Goal: Task Accomplishment & Management: Use online tool/utility

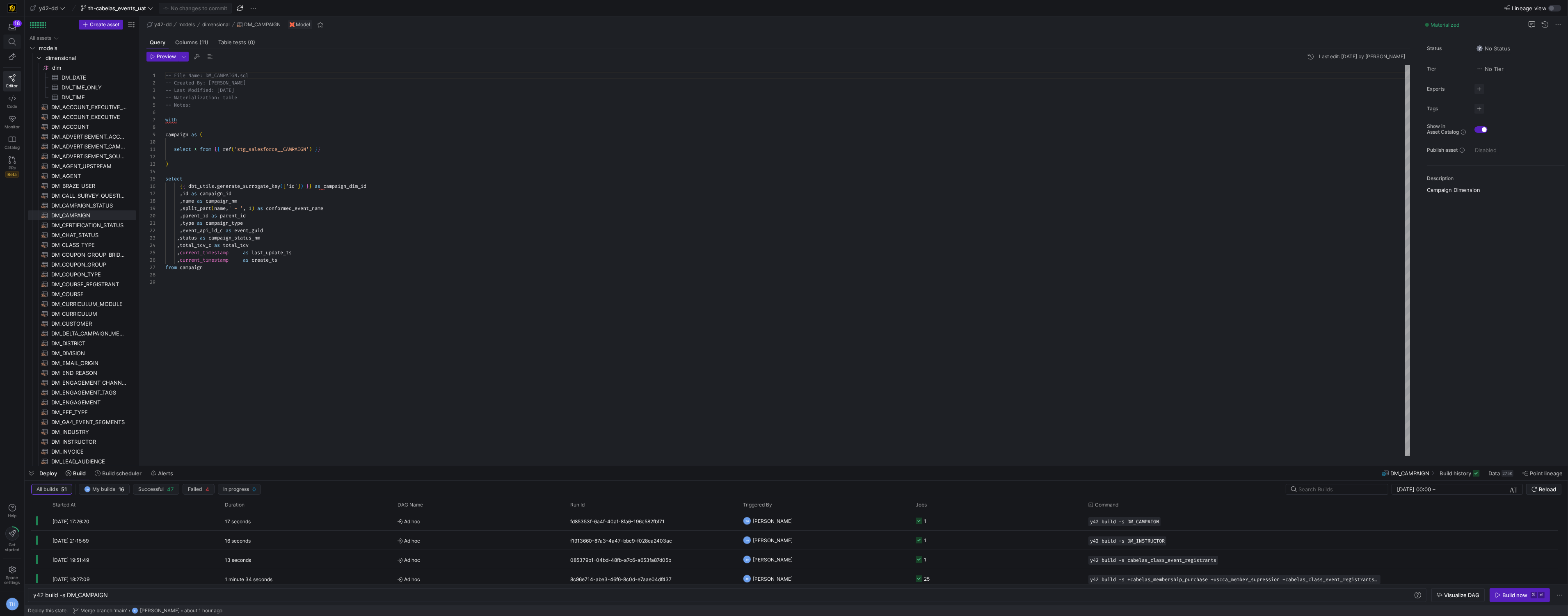
click at [15, 44] on icon at bounding box center [12, 42] width 7 height 7
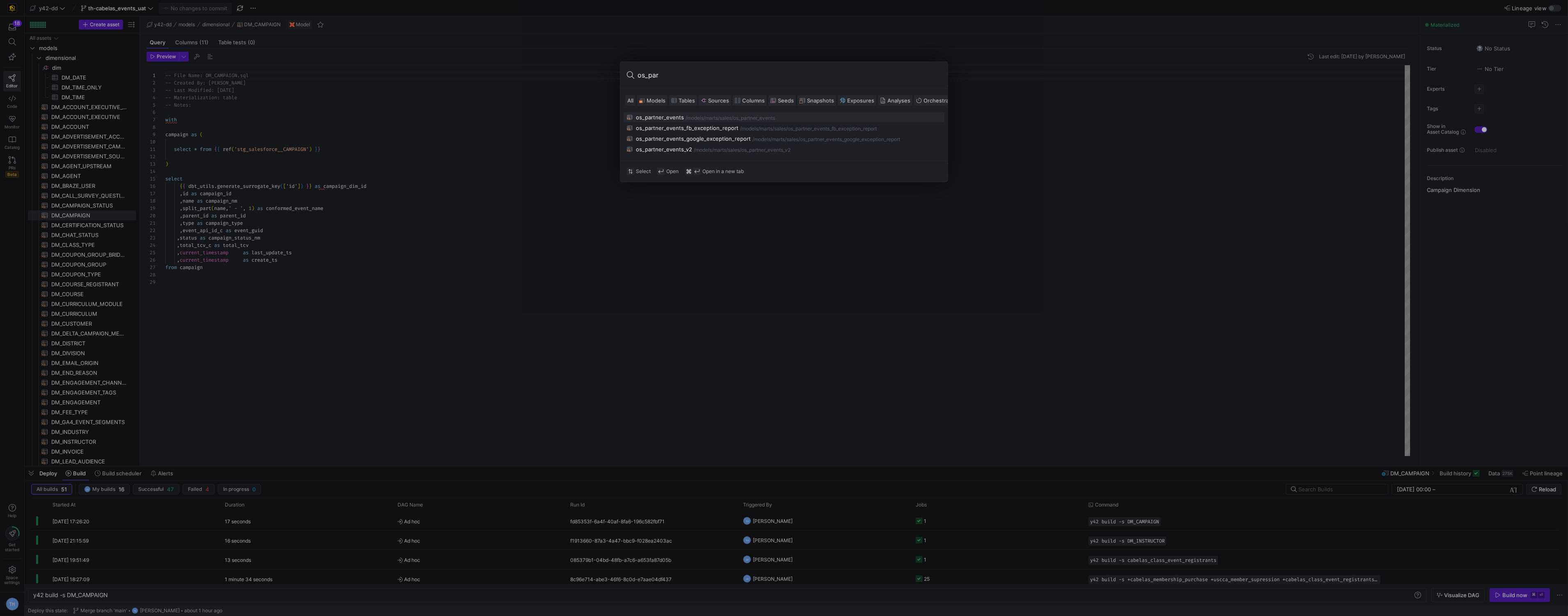
type input "os_par"
click at [789, 115] on div "/models/ marts/sales /os_partner_events" at bounding box center [813, 117] width 256 height 5
type textarea "-- File Name: os_partner_events.sql -- Created By: [PERSON_NAME] -- Last Modifi…"
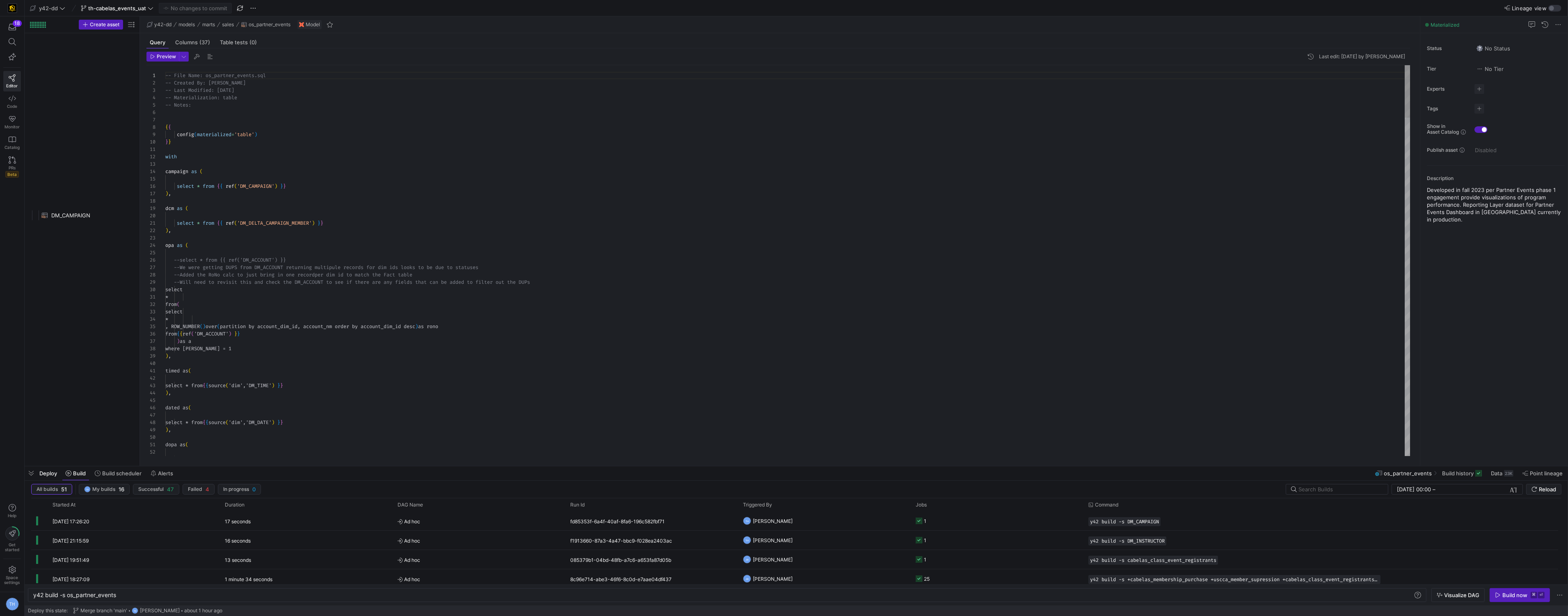
scroll to position [1418, 0]
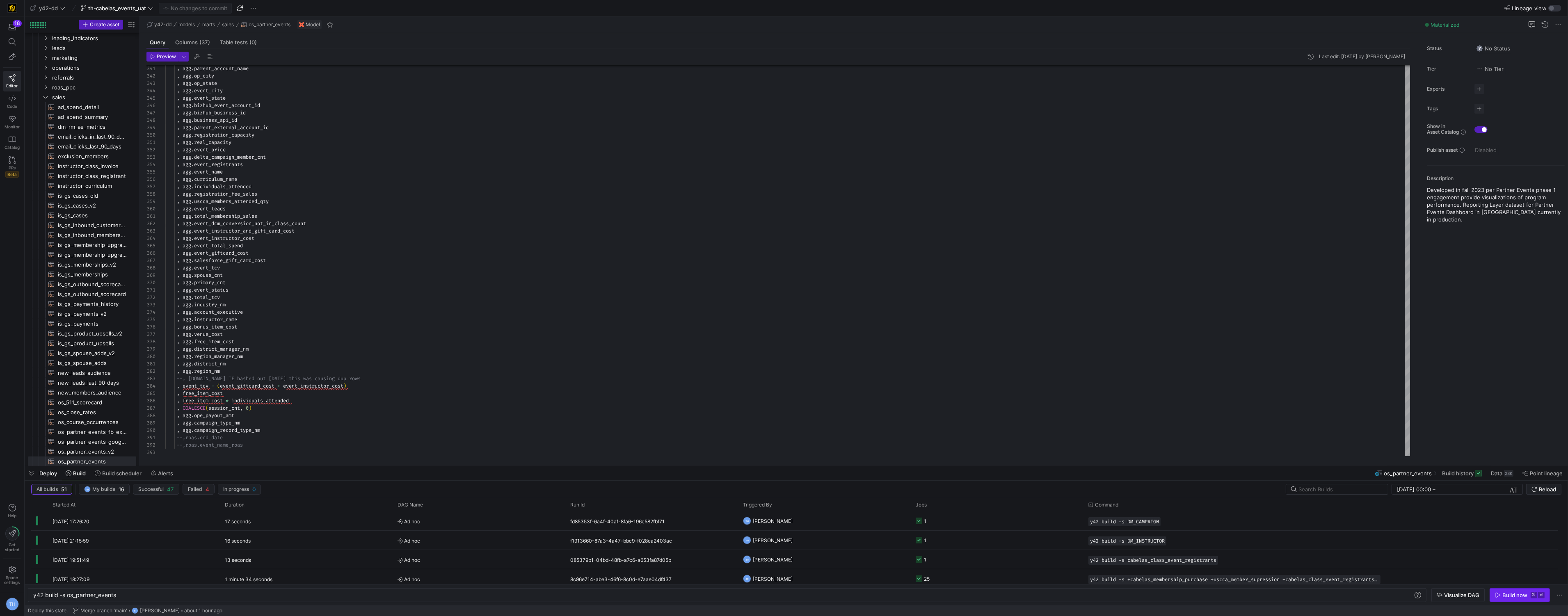
click at [1512, 598] on div "Build now" at bounding box center [1514, 595] width 25 height 7
click at [946, 523] on y42-job-status-cell-renderer "1" at bounding box center [997, 521] width 163 height 18
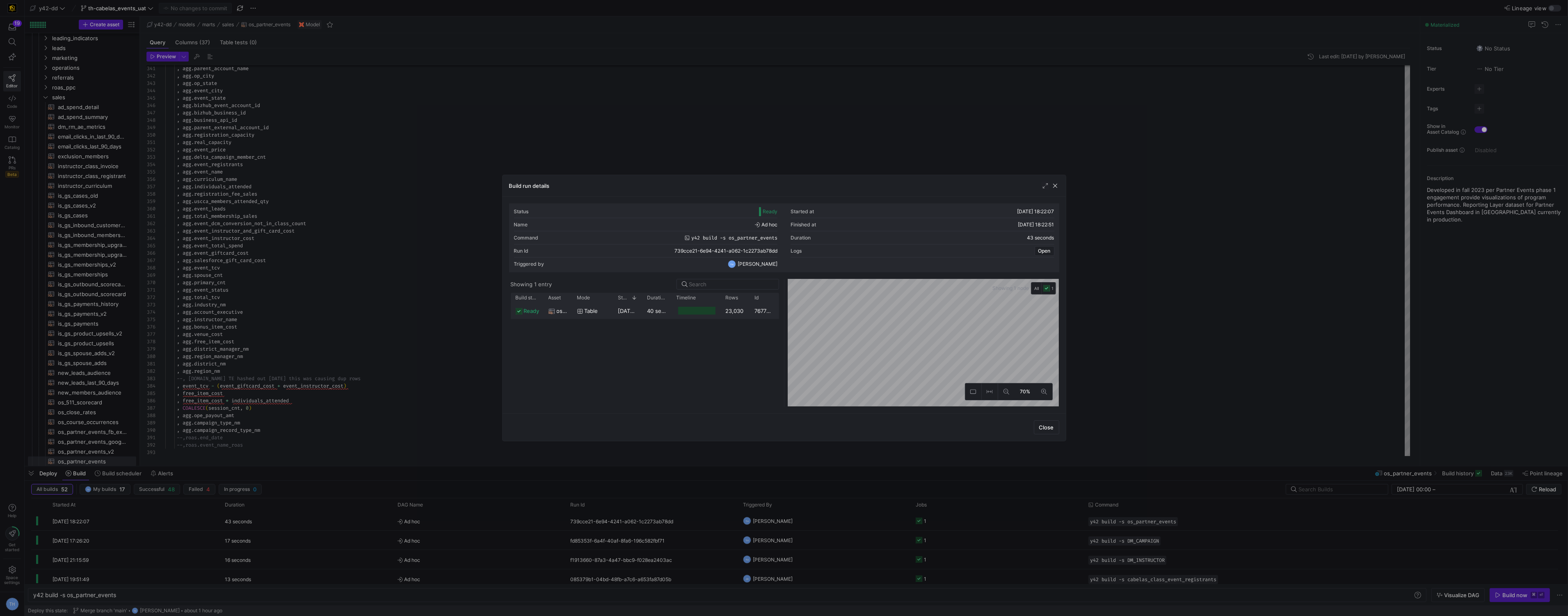
click at [673, 311] on div at bounding box center [696, 310] width 49 height 16
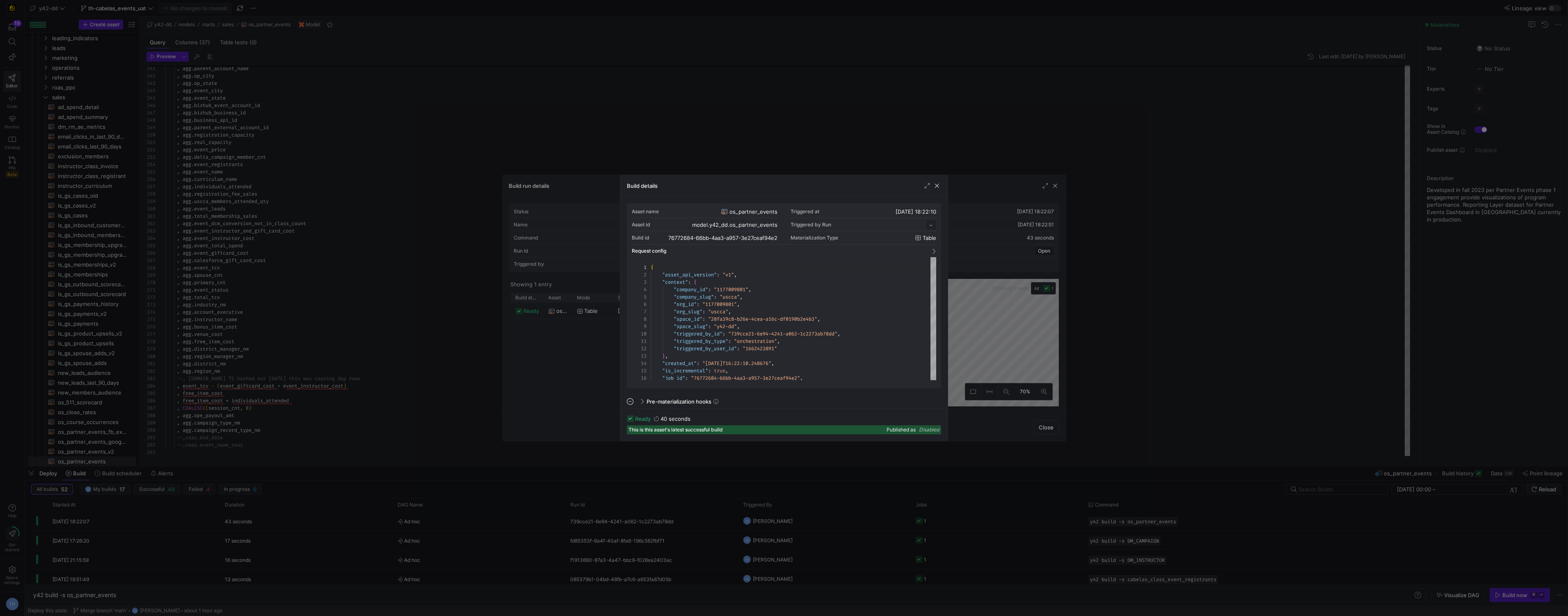
scroll to position [74, 0]
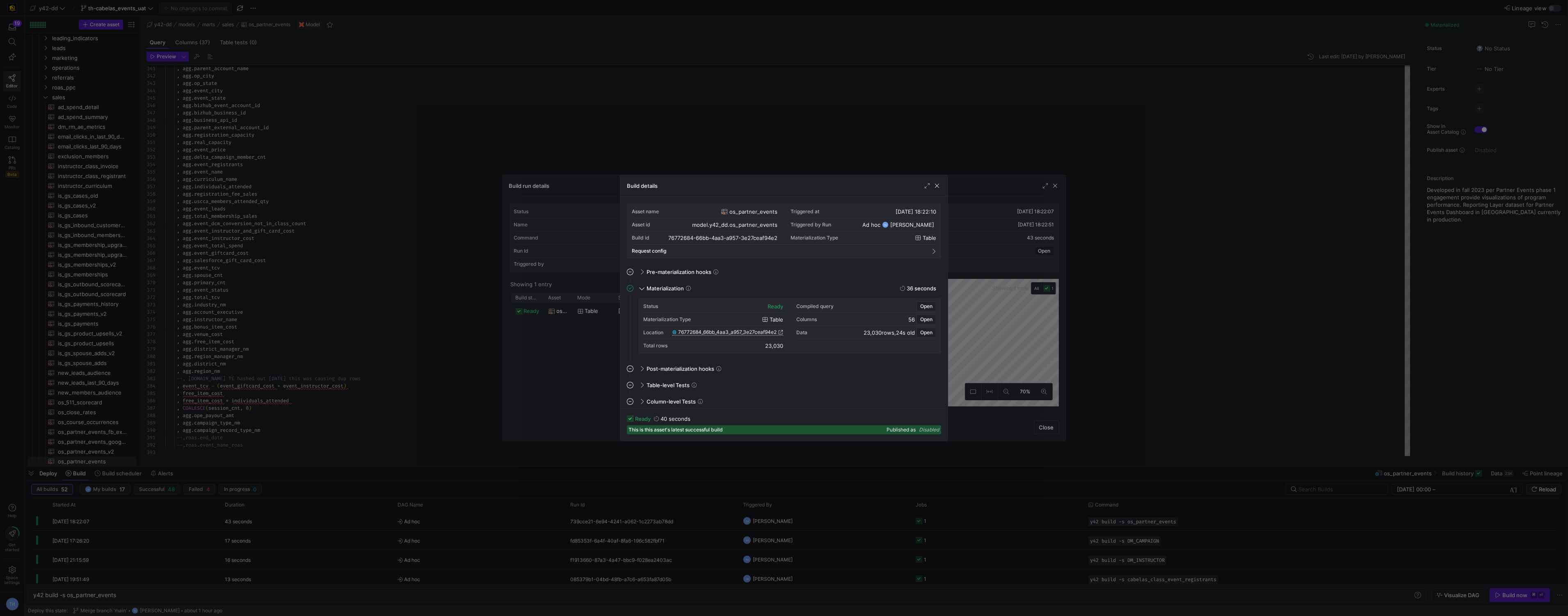
click at [762, 332] on span "76772684_66bb_4aa3_a957_3e27ceaf94e2" at bounding box center [727, 332] width 99 height 5
click at [234, 89] on div at bounding box center [784, 308] width 1568 height 616
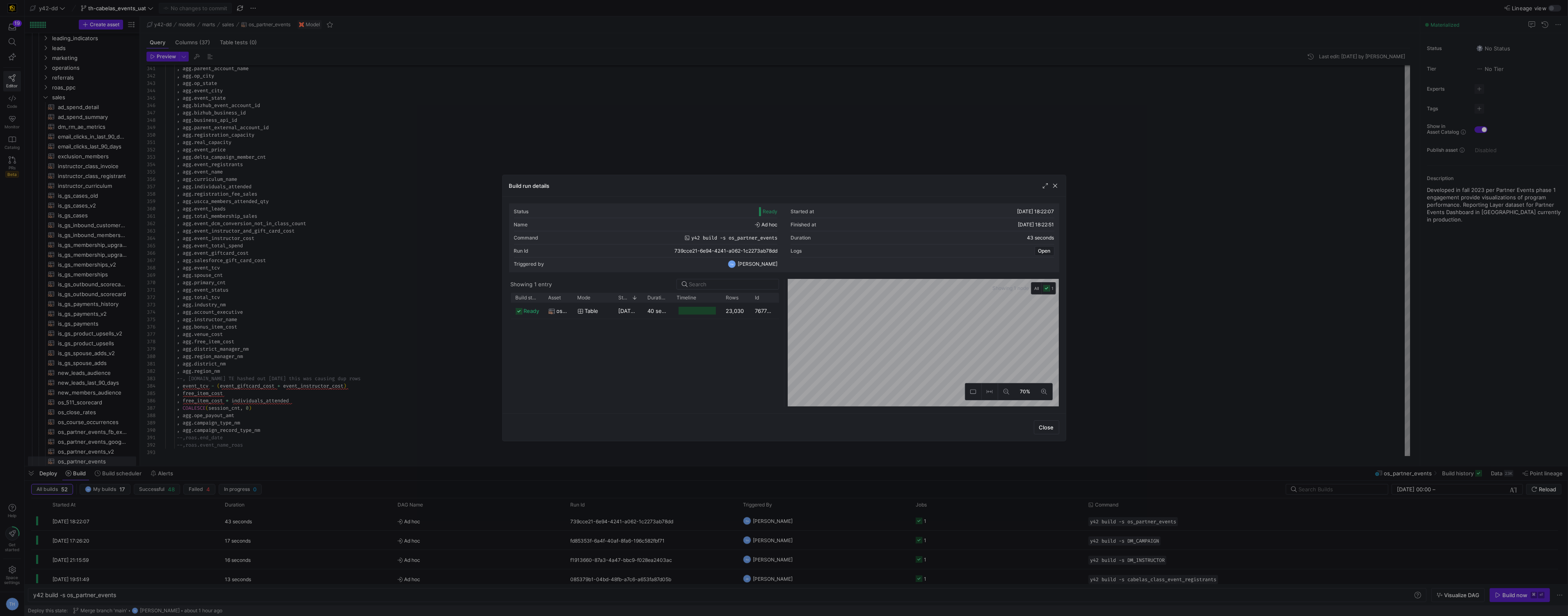
click at [228, 100] on div at bounding box center [784, 308] width 1568 height 616
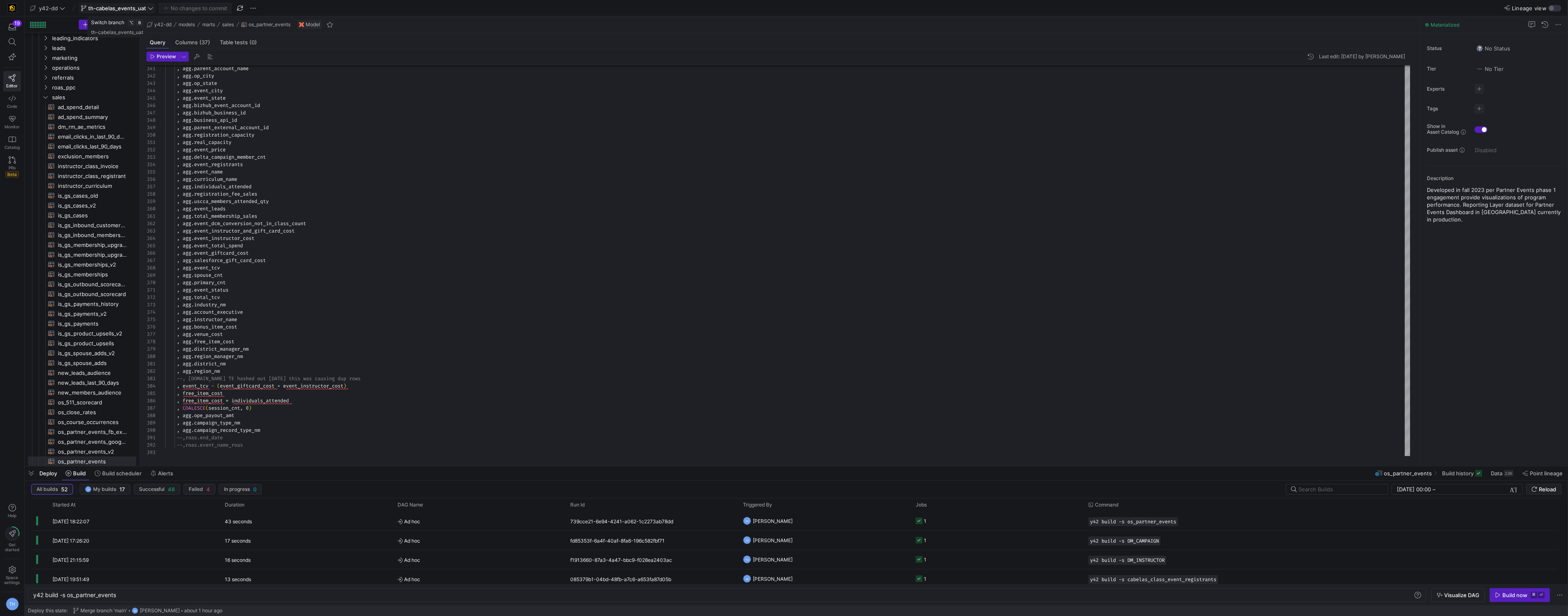
click at [147, 7] on span "th-cabelas_events_uat" at bounding box center [117, 8] width 72 height 7
click at [63, 8] on div at bounding box center [784, 308] width 1568 height 616
click at [60, 8] on icon at bounding box center [62, 8] width 5 height 5
click at [80, 82] on span "[PERSON_NAME]-prod" at bounding box center [74, 83] width 81 height 7
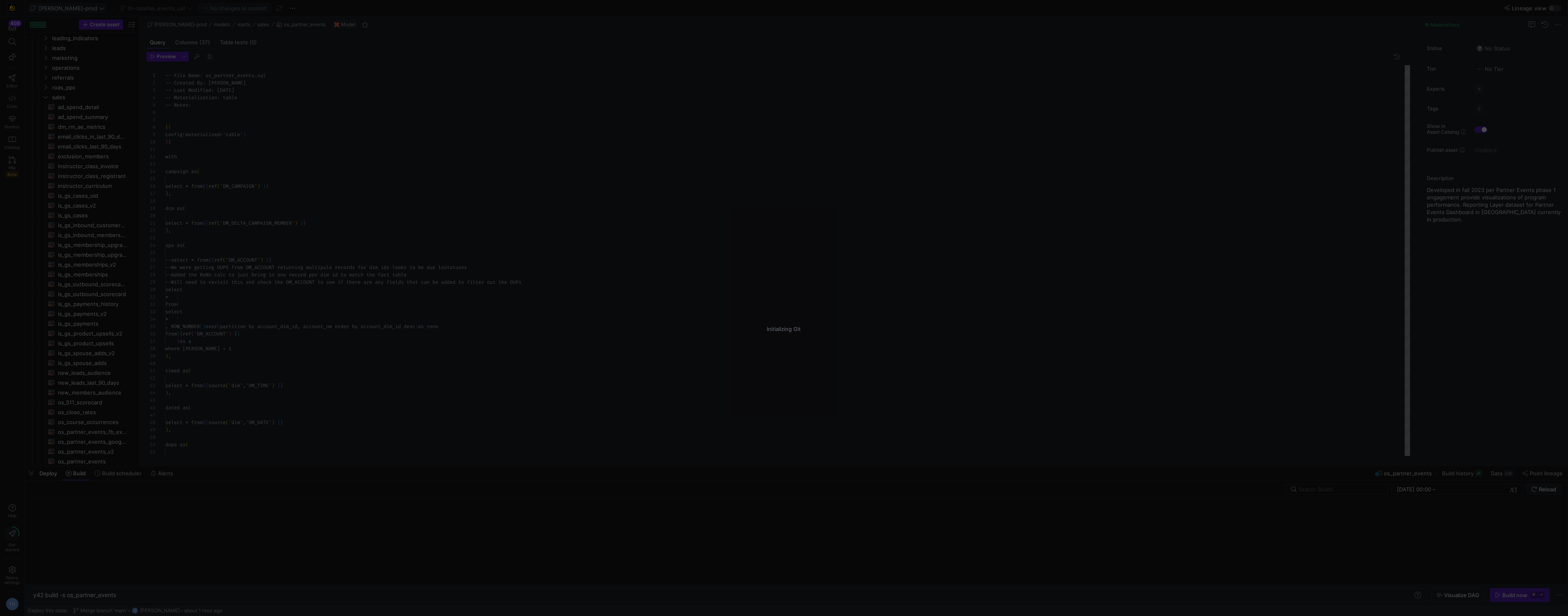
scroll to position [74, 0]
type textarea "y42 build"
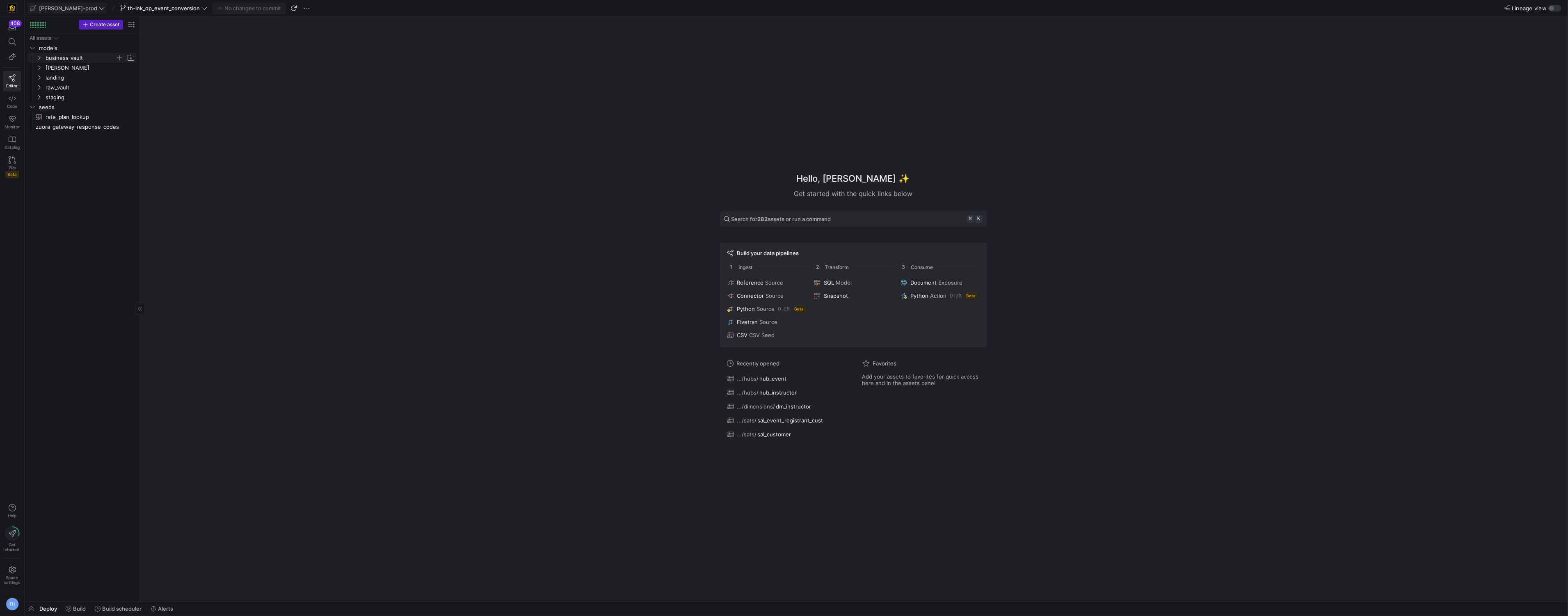
click at [72, 60] on span "business_vault" at bounding box center [80, 58] width 70 height 10
click at [74, 56] on span "business_vault" at bounding box center [80, 58] width 70 height 10
click at [74, 65] on span "[PERSON_NAME]" at bounding box center [90, 68] width 89 height 10
click at [75, 80] on span "dimensions" at bounding box center [84, 78] width 63 height 10
click at [65, 5] on span "[PERSON_NAME]-prod" at bounding box center [68, 8] width 58 height 7
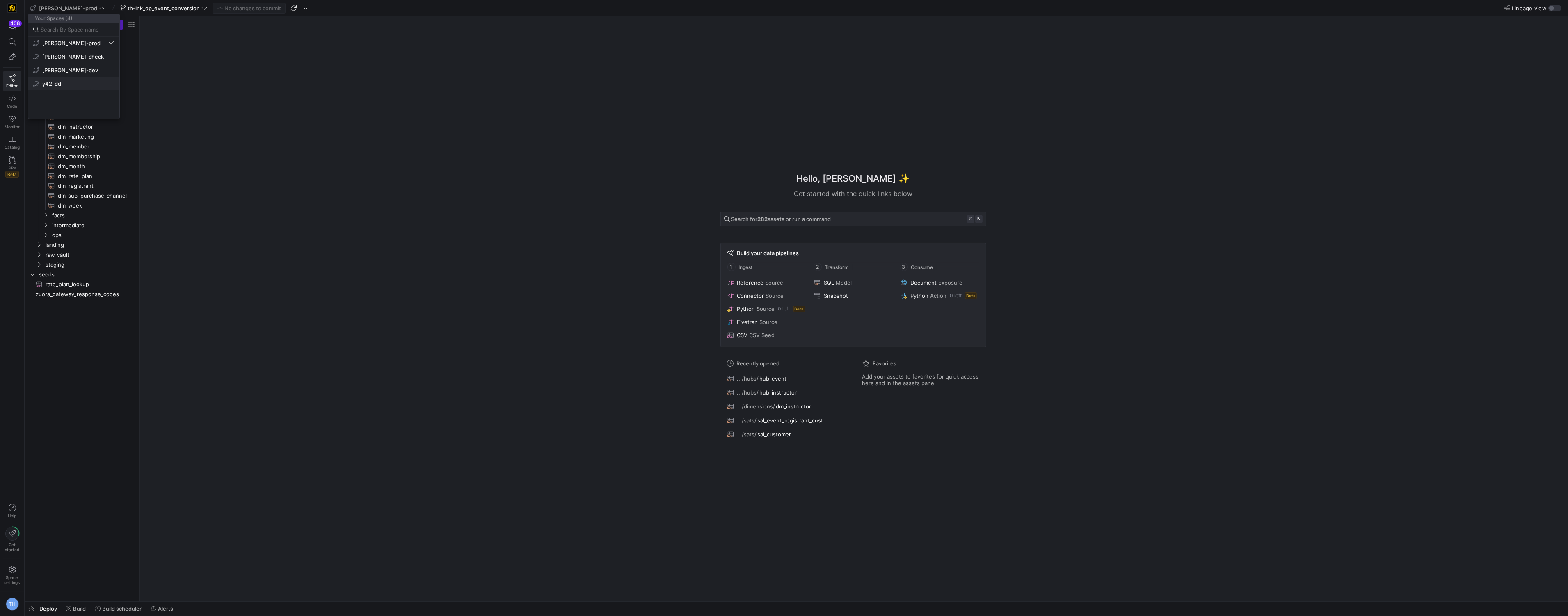
click at [86, 79] on button "y42-dd" at bounding box center [74, 84] width 91 height 13
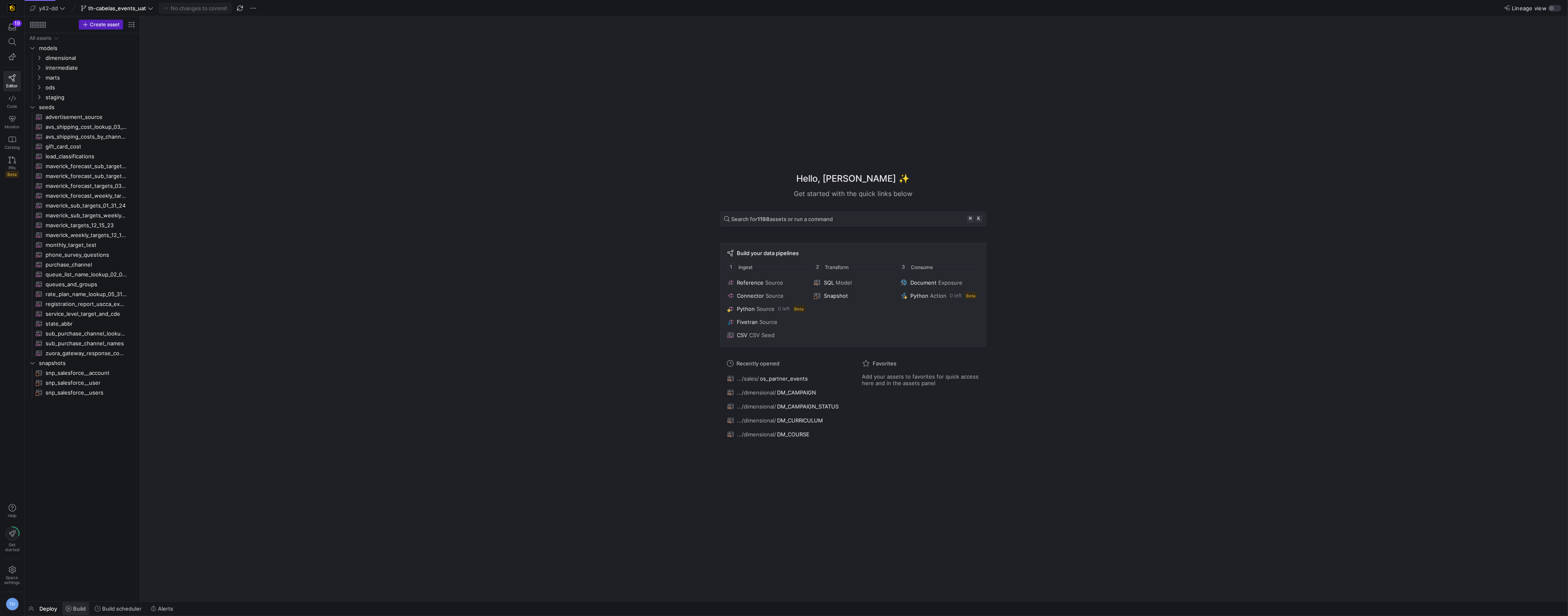
click at [78, 611] on span "Build" at bounding box center [79, 609] width 13 height 7
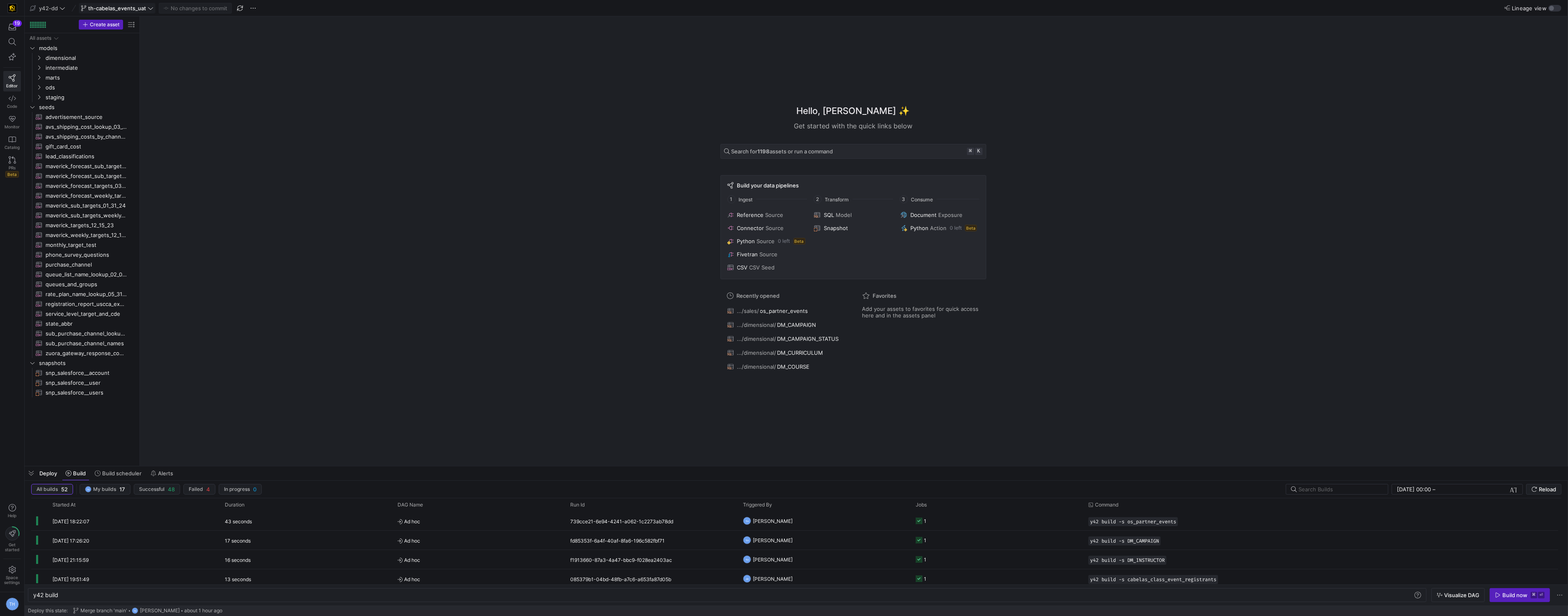
click at [99, 9] on span "th-cabelas_events_uat" at bounding box center [117, 8] width 58 height 7
click at [127, 120] on div "main default about 23 hours ago" at bounding box center [138, 120] width 104 height 7
click at [124, 469] on span at bounding box center [118, 474] width 54 height 13
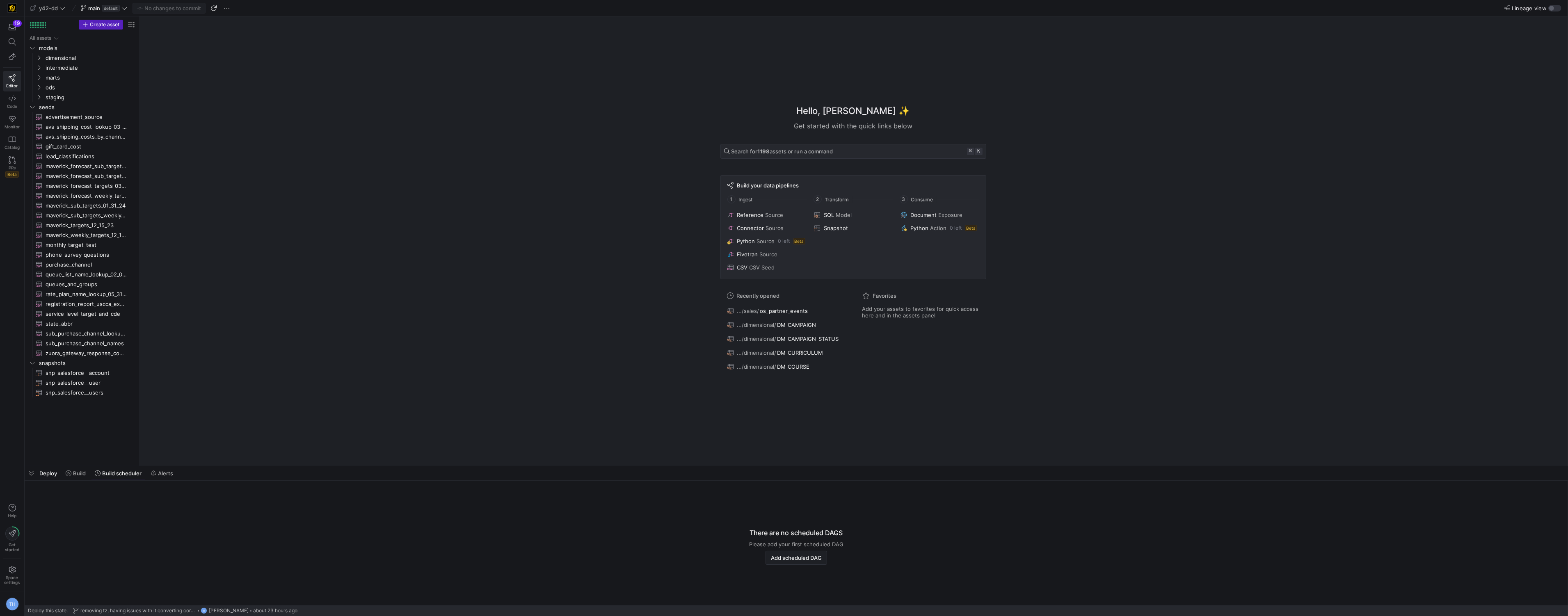
click at [64, 8] on icon at bounding box center [62, 8] width 5 height 5
click at [97, 83] on span "[PERSON_NAME]-prod" at bounding box center [74, 83] width 81 height 7
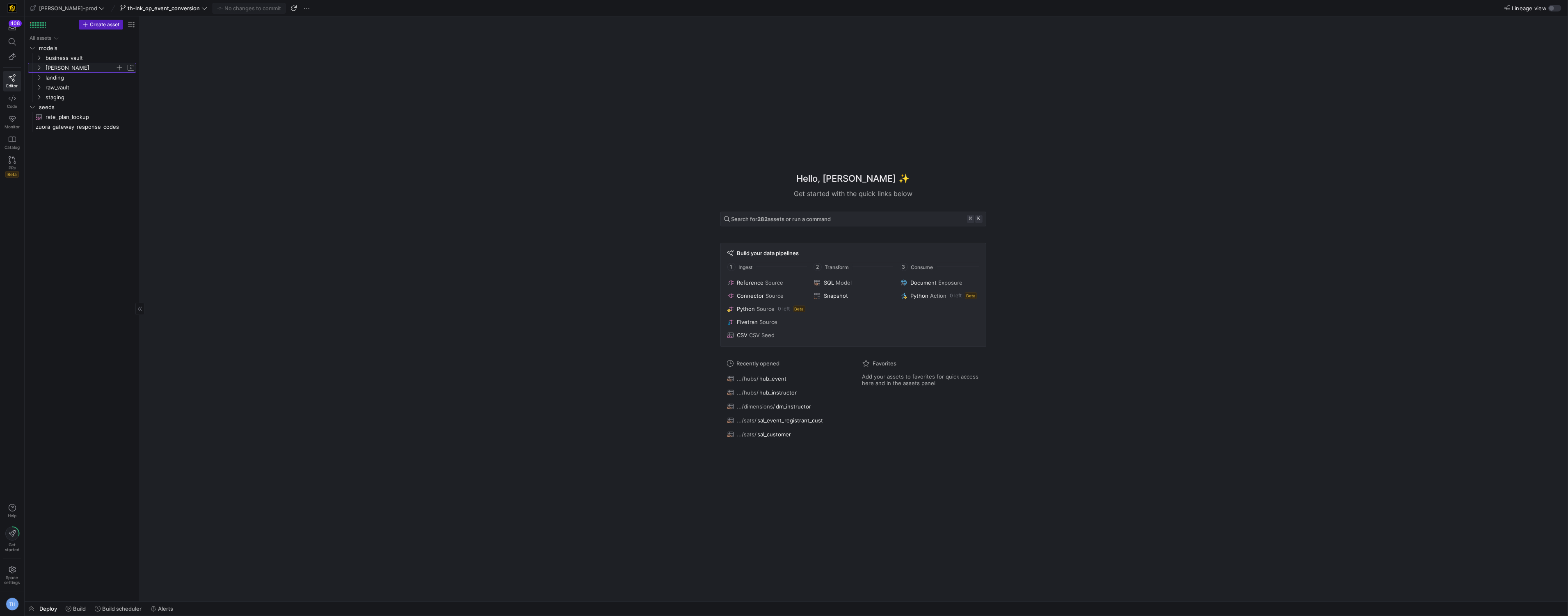
click at [88, 66] on span "[PERSON_NAME]" at bounding box center [80, 68] width 70 height 10
click at [87, 79] on span "dimensions" at bounding box center [84, 78] width 63 height 10
click at [94, 107] on span "dm_event​​​​​​​​​​" at bounding box center [92, 107] width 69 height 10
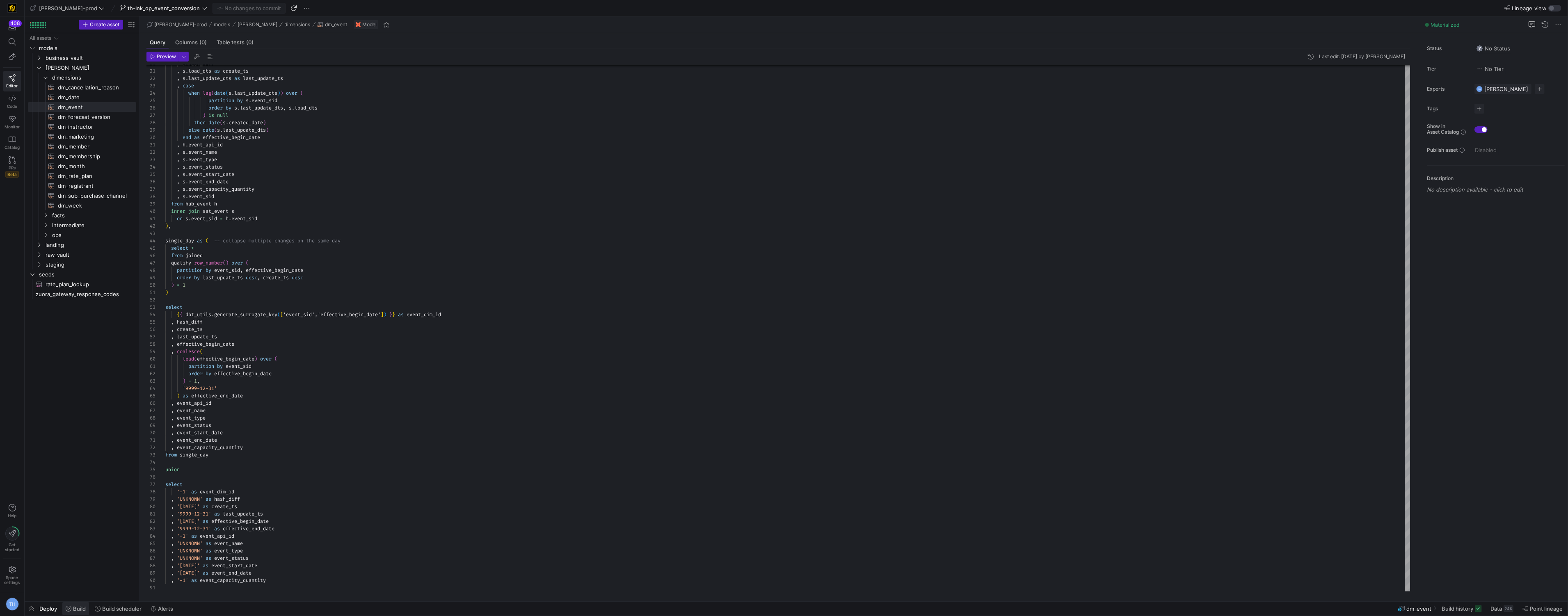
click at [80, 609] on span "Build" at bounding box center [79, 609] width 13 height 7
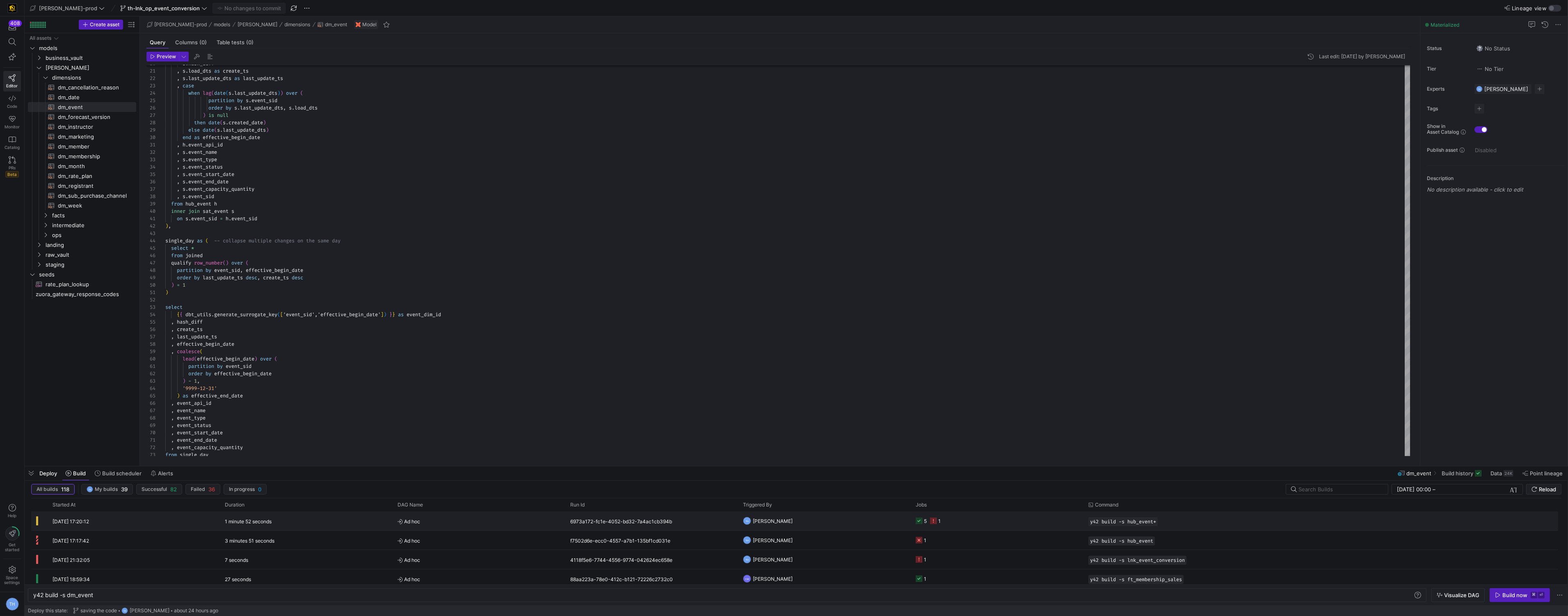
click at [811, 519] on y42-orchestration-triggered-by "TH [PERSON_NAME]" at bounding box center [825, 521] width 163 height 18
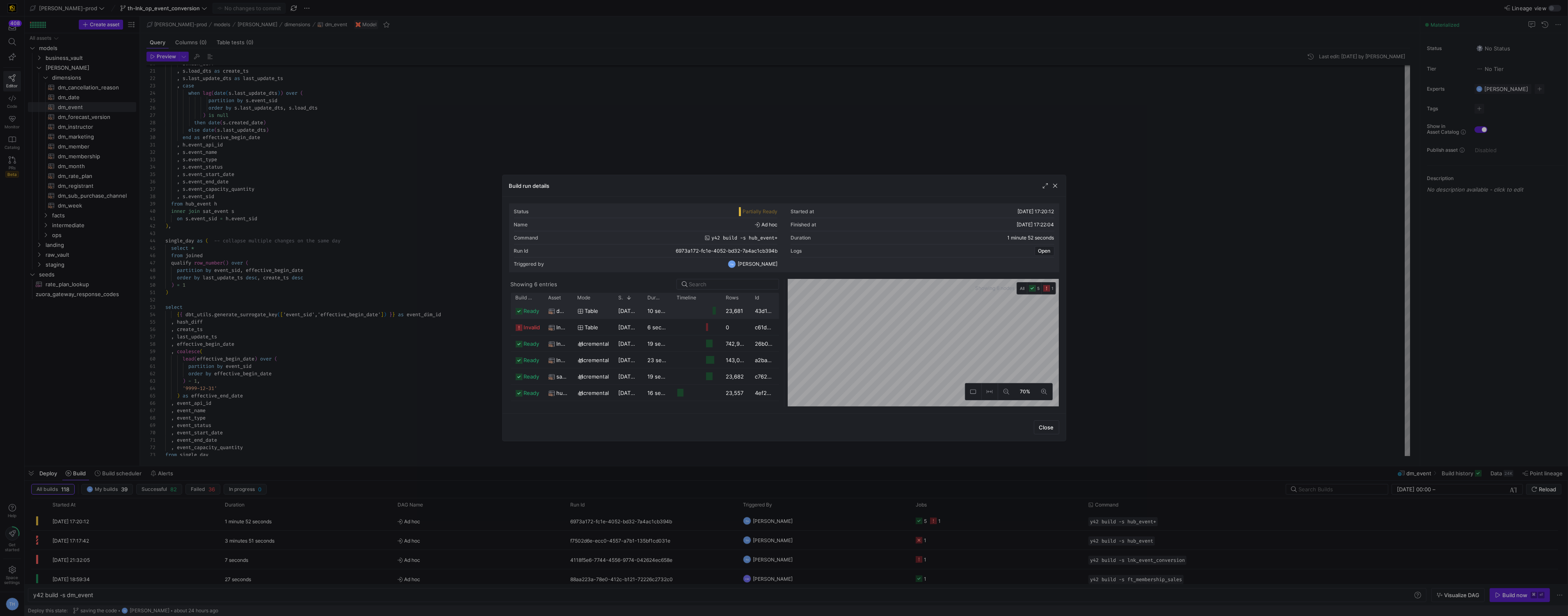
click at [654, 317] on div "10 seconds" at bounding box center [657, 310] width 29 height 16
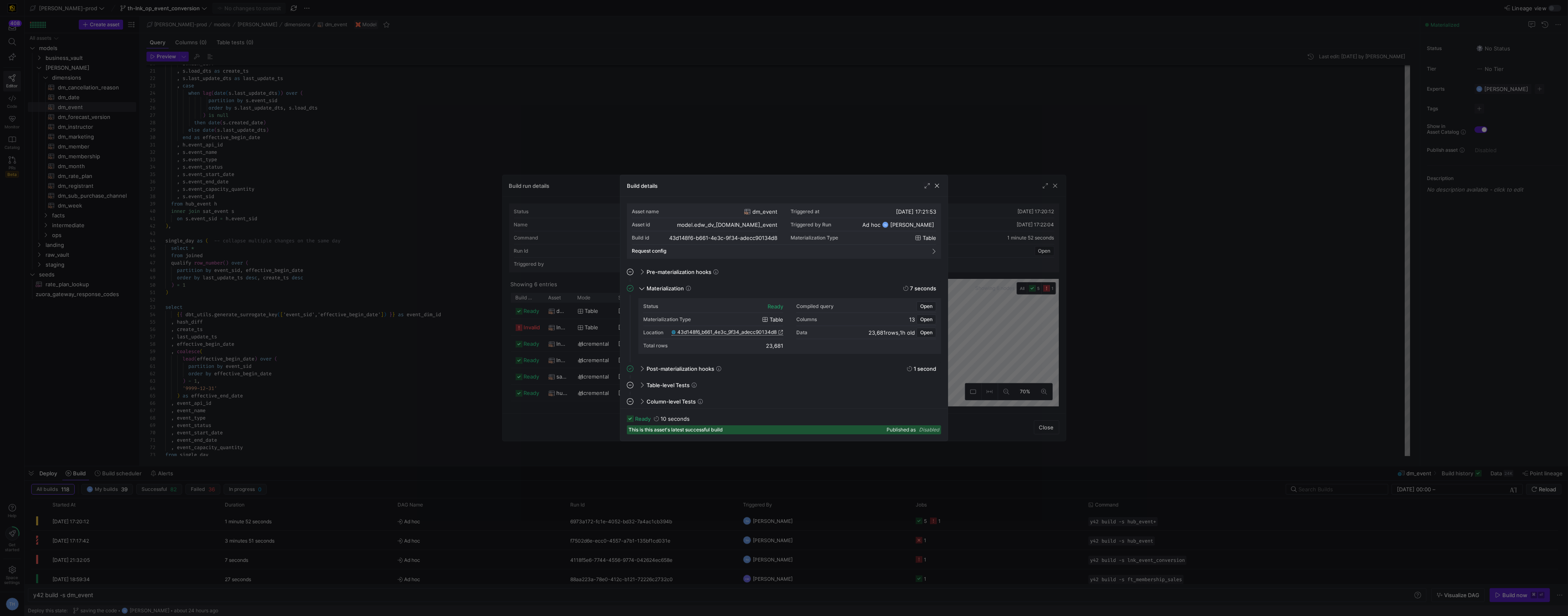
click at [728, 334] on span "43d148f6_b661_4e3c_9f34_adecc90134d8" at bounding box center [727, 332] width 99 height 5
click at [250, 104] on div at bounding box center [784, 308] width 1568 height 616
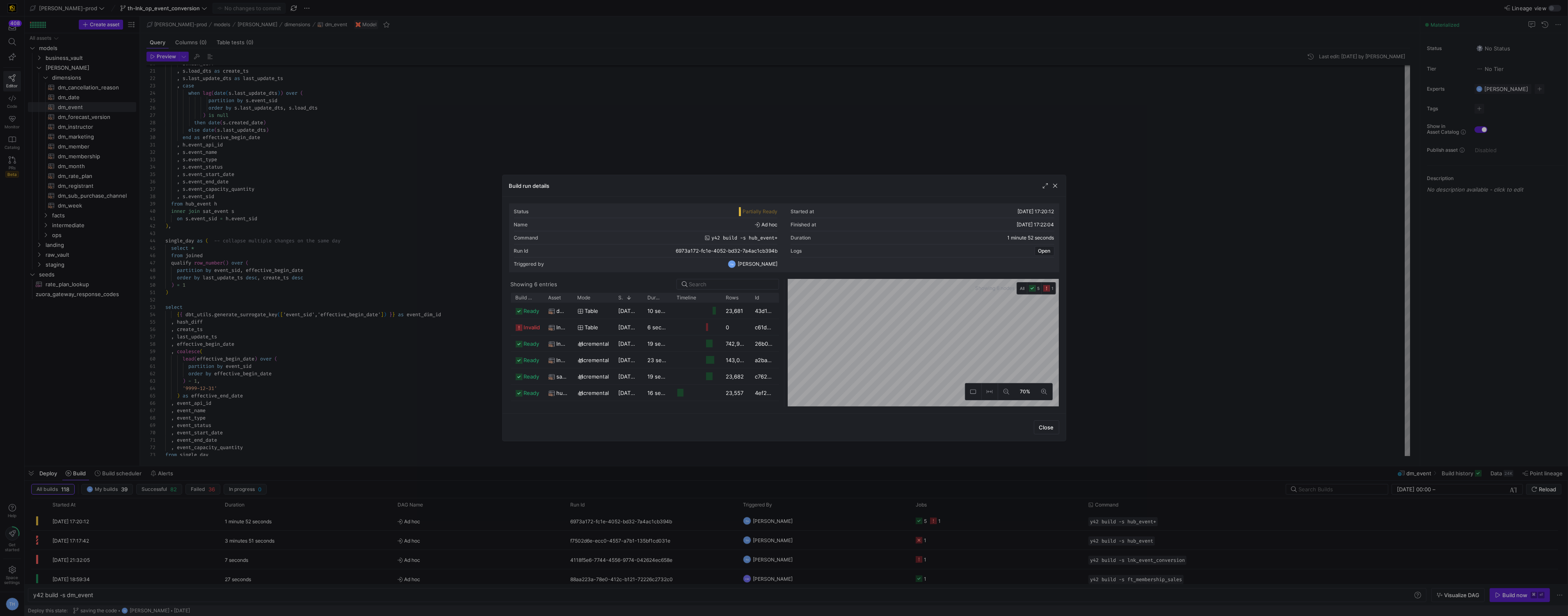
click at [242, 171] on div at bounding box center [784, 308] width 1568 height 616
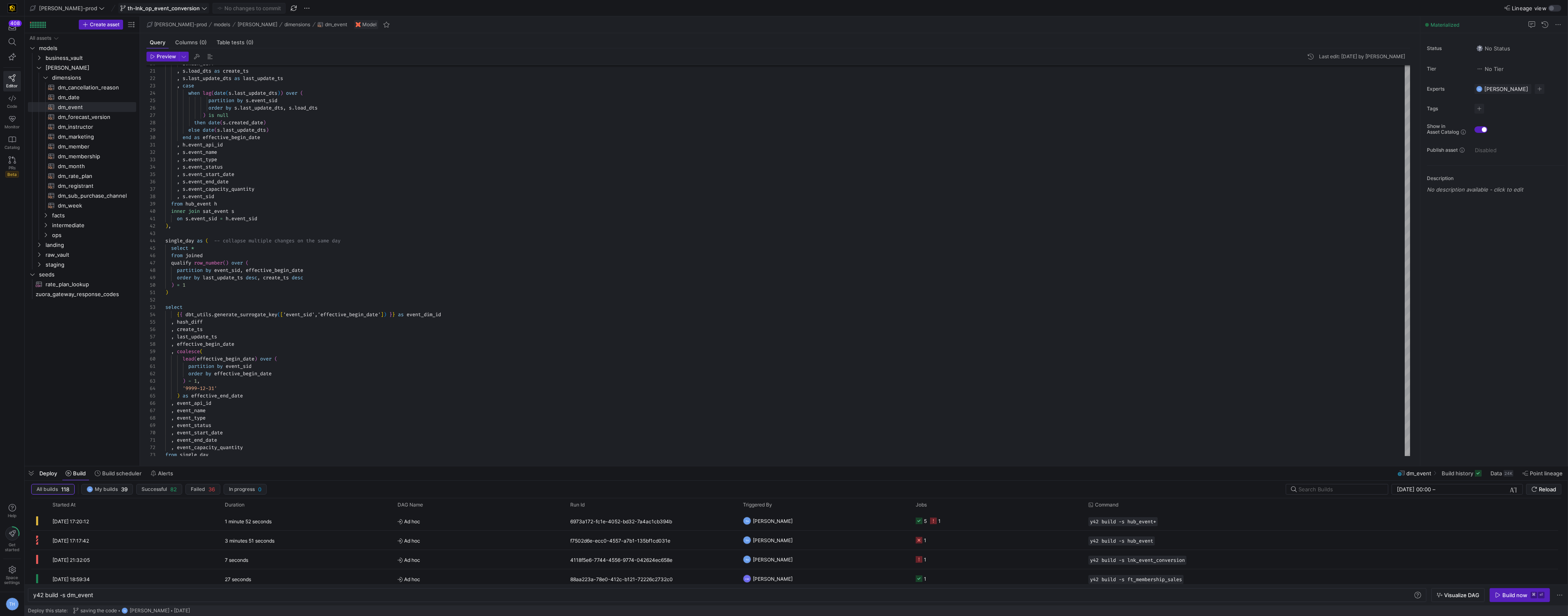
click at [144, 5] on span "th-lnk_op_event_conversion" at bounding box center [164, 8] width 72 height 7
click at [74, 5] on div at bounding box center [784, 308] width 1568 height 616
click at [72, 6] on span "[PERSON_NAME]-prod" at bounding box center [68, 8] width 58 height 7
click at [63, 82] on span "y42-dd" at bounding box center [74, 83] width 81 height 7
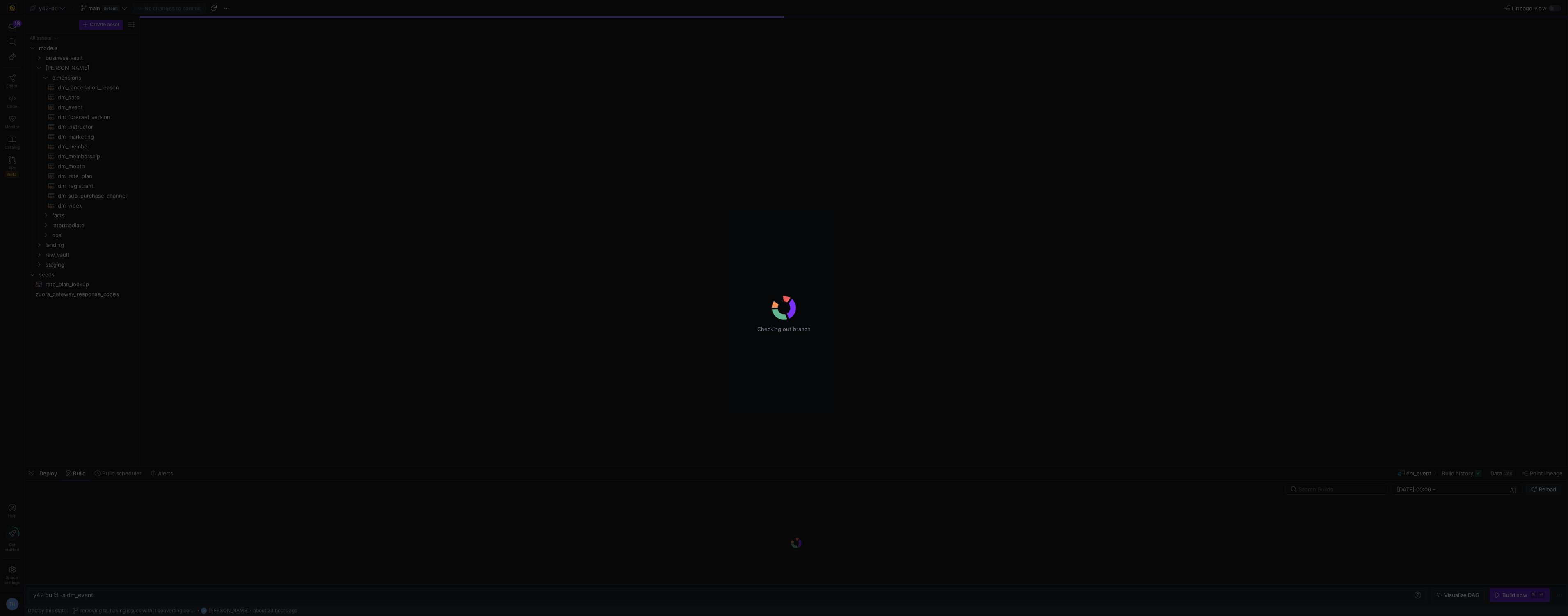
type textarea "y42 build"
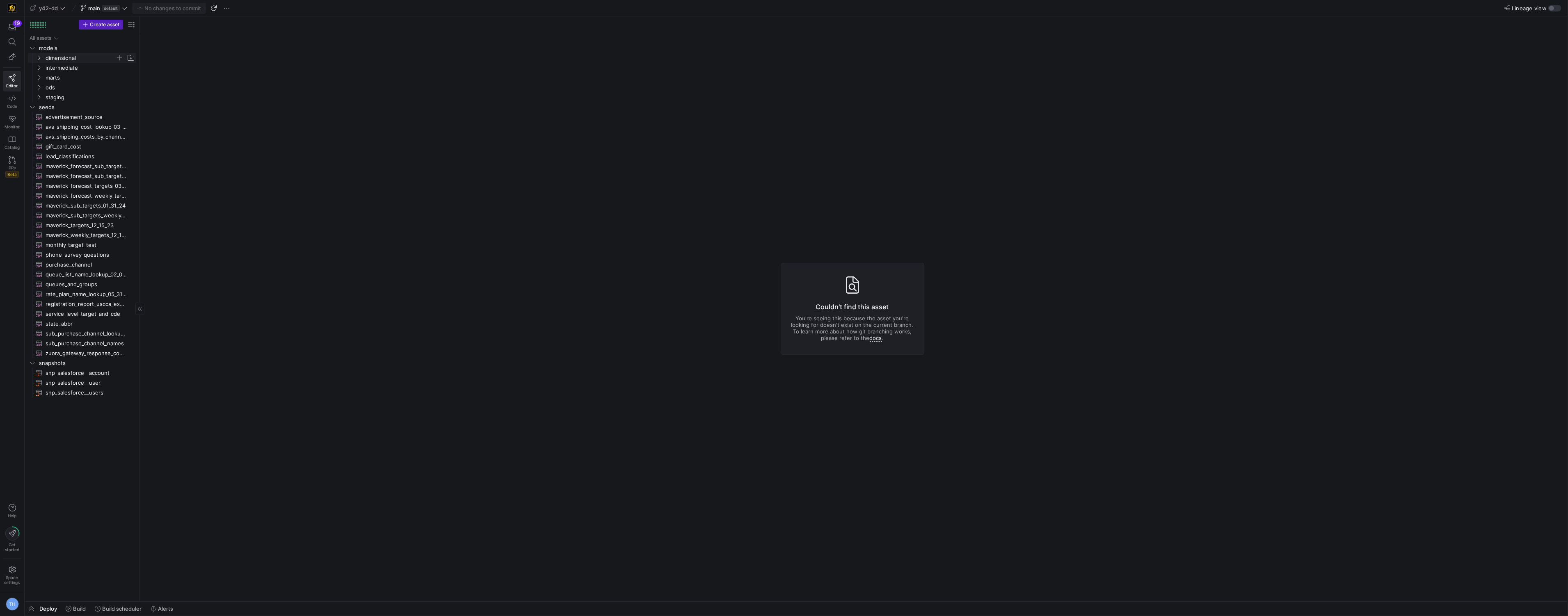
click at [75, 57] on span "dimensional" at bounding box center [80, 58] width 70 height 10
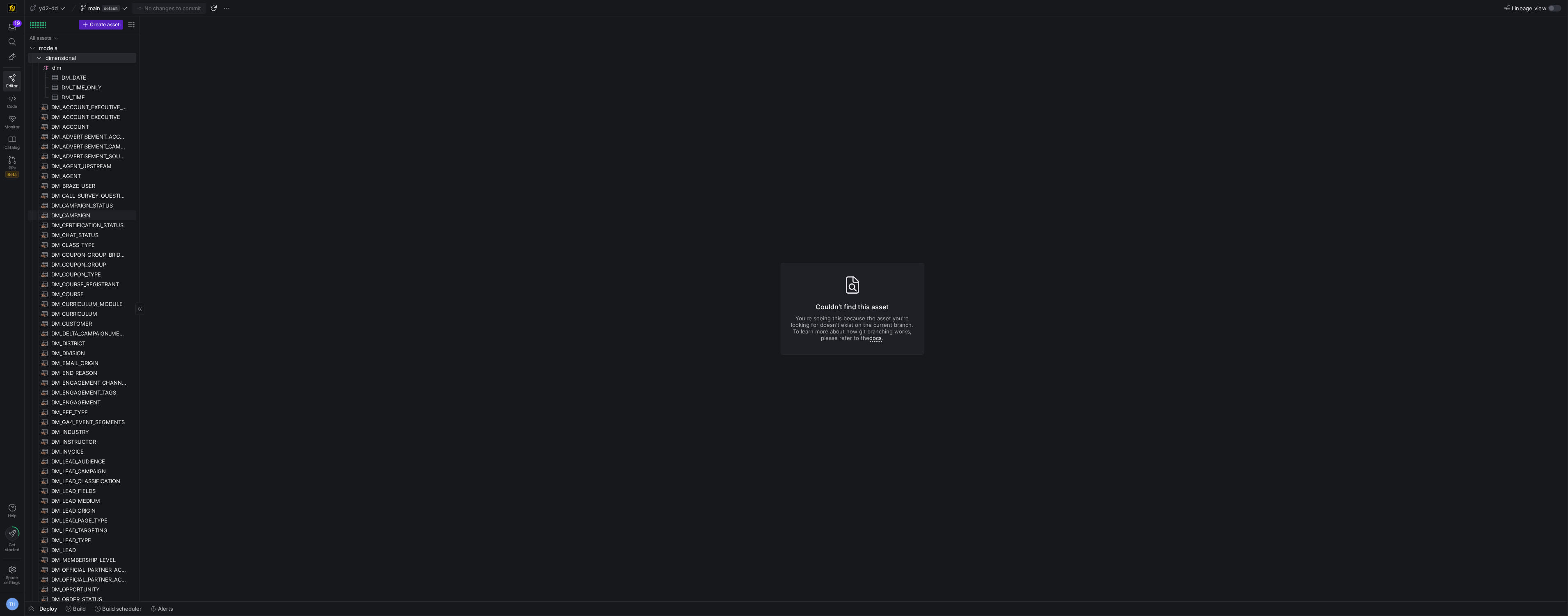
click at [76, 215] on span "DM_CAMPAIGN​​​​​​​​​​" at bounding box center [89, 215] width 75 height 10
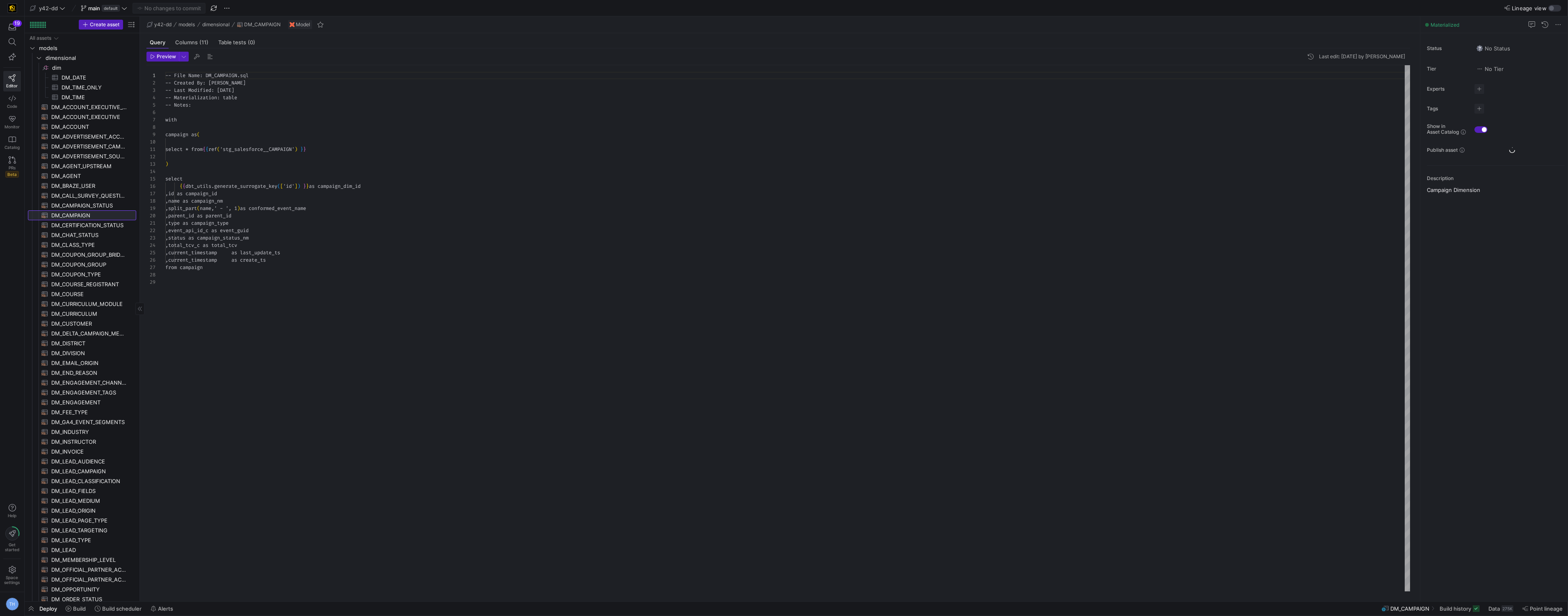
scroll to position [74, 0]
click at [74, 285] on span "DM_COURSE_REGISTRANT​​​​​​​​​​" at bounding box center [89, 285] width 75 height 10
click at [74, 292] on span "DM_COURSE​​​​​​​​​​" at bounding box center [89, 295] width 75 height 10
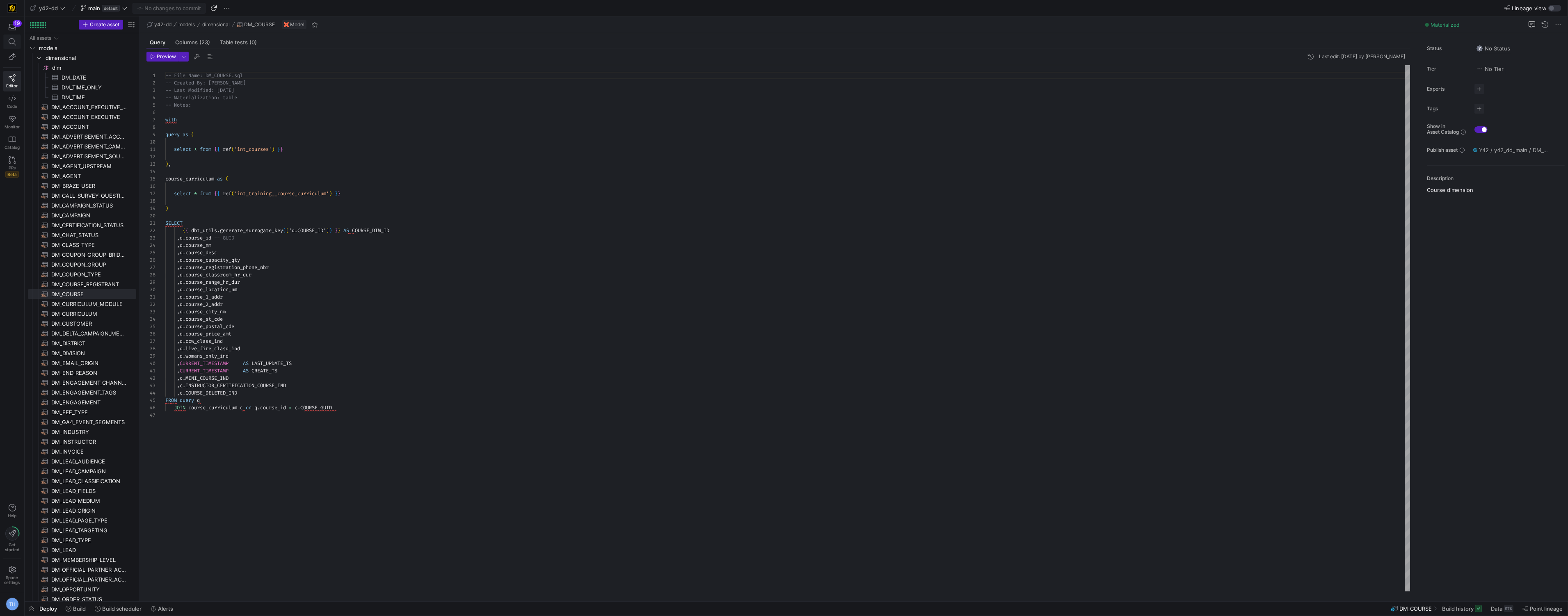
click at [16, 43] on span at bounding box center [12, 42] width 10 height 7
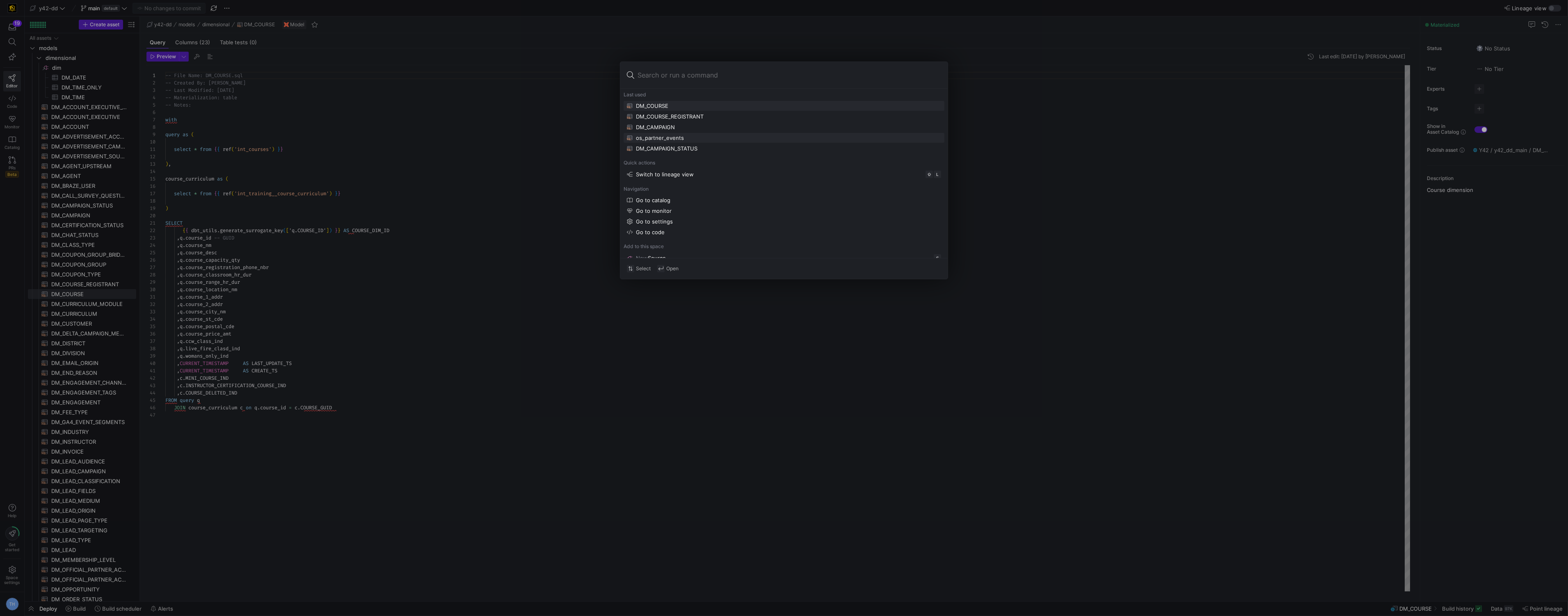
click at [677, 139] on div "os_partner_events" at bounding box center [660, 138] width 48 height 7
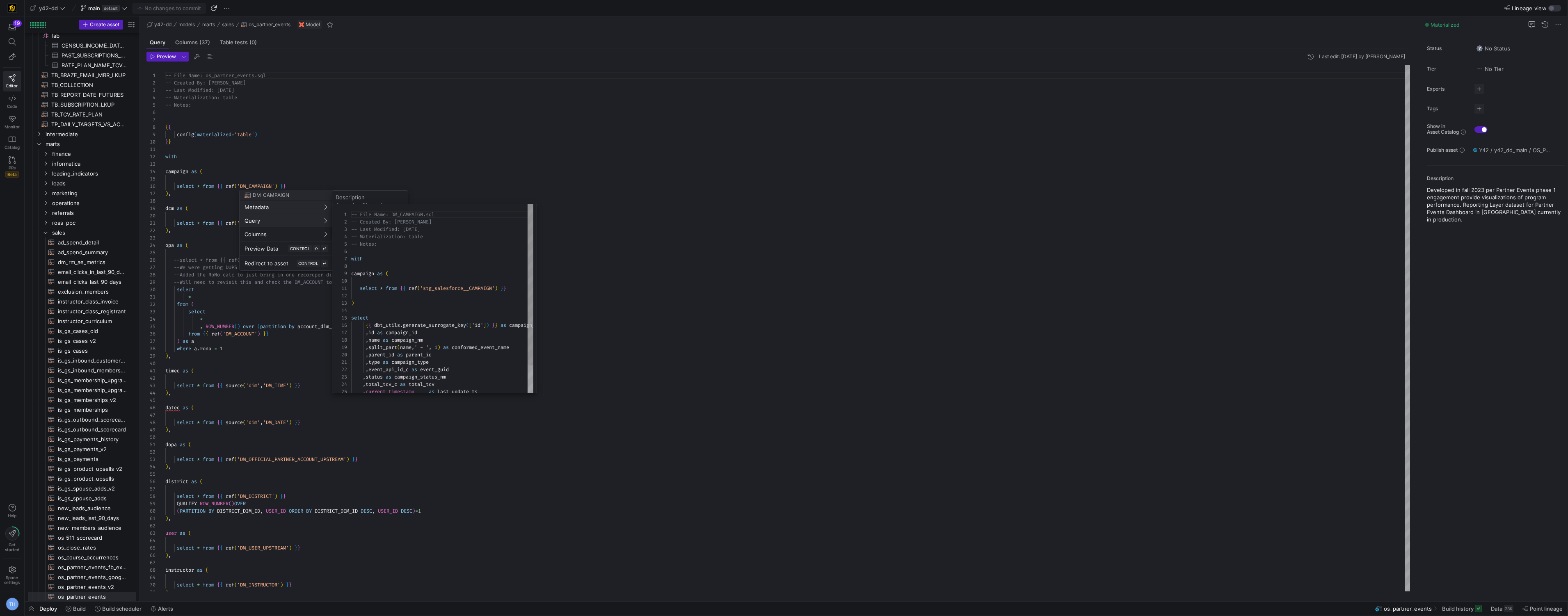
scroll to position [74, 0]
click at [354, 85] on div at bounding box center [784, 308] width 1568 height 616
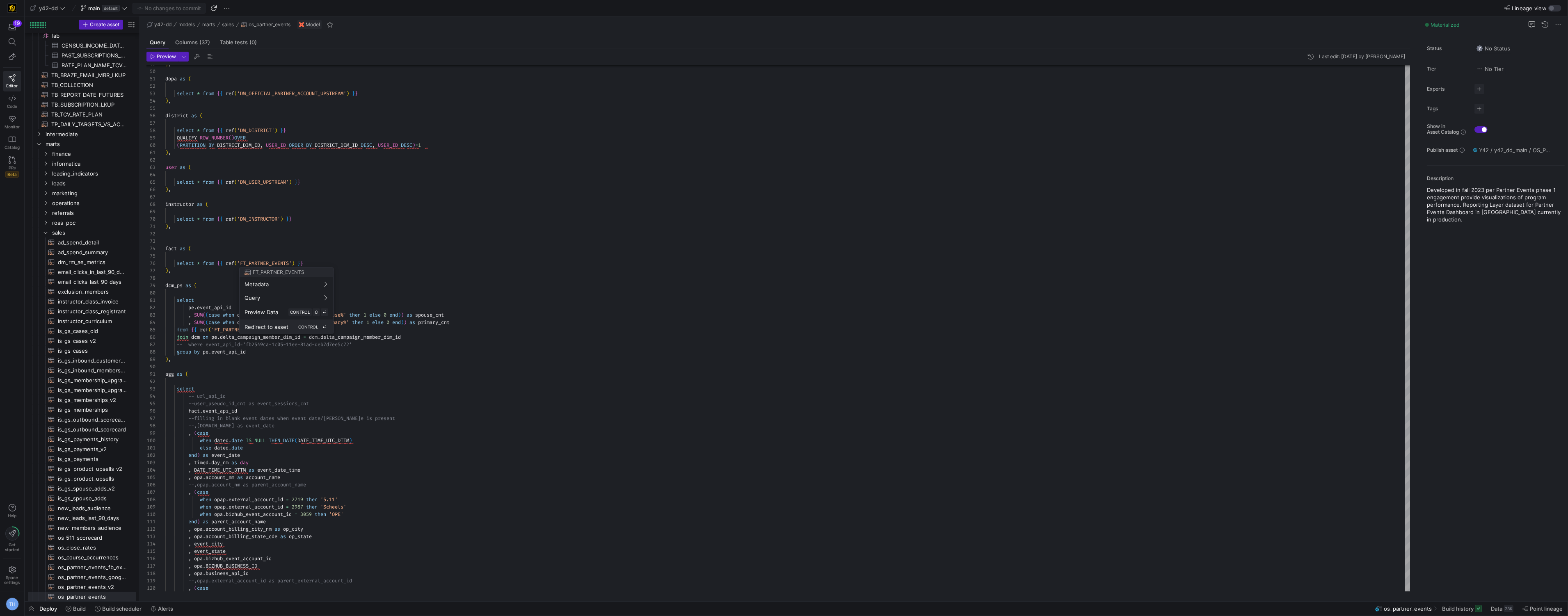
click at [294, 326] on div "Redirect to asset CONTROL ⏎" at bounding box center [286, 327] width 83 height 7
type textarea "-- File Name: FT_PARTNER_EVENTS.sql -- Created By: [PERSON_NAME] -- Last Modifi…"
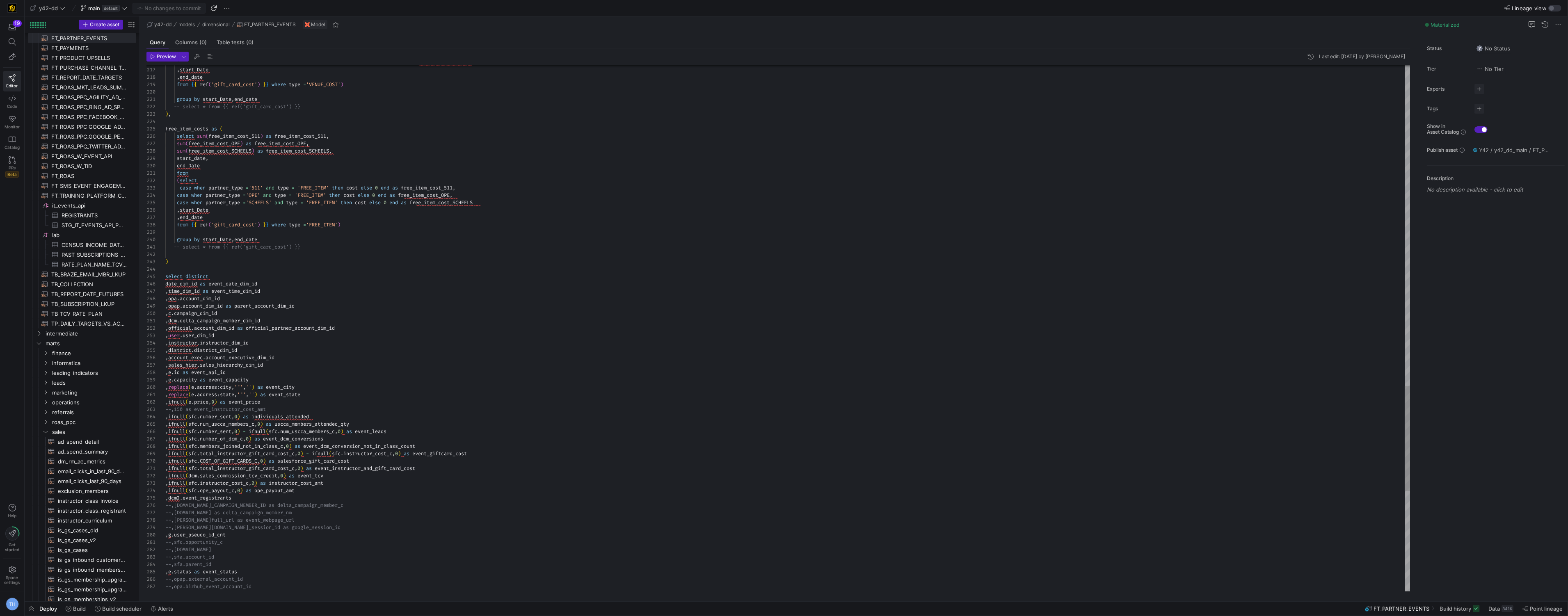
scroll to position [675, 0]
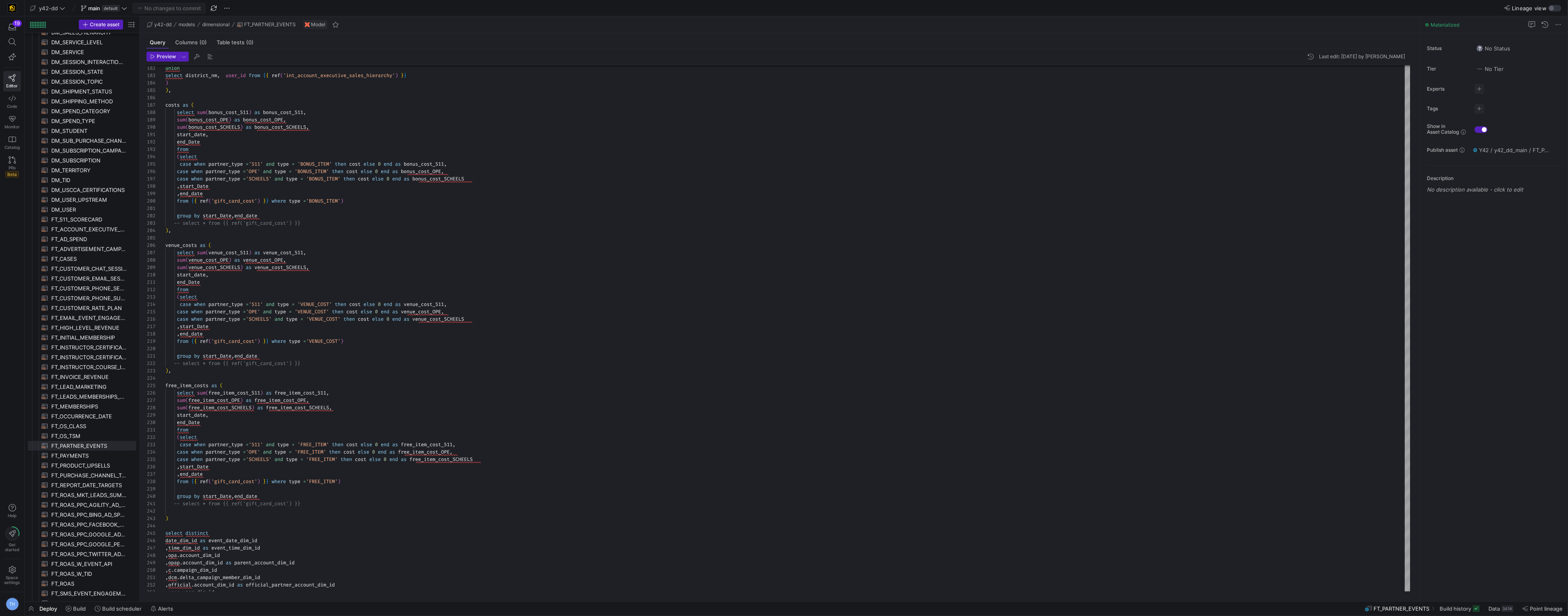
click at [61, 7] on icon at bounding box center [62, 8] width 5 height 5
click at [69, 86] on span "[PERSON_NAME]-prod" at bounding box center [71, 83] width 58 height 7
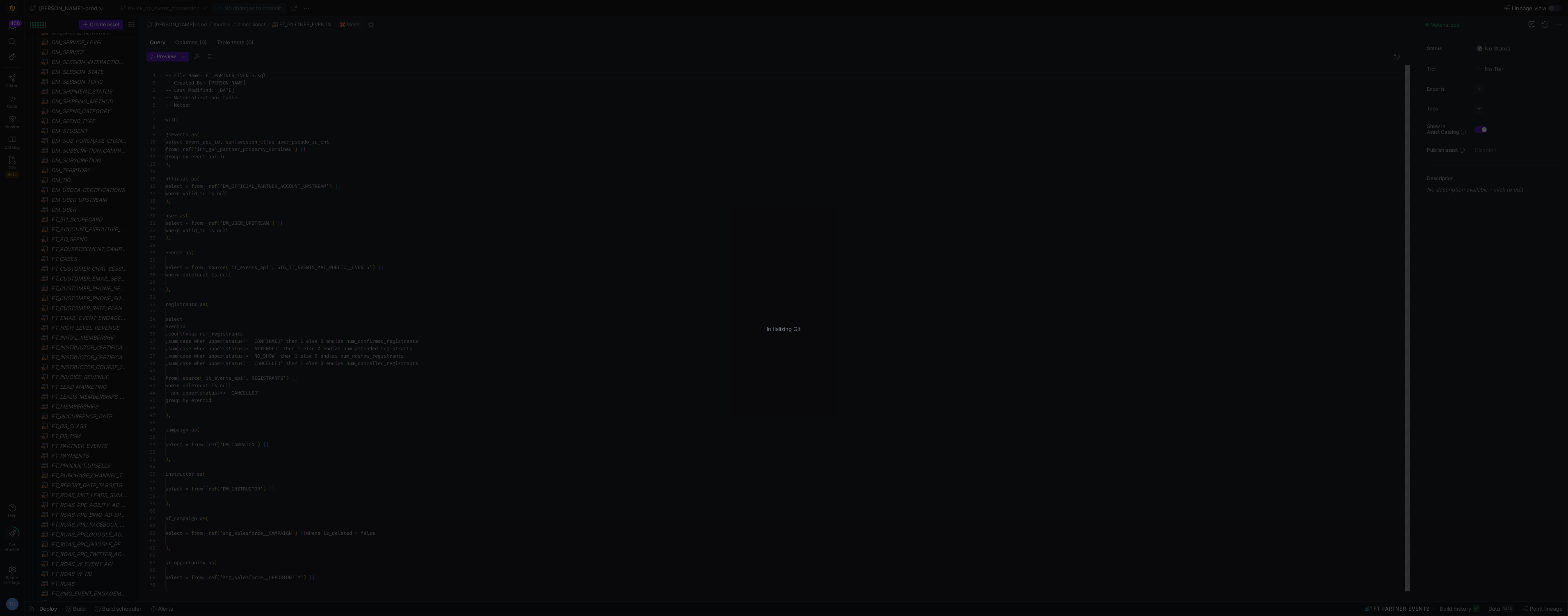
scroll to position [74, 0]
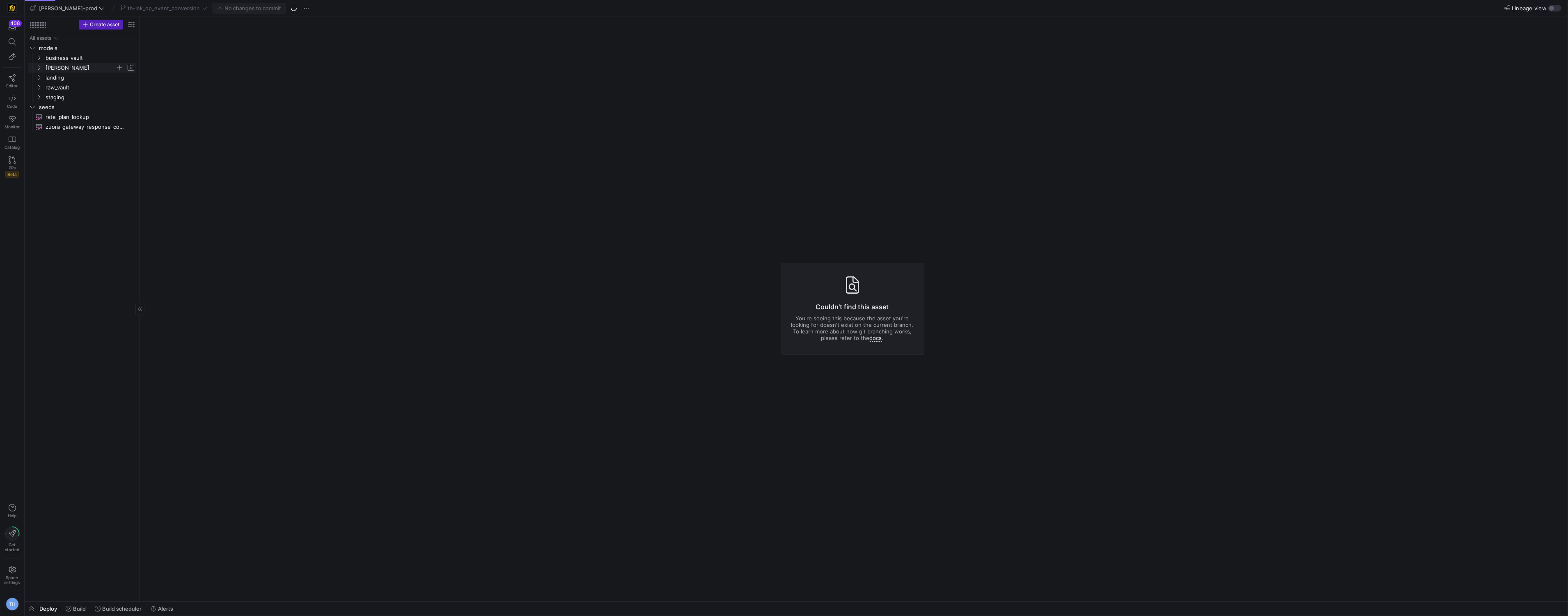
click at [70, 64] on span "[PERSON_NAME]" at bounding box center [80, 68] width 70 height 10
click at [71, 75] on span "dimensions" at bounding box center [84, 78] width 63 height 10
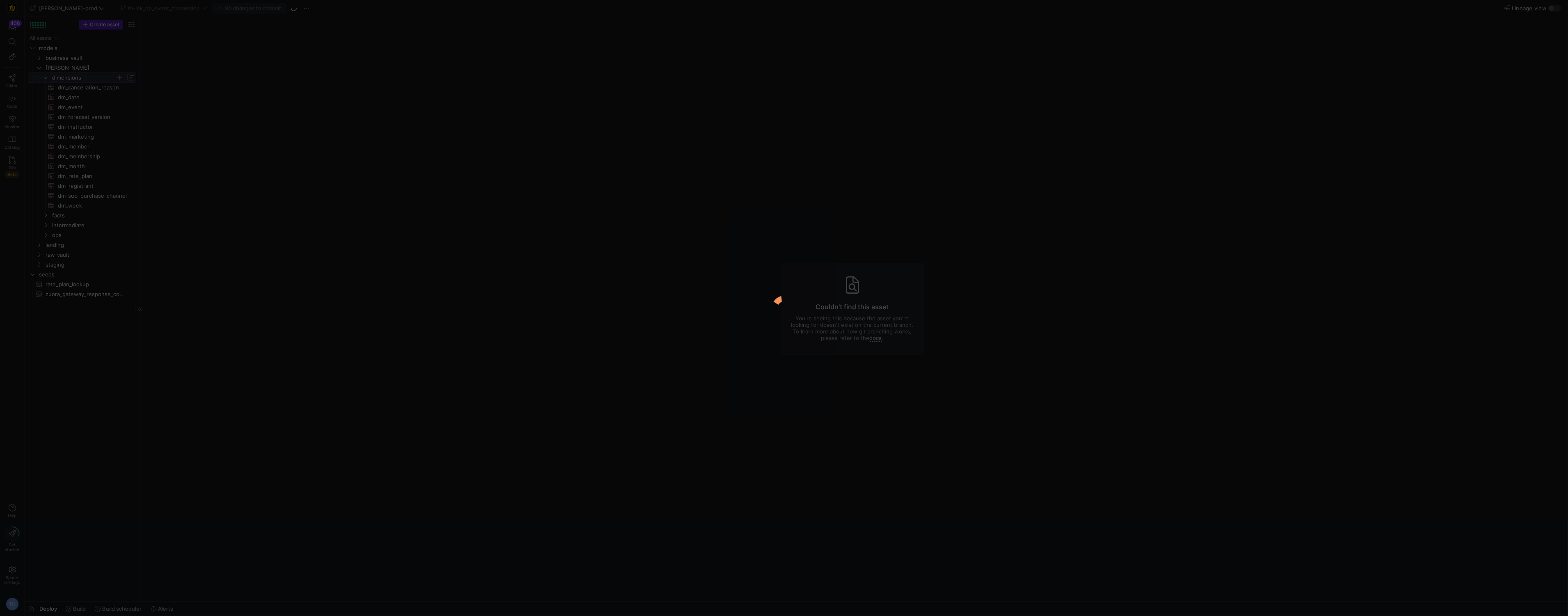
click at [80, 79] on div "408 Editor Code Monitor Catalog PRs Beta Help Get started Space settings TH [PE…" at bounding box center [784, 308] width 1568 height 616
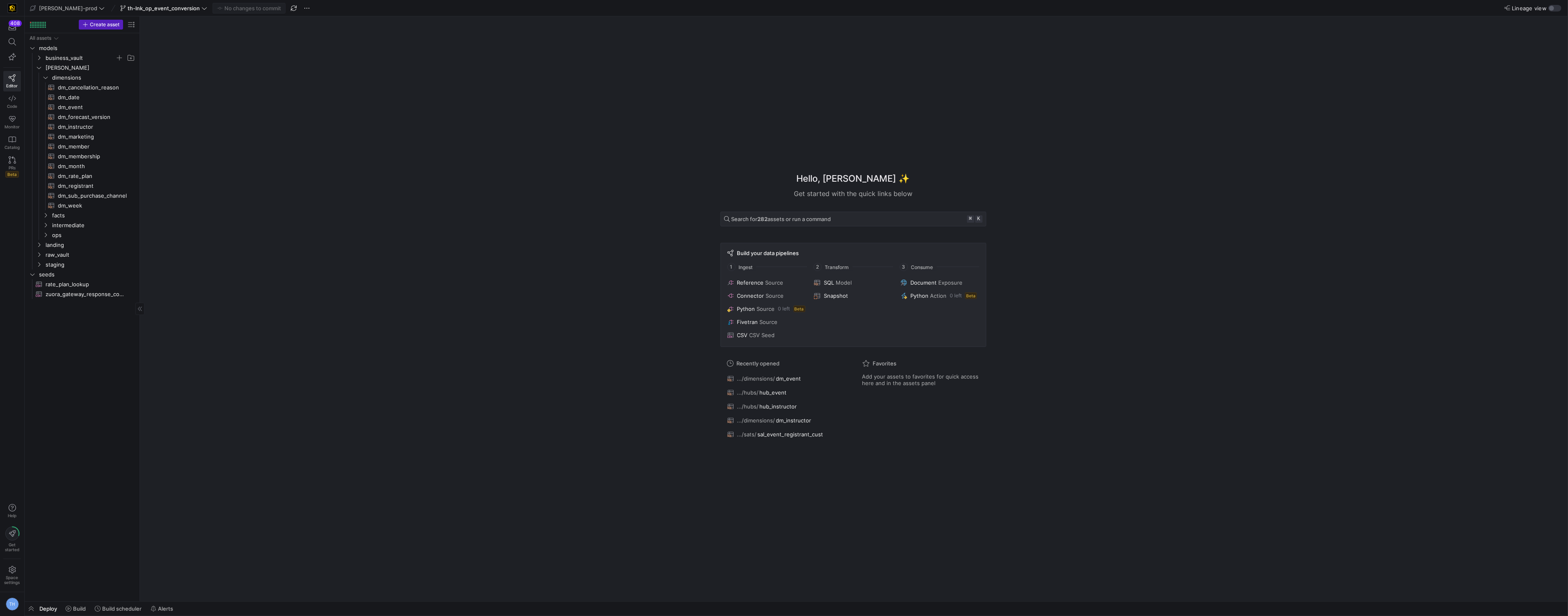
click at [77, 61] on span "business_vault" at bounding box center [80, 58] width 70 height 10
click at [78, 70] on span "hubs" at bounding box center [84, 68] width 63 height 10
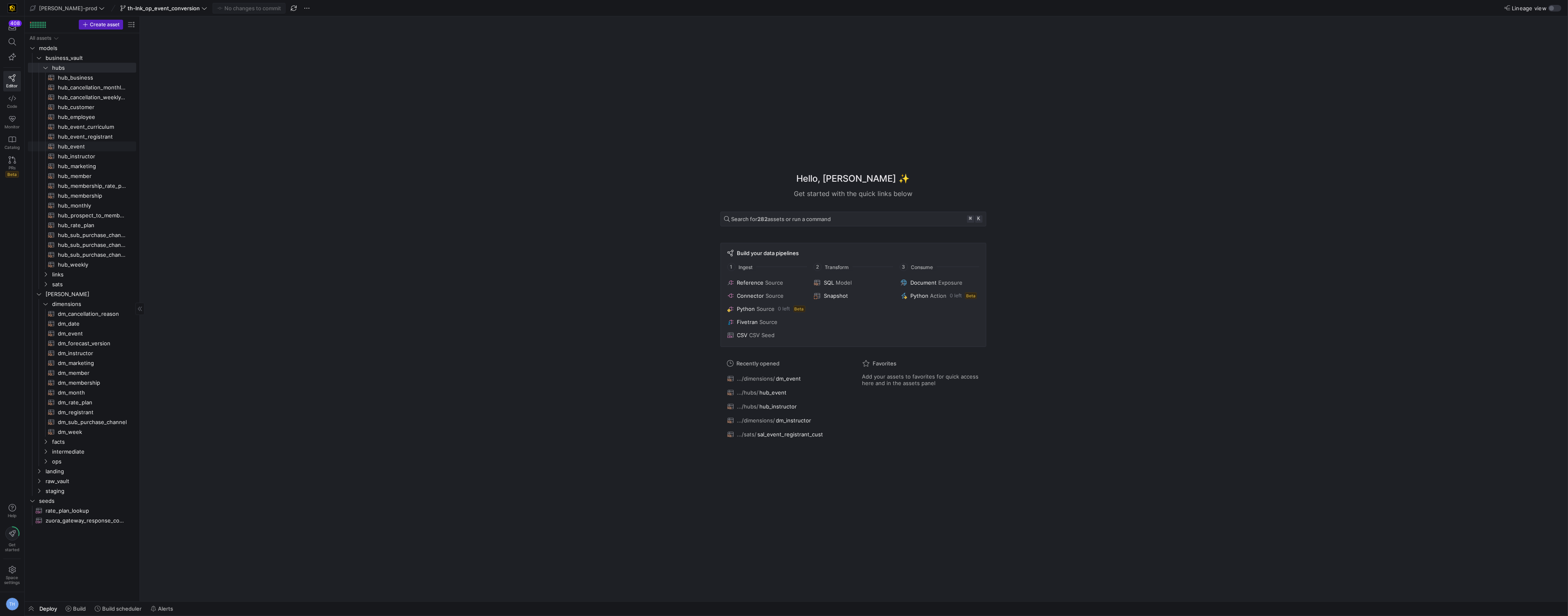
click at [86, 147] on span "hub_event​​​​​​​​​​" at bounding box center [92, 147] width 69 height 10
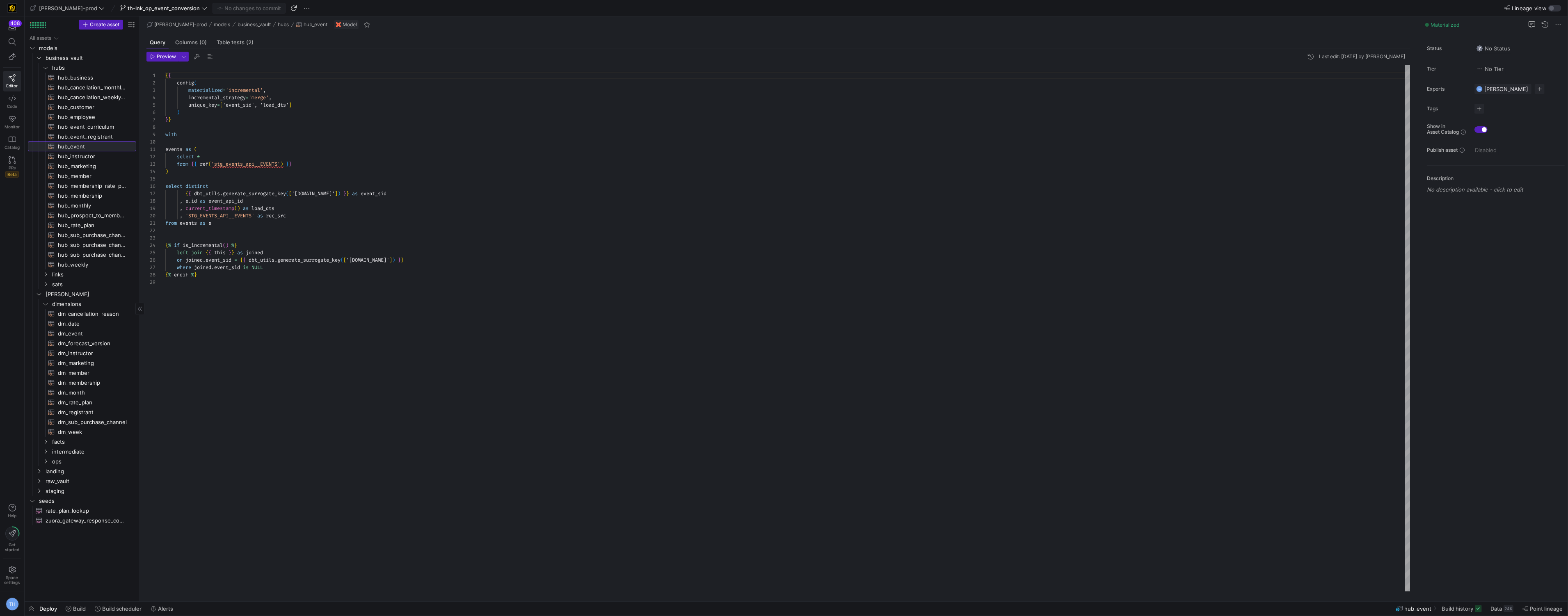
scroll to position [74, 0]
click at [290, 141] on div at bounding box center [784, 308] width 1568 height 616
click at [74, 279] on span "links" at bounding box center [84, 275] width 63 height 10
click at [75, 273] on span "links" at bounding box center [84, 275] width 63 height 10
click at [74, 282] on span "sats" at bounding box center [84, 285] width 63 height 10
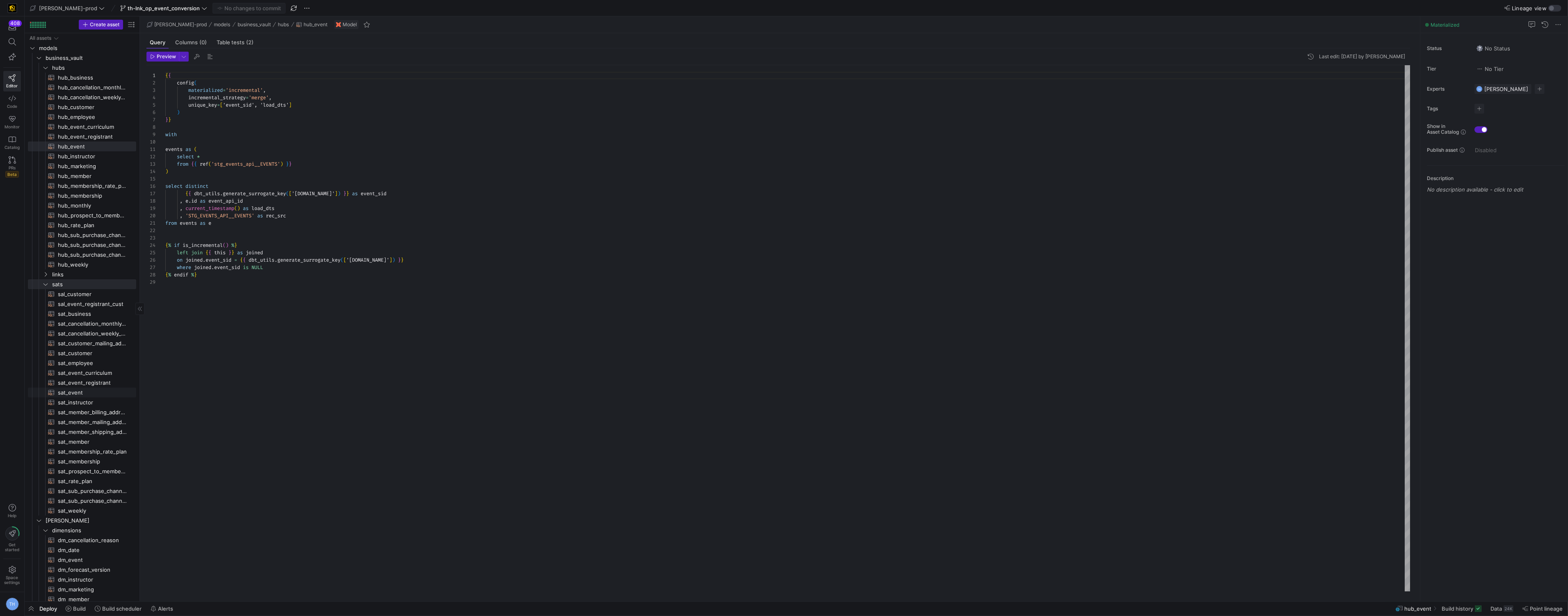
click at [79, 390] on span "sat_event​​​​​​​​​​" at bounding box center [92, 393] width 69 height 10
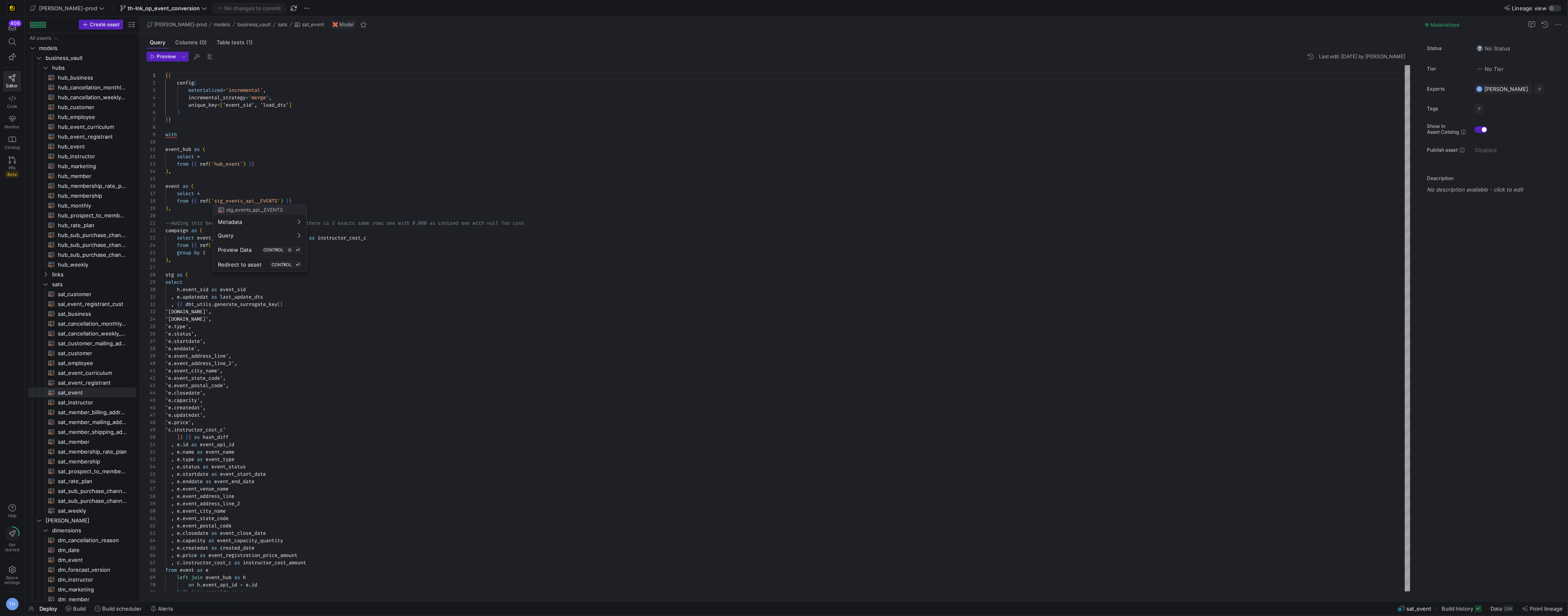
click at [305, 197] on div at bounding box center [784, 308] width 1568 height 616
type textarea "event_hub as ( select * from {{ ref('hub_event') }} ), event as ( select * from…"
drag, startPoint x: 306, startPoint y: 200, endPoint x: 155, endPoint y: 201, distance: 151.0
click at [166, 201] on div "unique_key = [ 'event_sid', 'load_dts' ] ) } } with event_hub as ( select * fro…" at bounding box center [788, 456] width 1245 height 782
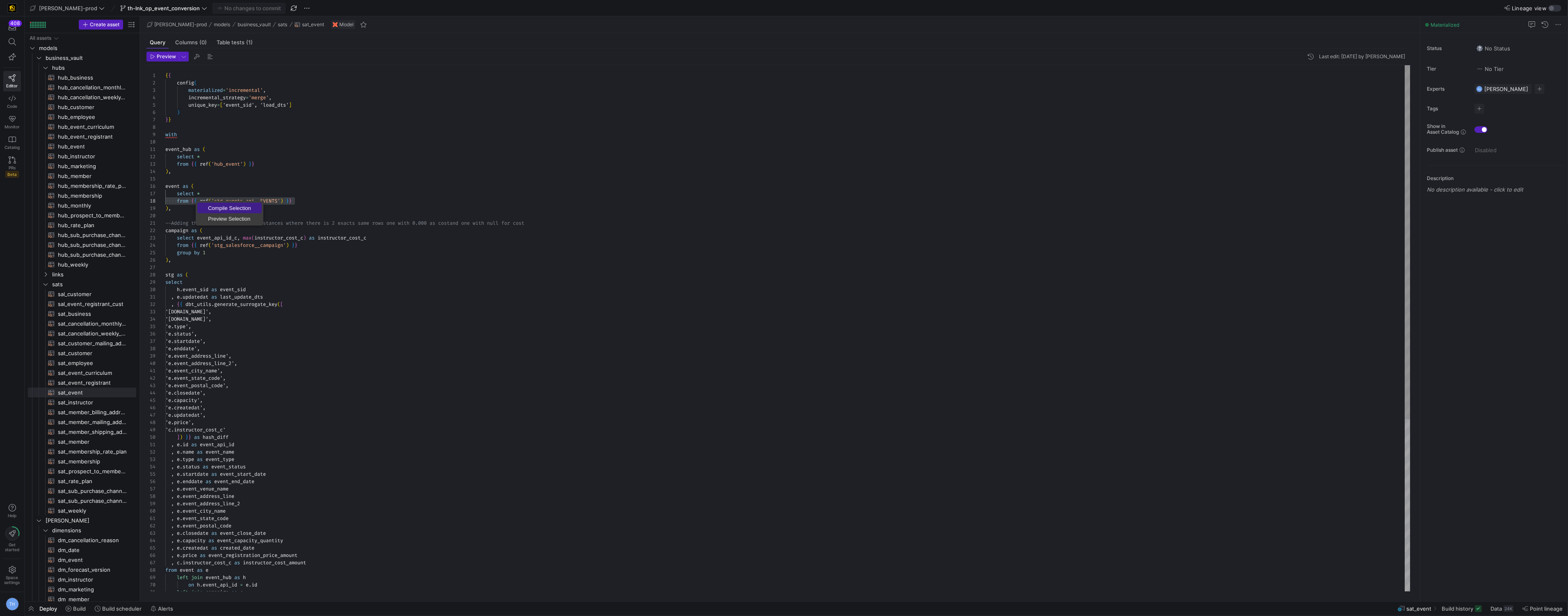
click at [225, 211] on span "Compile Selection" at bounding box center [229, 208] width 65 height 5
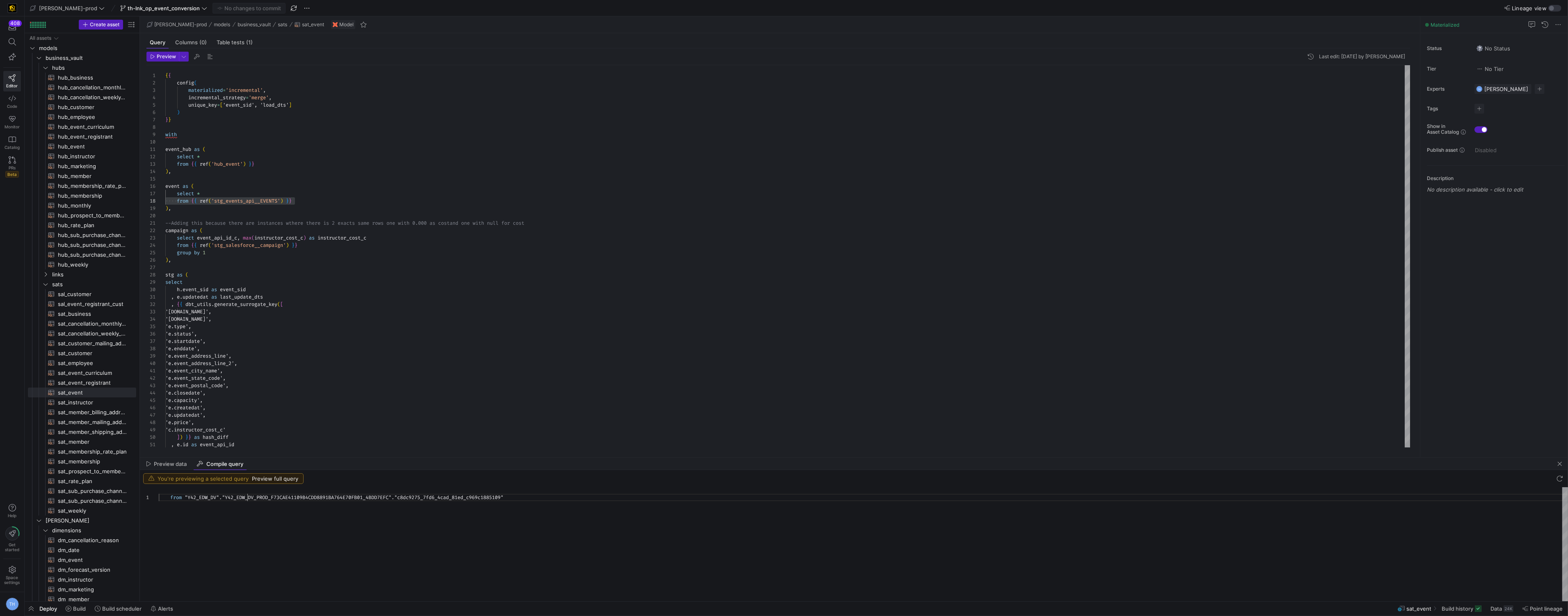
click at [248, 502] on div "from "Y42_EDW_DV" . "Y42_EDW_DV_PROD_F73CAE41109B4CDD8891BA764E70FB01_ 4BDD7EFC…" at bounding box center [863, 544] width 1409 height 114
click at [68, 7] on span "[PERSON_NAME]-prod" at bounding box center [68, 8] width 58 height 7
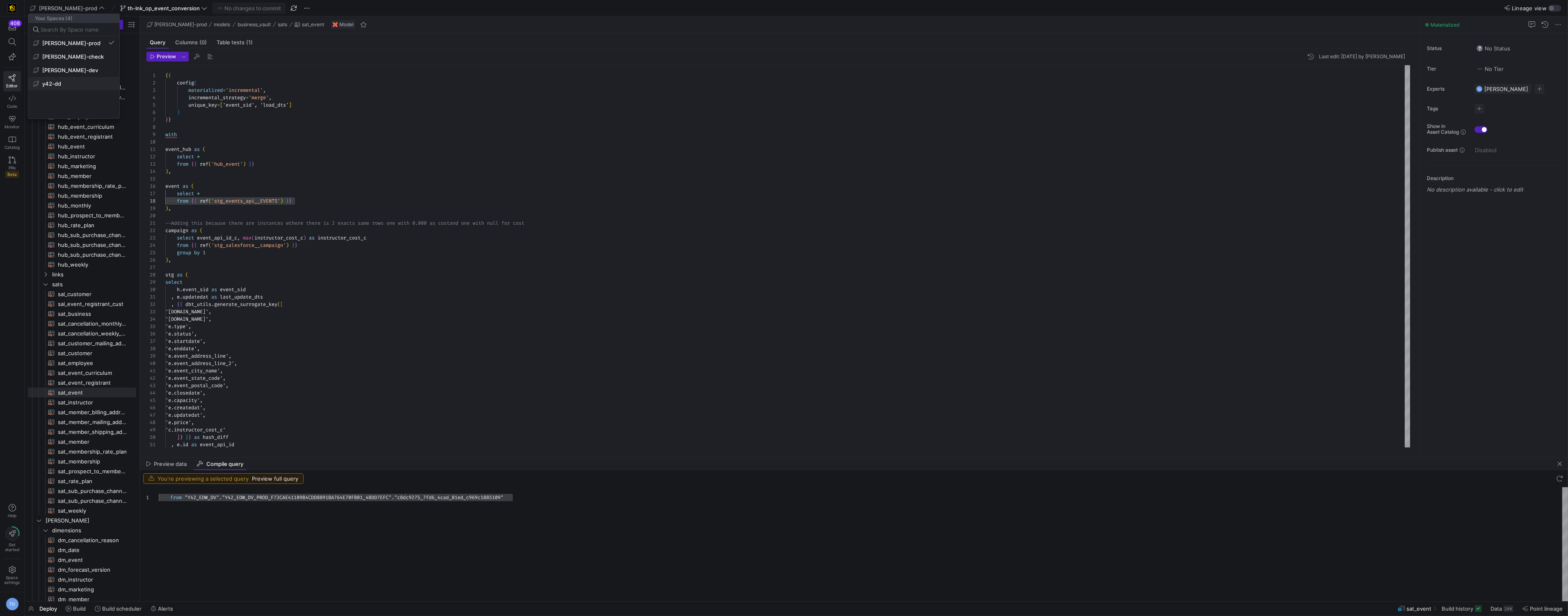
click at [72, 85] on span "y42-dd" at bounding box center [74, 83] width 81 height 7
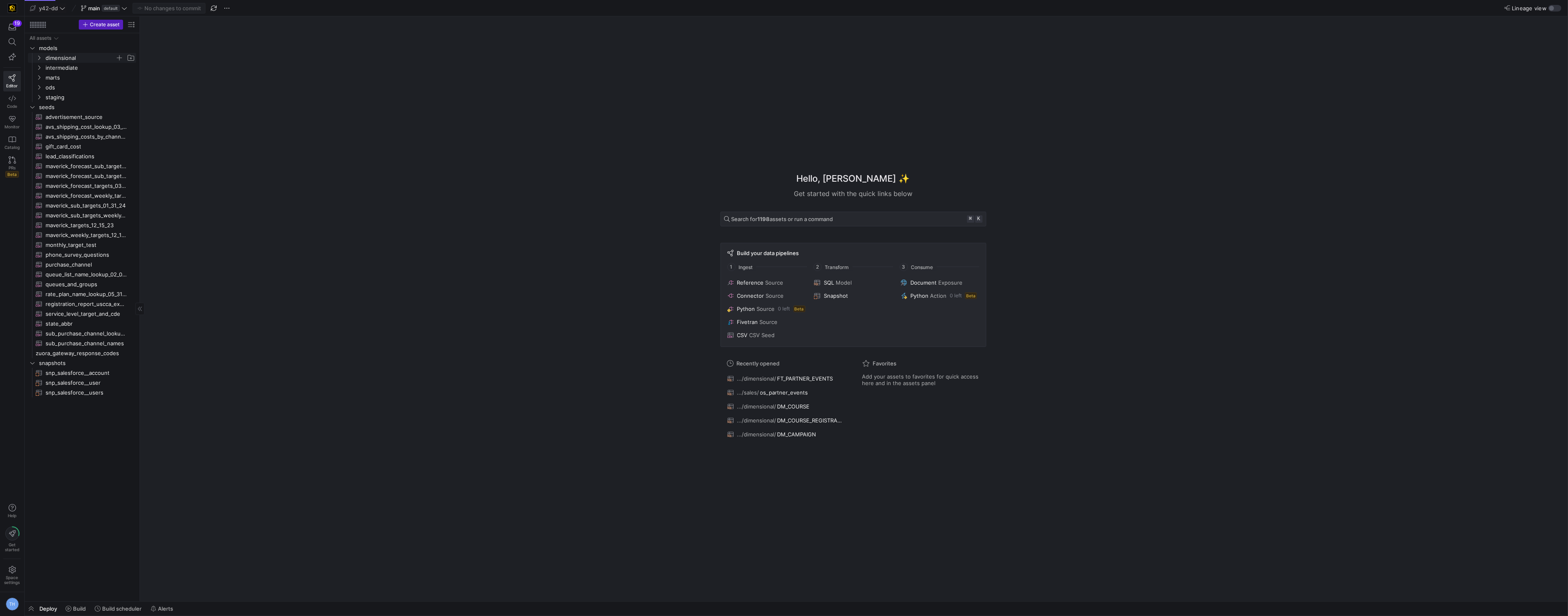
click at [86, 57] on span "dimensional" at bounding box center [80, 58] width 70 height 10
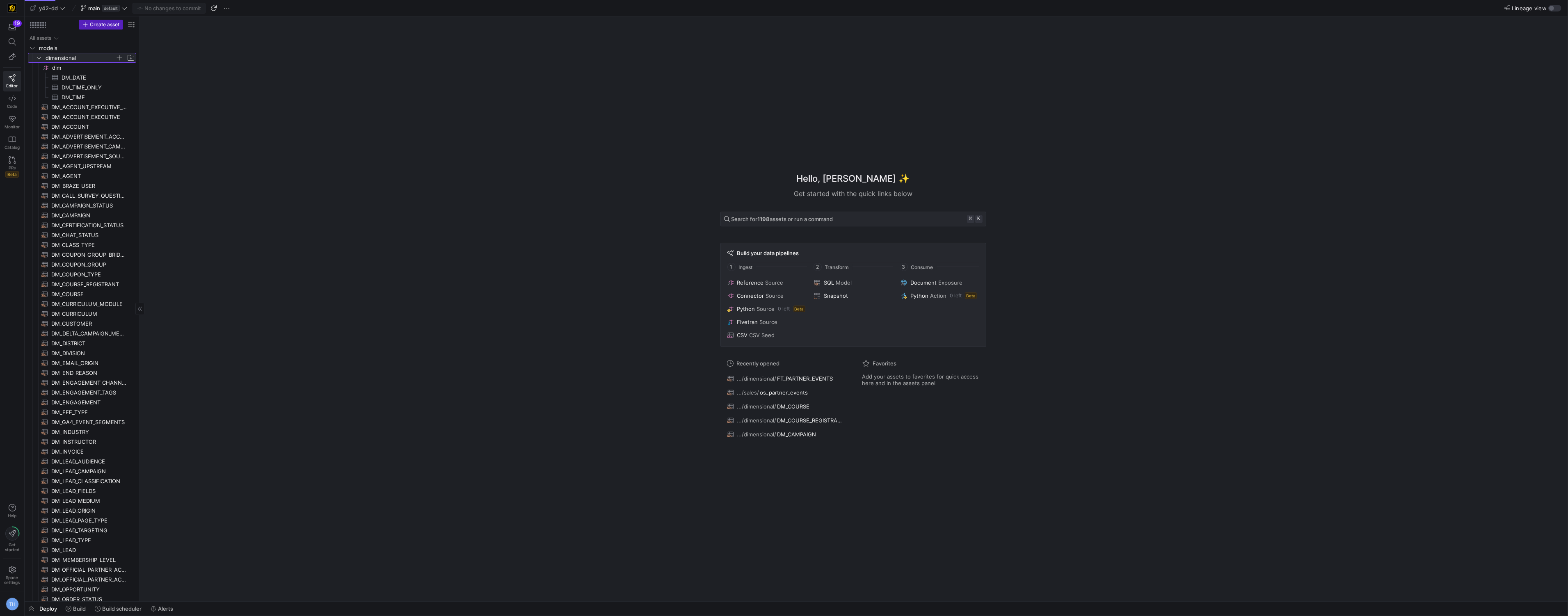
click at [86, 57] on span "dimensional" at bounding box center [80, 58] width 70 height 10
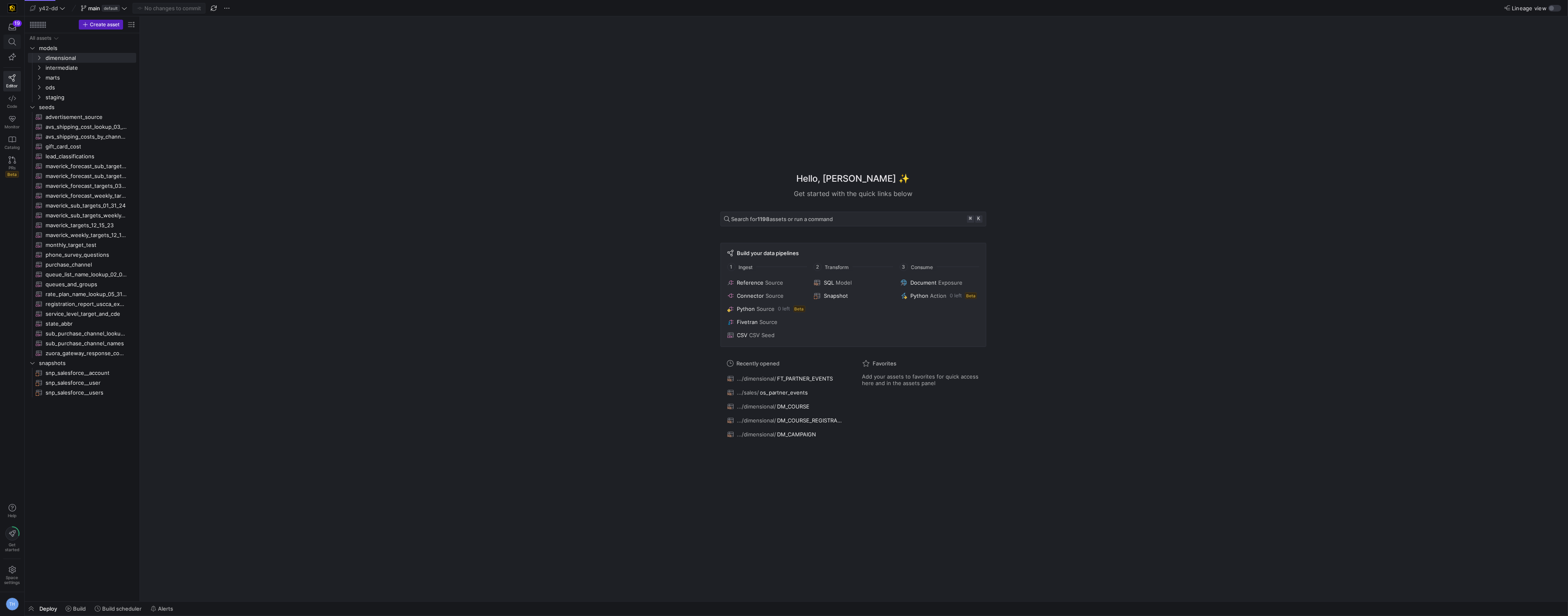
click at [11, 43] on icon at bounding box center [12, 42] width 7 height 7
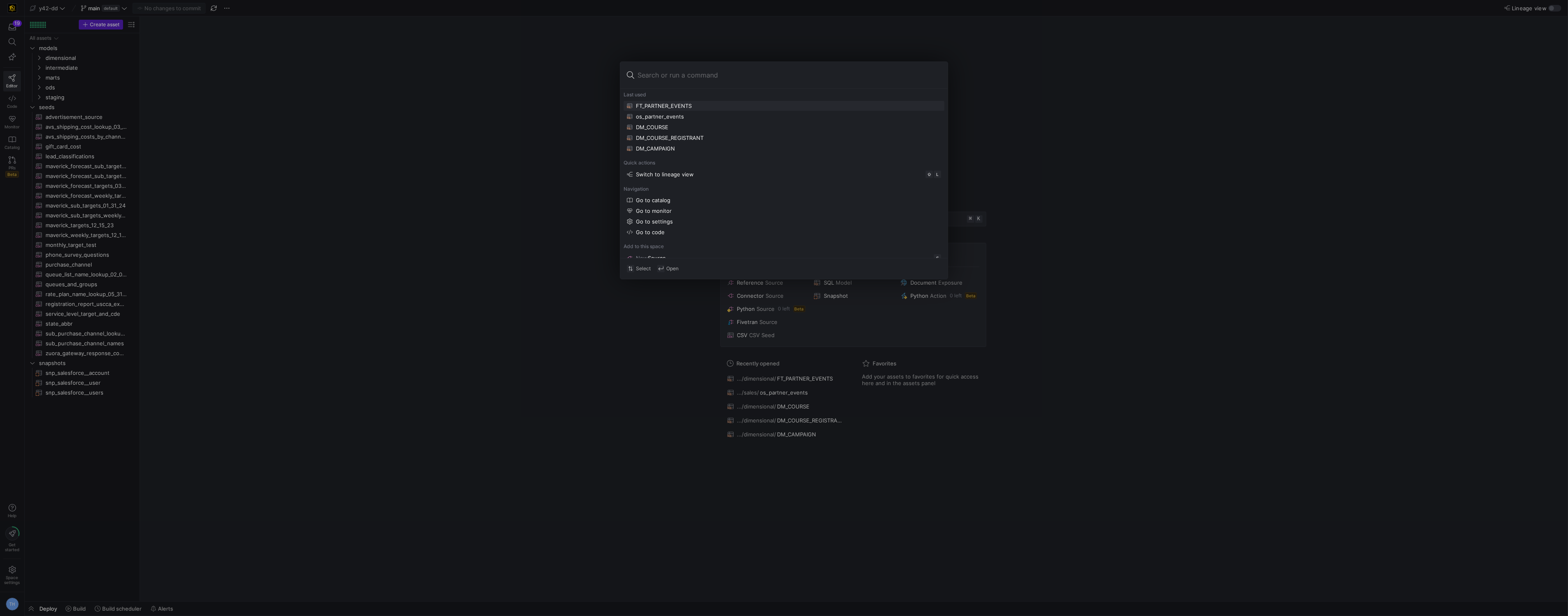
click at [681, 102] on div "FT_PARTNER_EVENTS" at bounding box center [664, 105] width 56 height 7
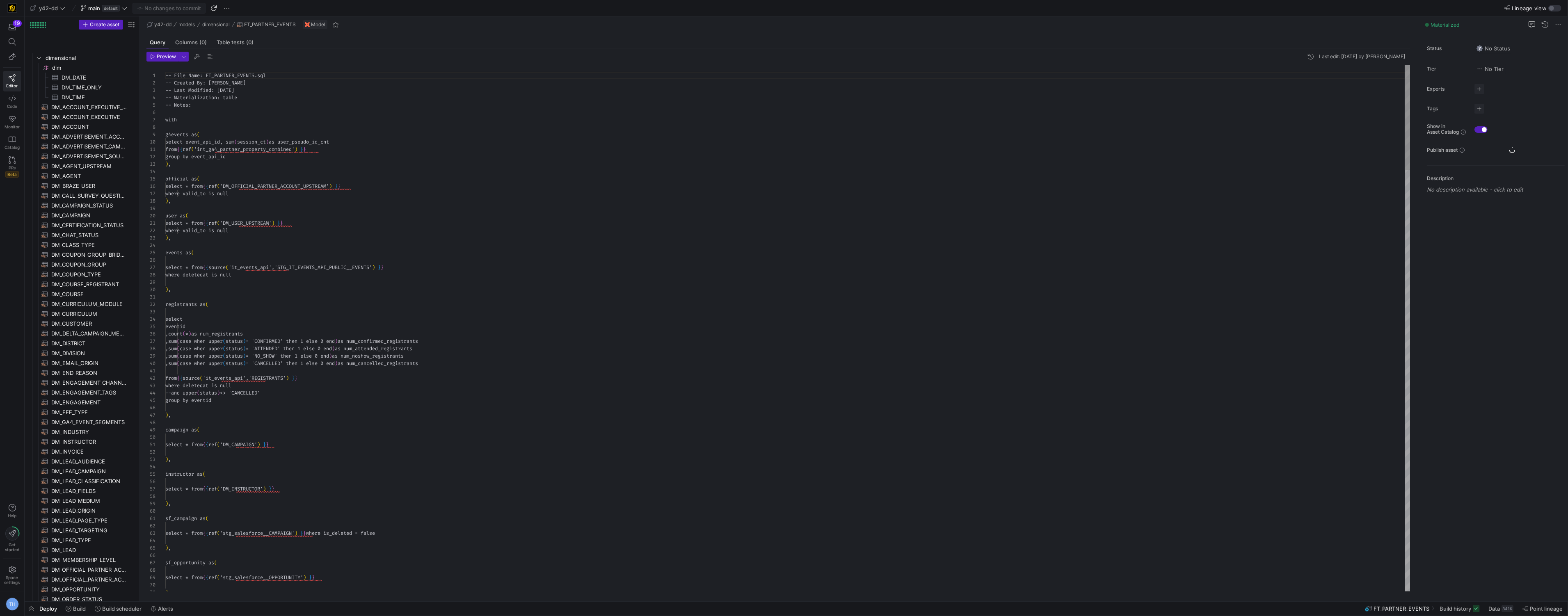
scroll to position [524, 0]
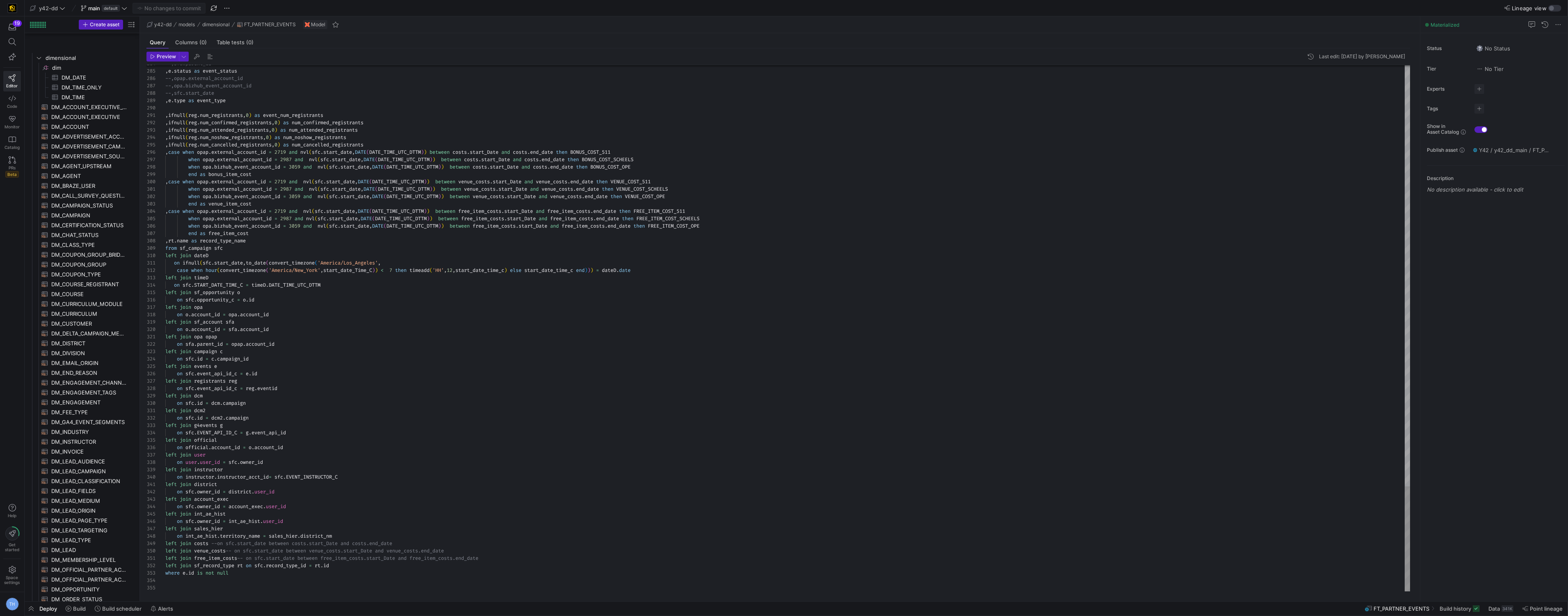
scroll to position [74, 0]
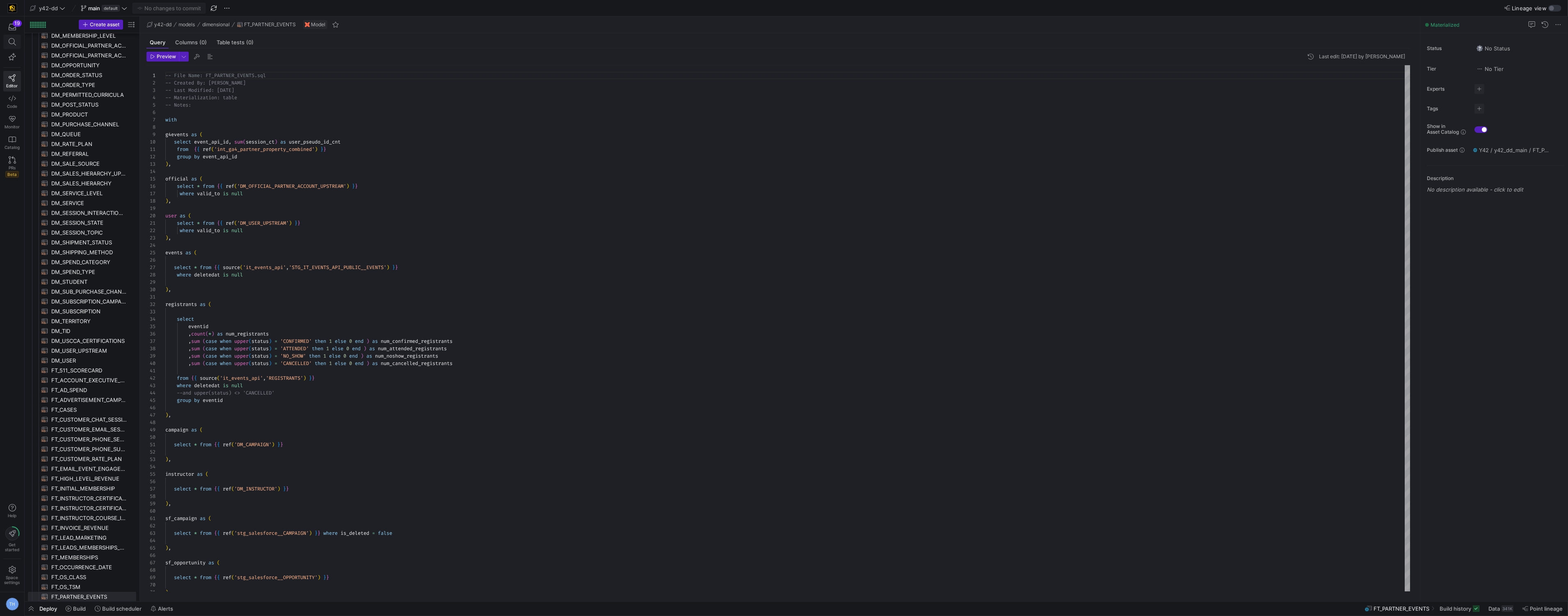
click at [9, 40] on icon at bounding box center [12, 42] width 7 height 7
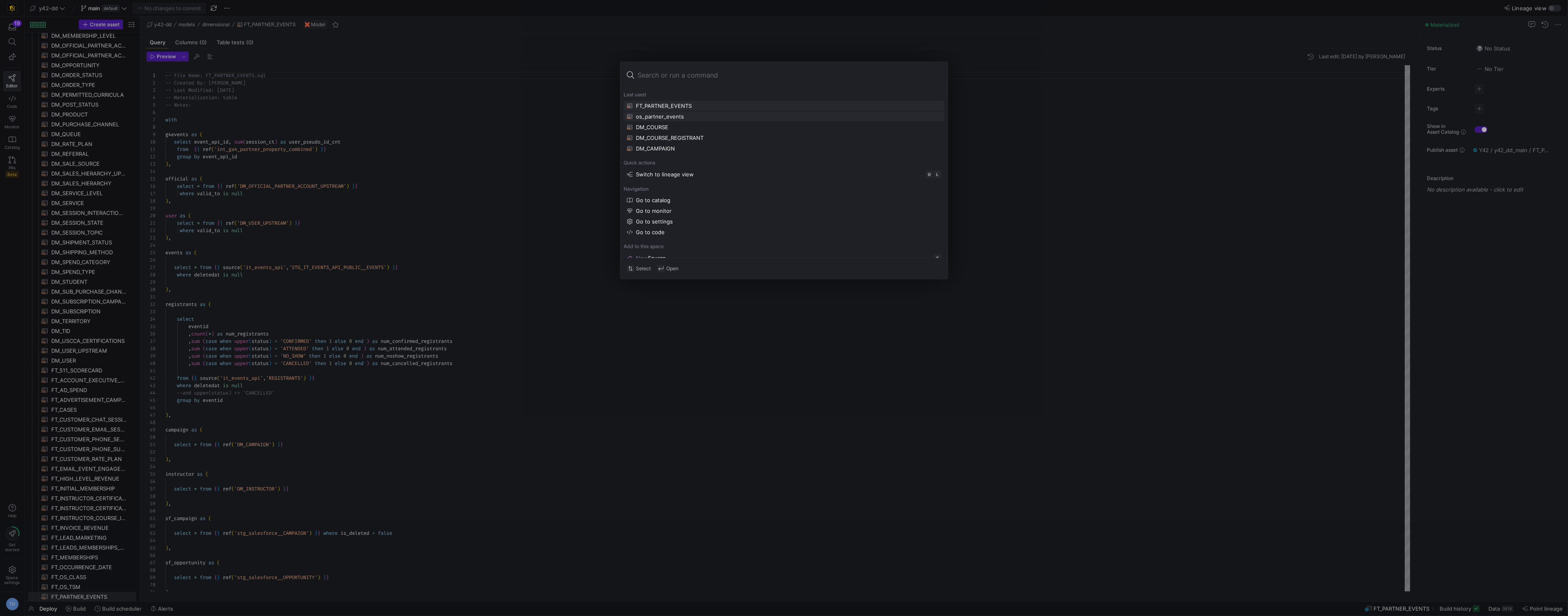
click at [698, 115] on div "os_partner_events" at bounding box center [784, 116] width 314 height 7
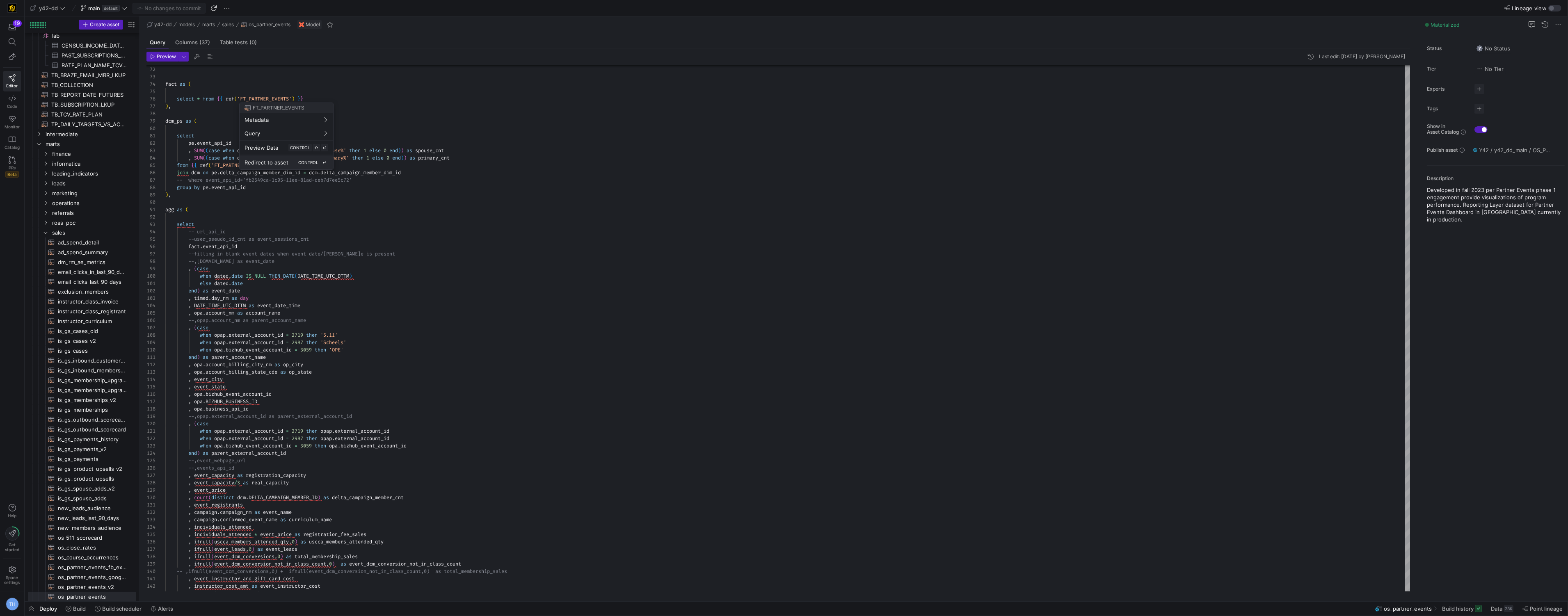
click at [268, 159] on span "Redirect to asset" at bounding box center [267, 163] width 44 height 7
type textarea "-- File Name: FT_PARTNER_EVENTS.sql -- Created By: [PERSON_NAME] -- Last Modifi…"
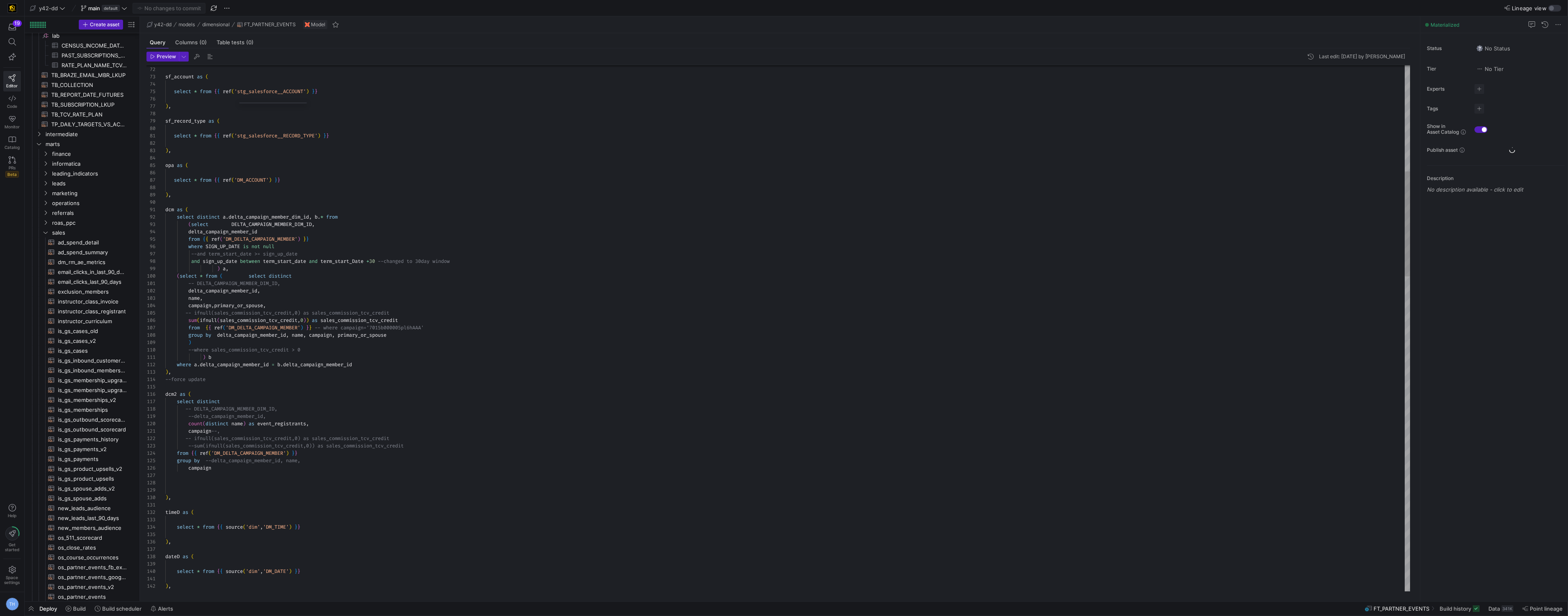
scroll to position [1083, 0]
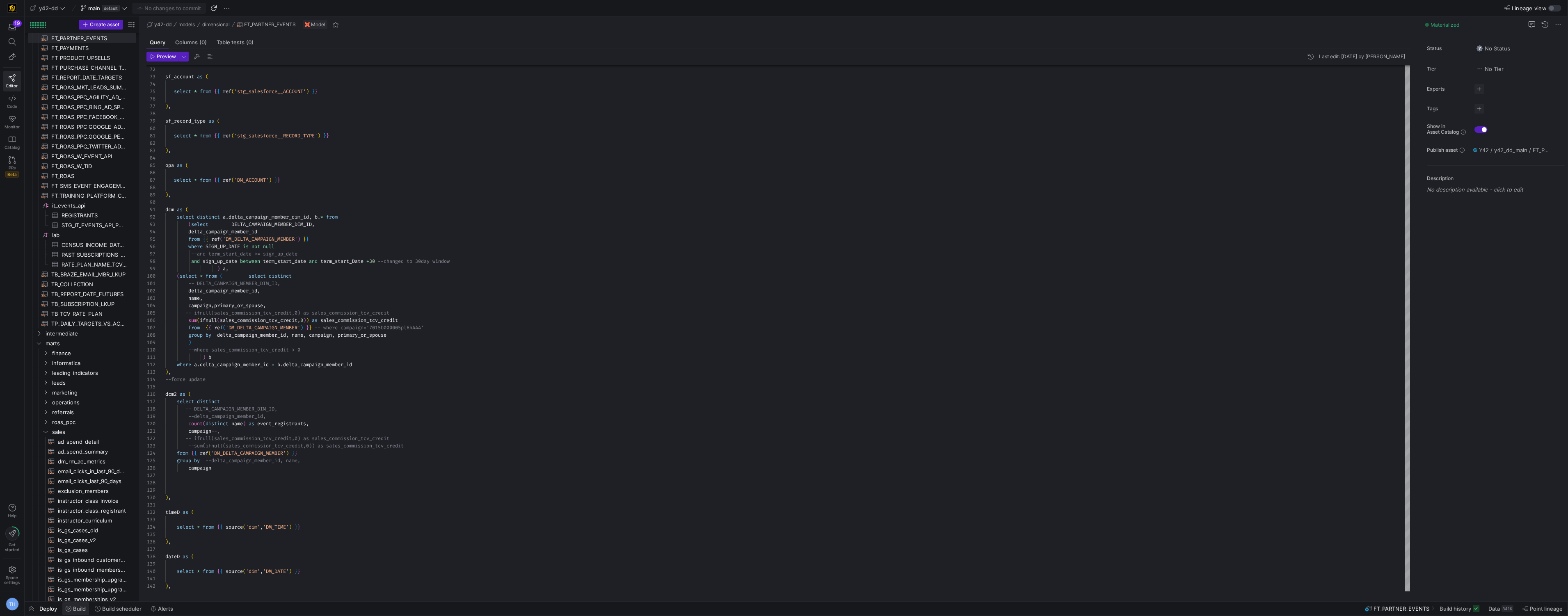
click at [80, 607] on span "Build" at bounding box center [79, 609] width 13 height 7
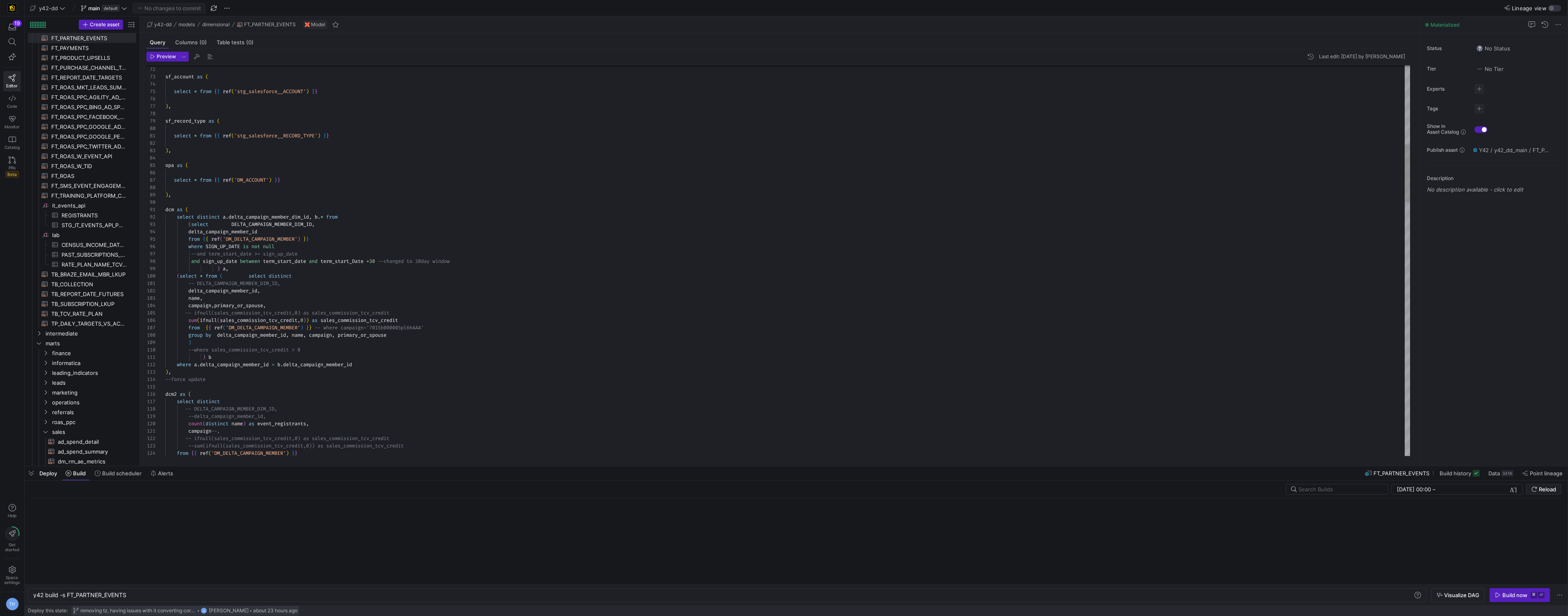
scroll to position [0, 94]
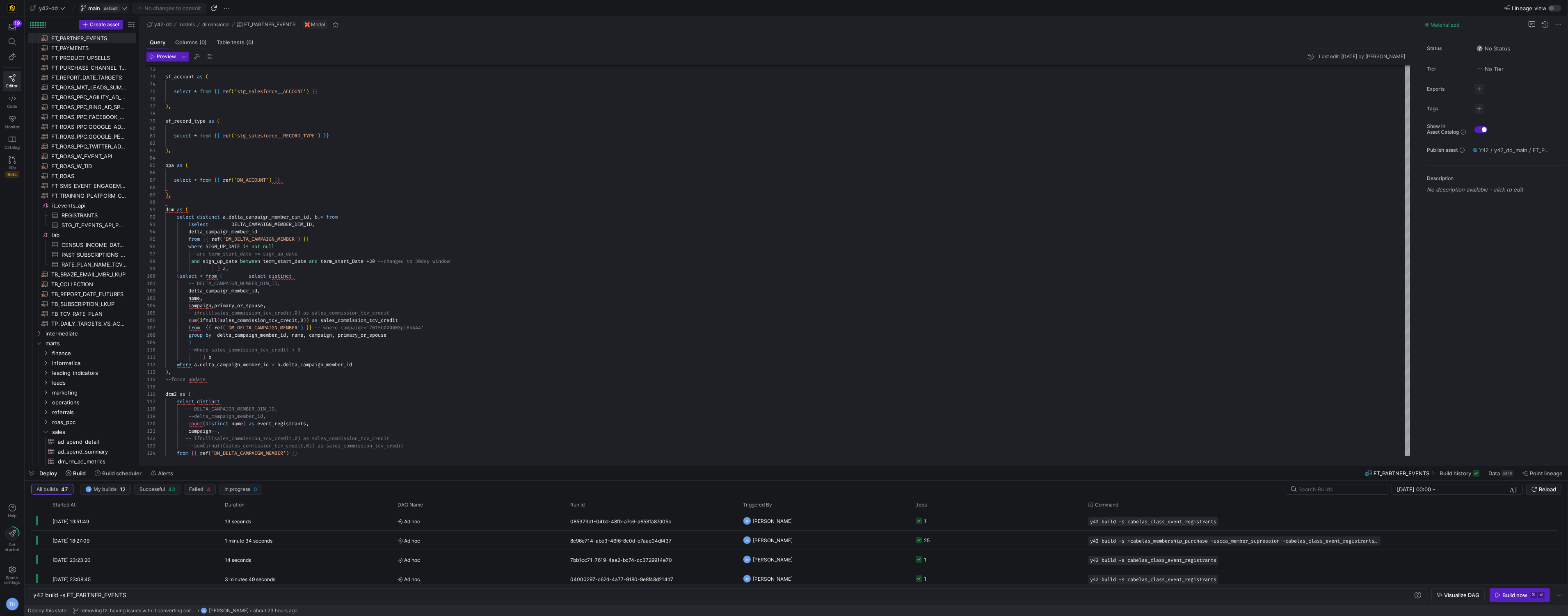
click at [115, 5] on span "default" at bounding box center [111, 8] width 18 height 7
click at [129, 126] on span "th-cabelas_events_uat" at bounding box center [114, 125] width 58 height 7
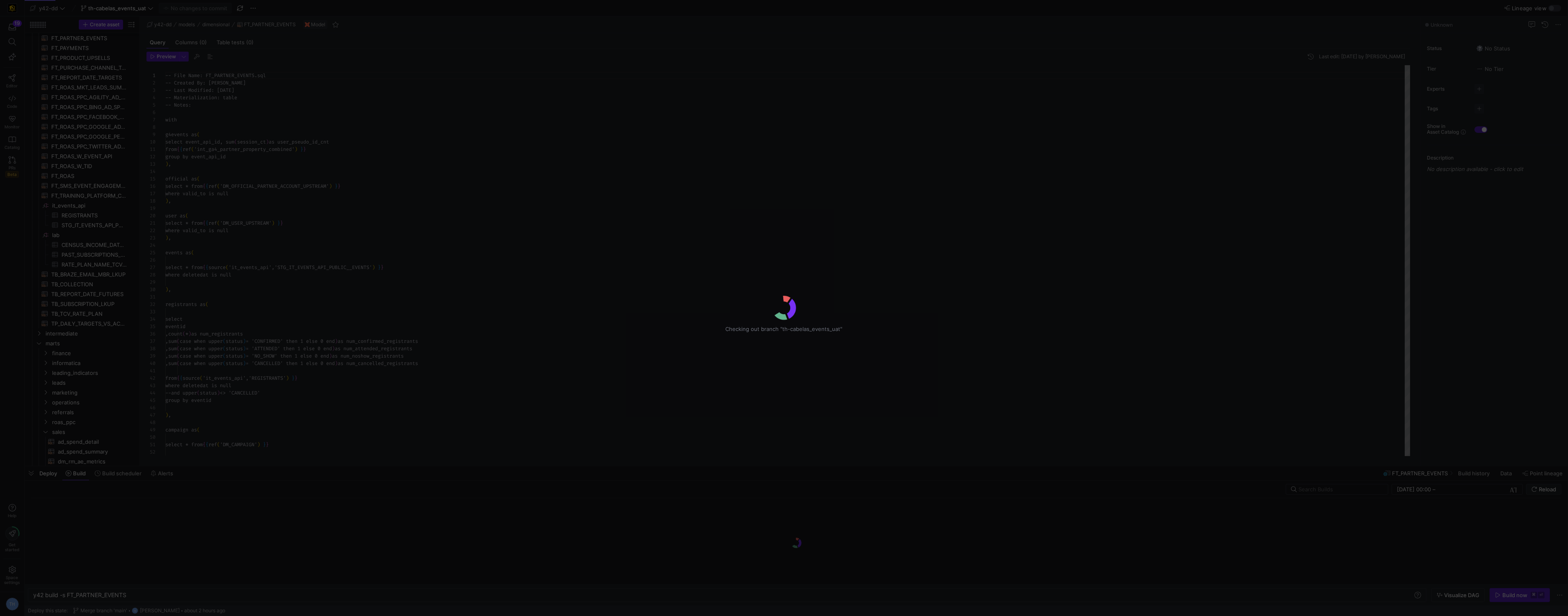
scroll to position [74, 0]
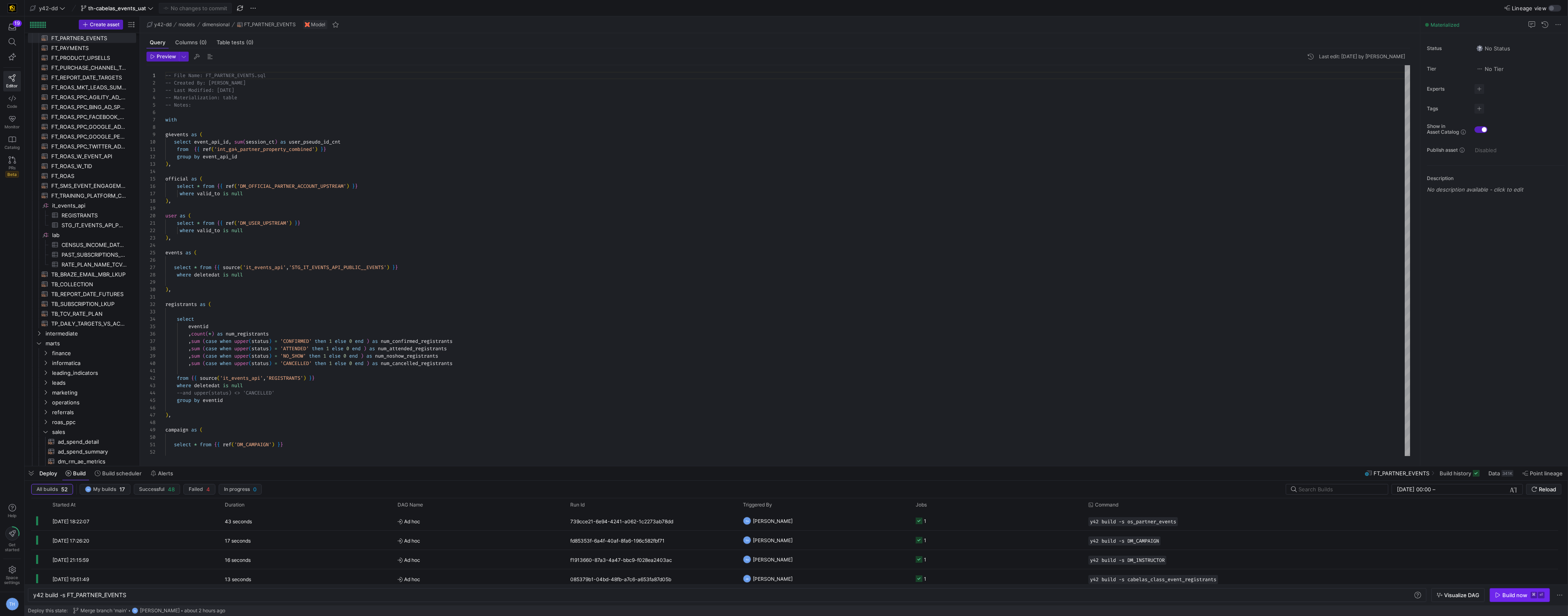
click at [1510, 594] on div "Build now" at bounding box center [1514, 595] width 25 height 7
click at [458, 518] on span "Ad hoc" at bounding box center [479, 522] width 163 height 19
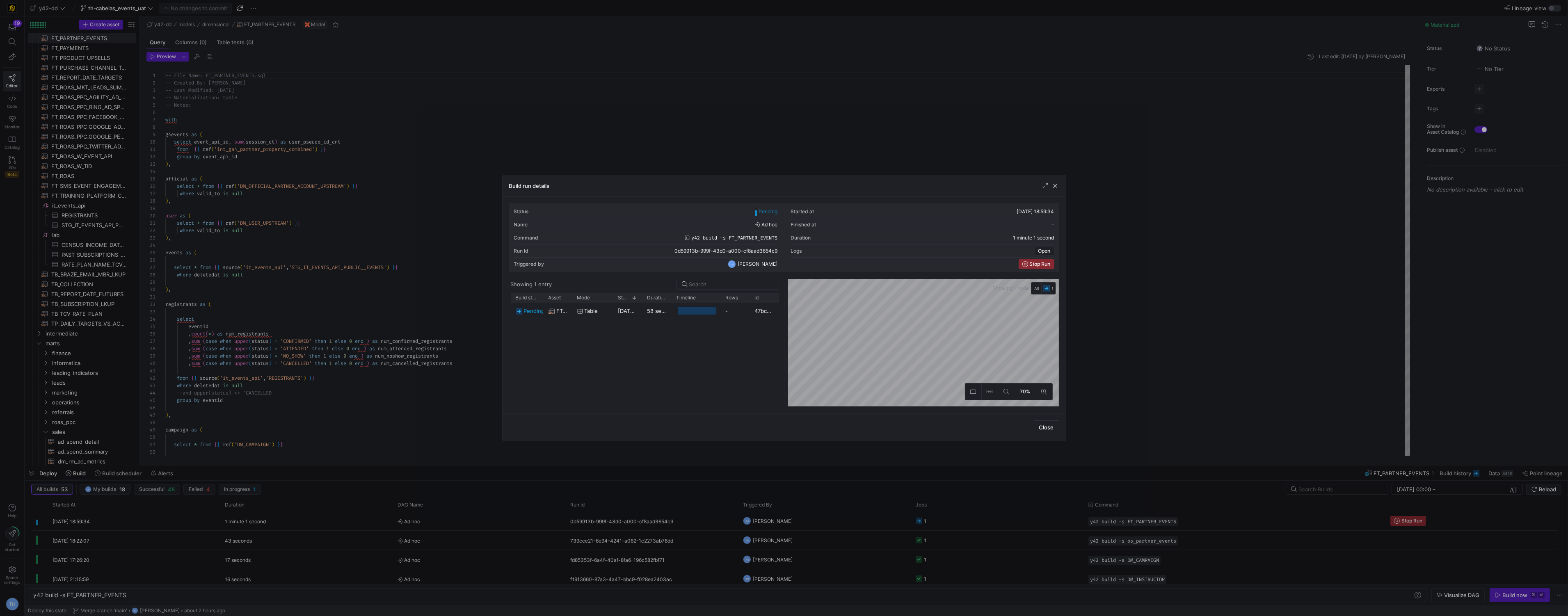
click at [657, 77] on div at bounding box center [784, 308] width 1568 height 616
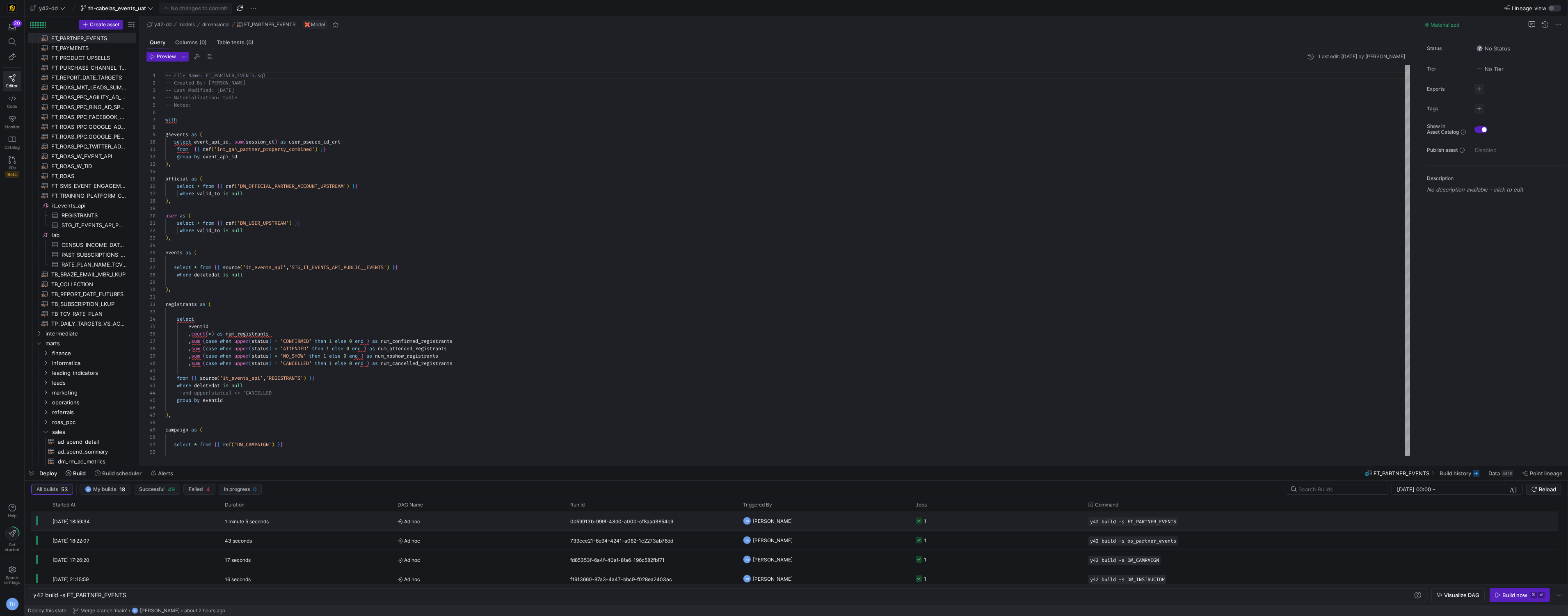
click at [837, 516] on y42-orchestration-triggered-by "TH [PERSON_NAME]" at bounding box center [825, 521] width 163 height 18
click at [837, 516] on body "20 Editor Code Monitor Catalog PRs Beta Help Get started Space settings TH y42-…" at bounding box center [784, 308] width 1568 height 616
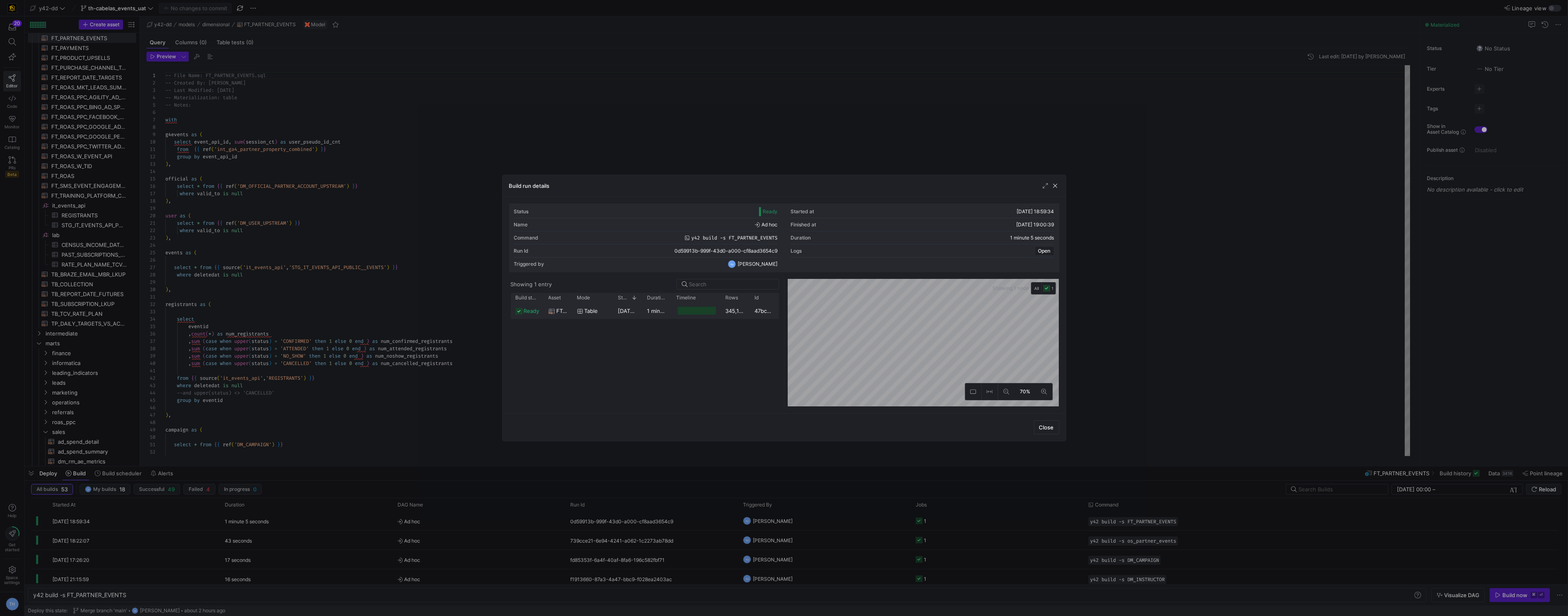
click at [729, 306] on div "345,168" at bounding box center [735, 310] width 29 height 16
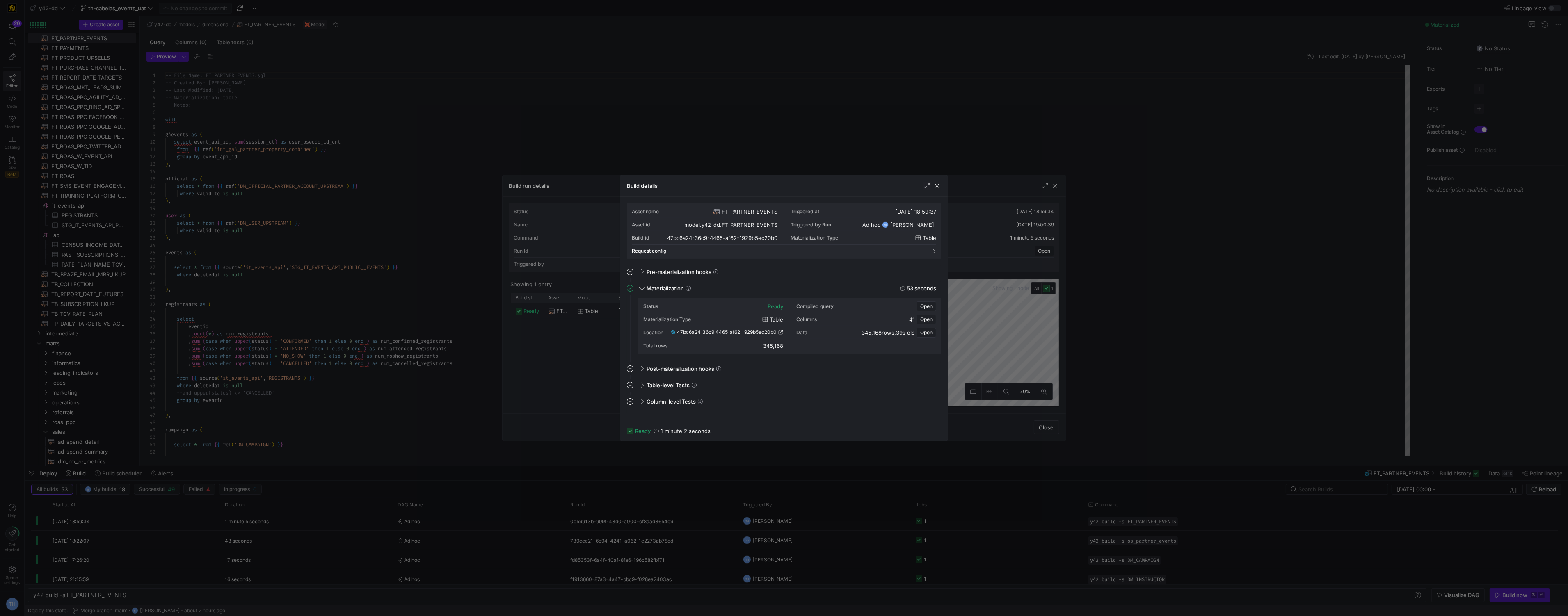
click at [721, 331] on span "47bc6a24_36c9_4465_af62_1929b5ec20b0" at bounding box center [727, 332] width 100 height 5
click at [746, 140] on div at bounding box center [784, 308] width 1568 height 616
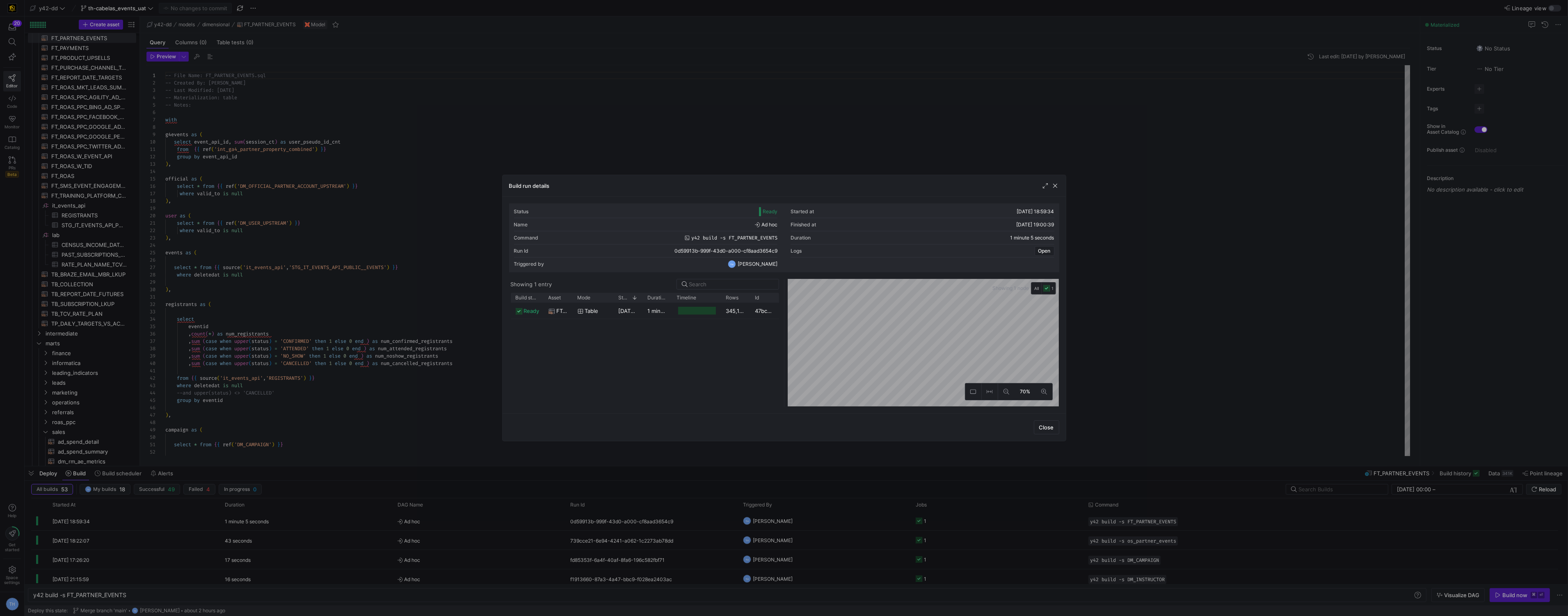
click at [745, 139] on div at bounding box center [784, 308] width 1568 height 616
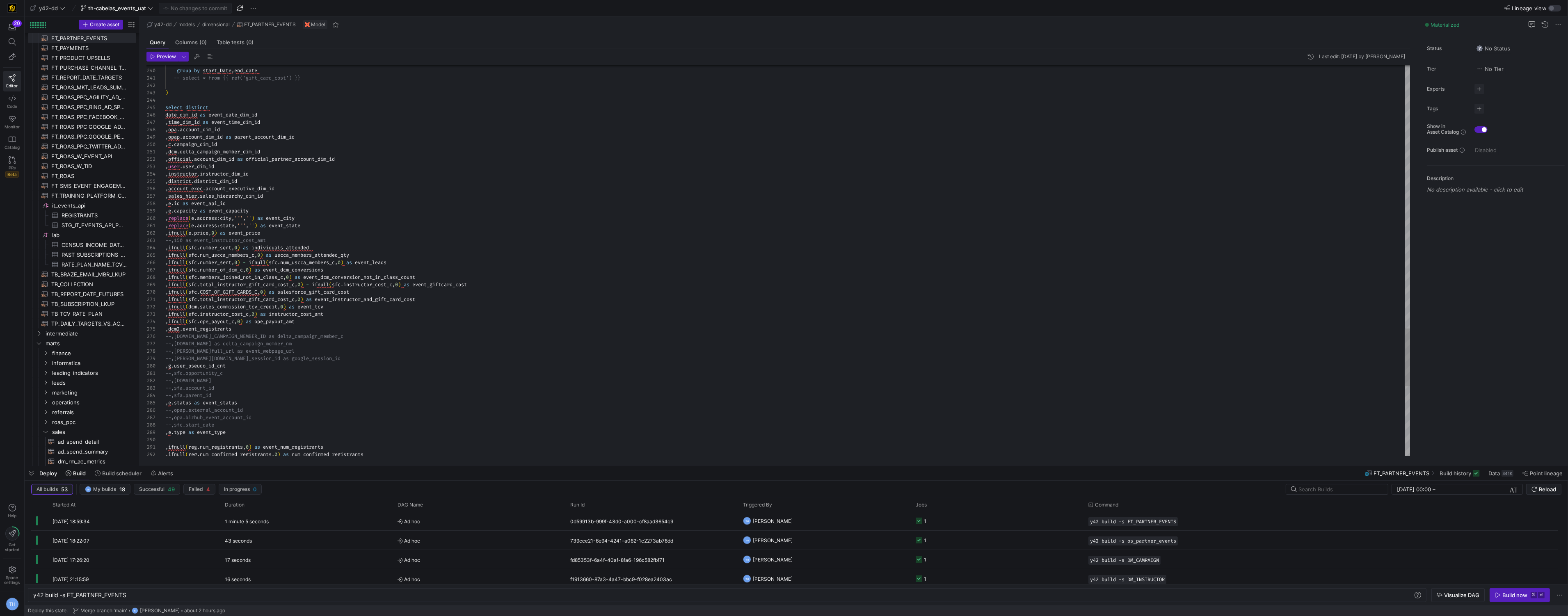
scroll to position [66, 133]
type textarea ",dcm.delta_campaign_member_dim_id ,official.account_dim_id as official_partner_…"
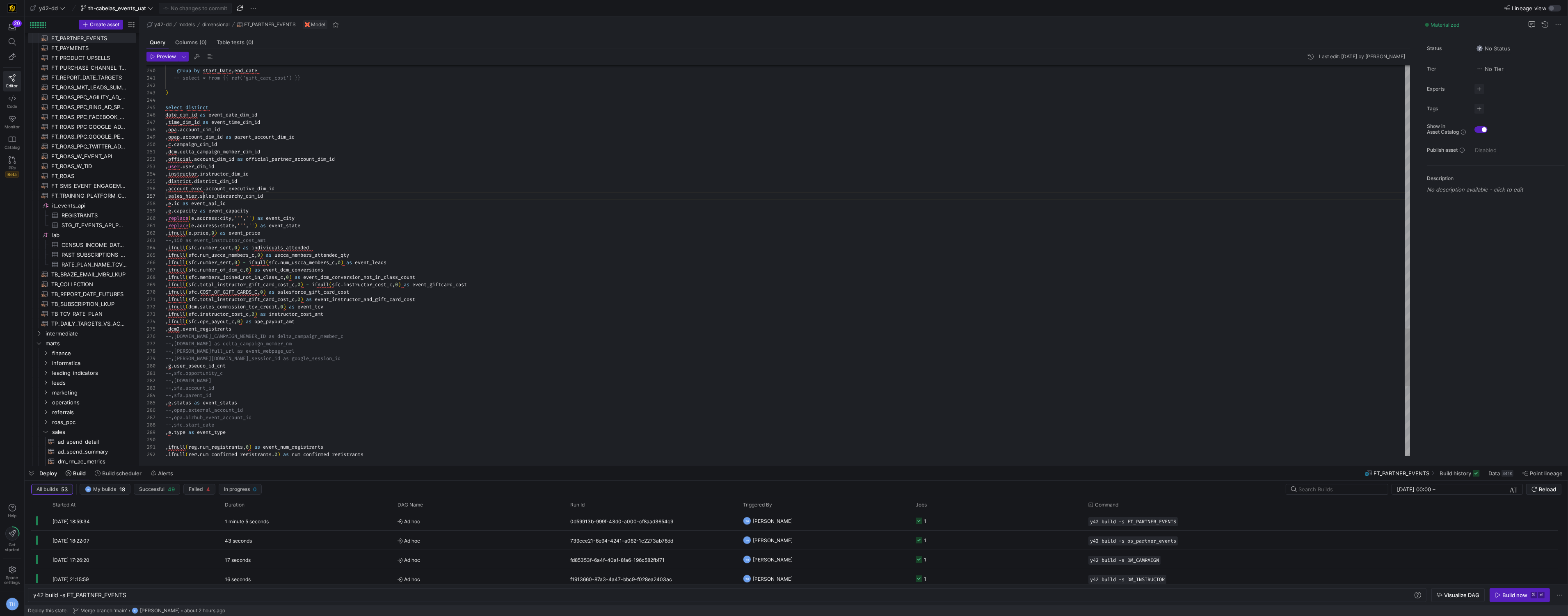
scroll to position [44, 38]
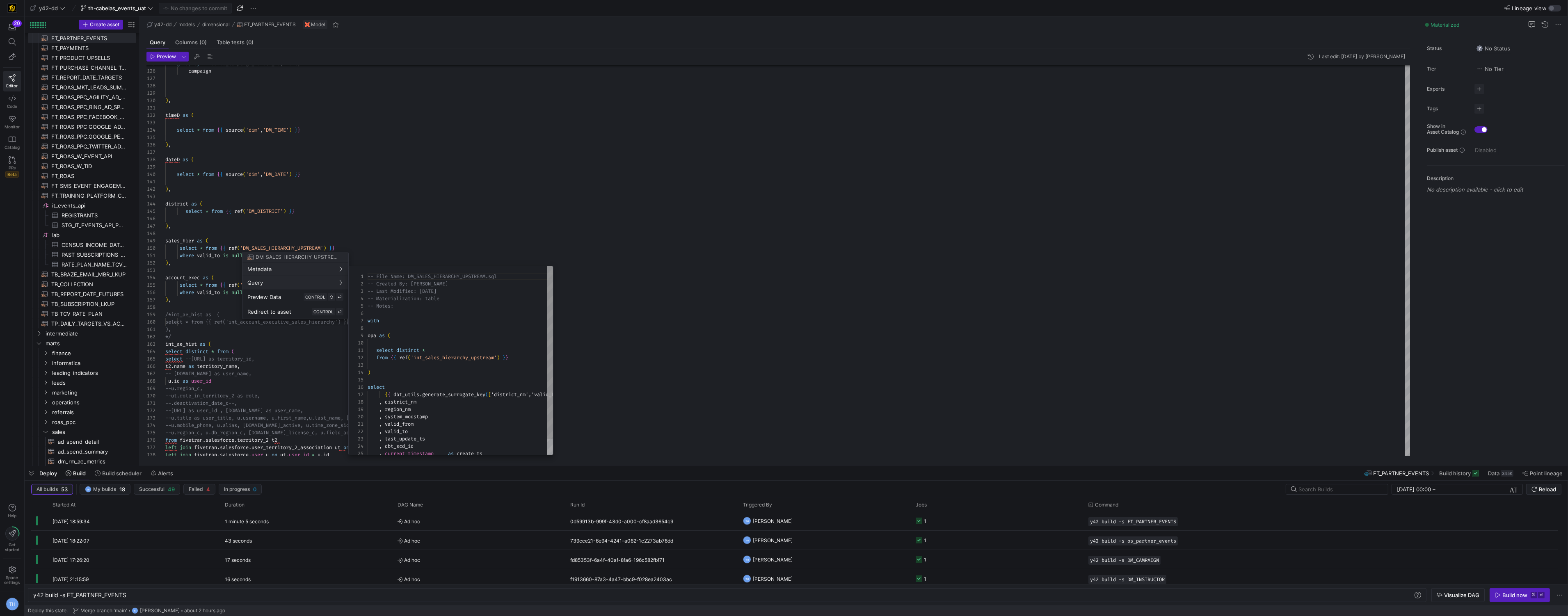
scroll to position [74, 0]
click at [337, 138] on div at bounding box center [784, 308] width 1568 height 616
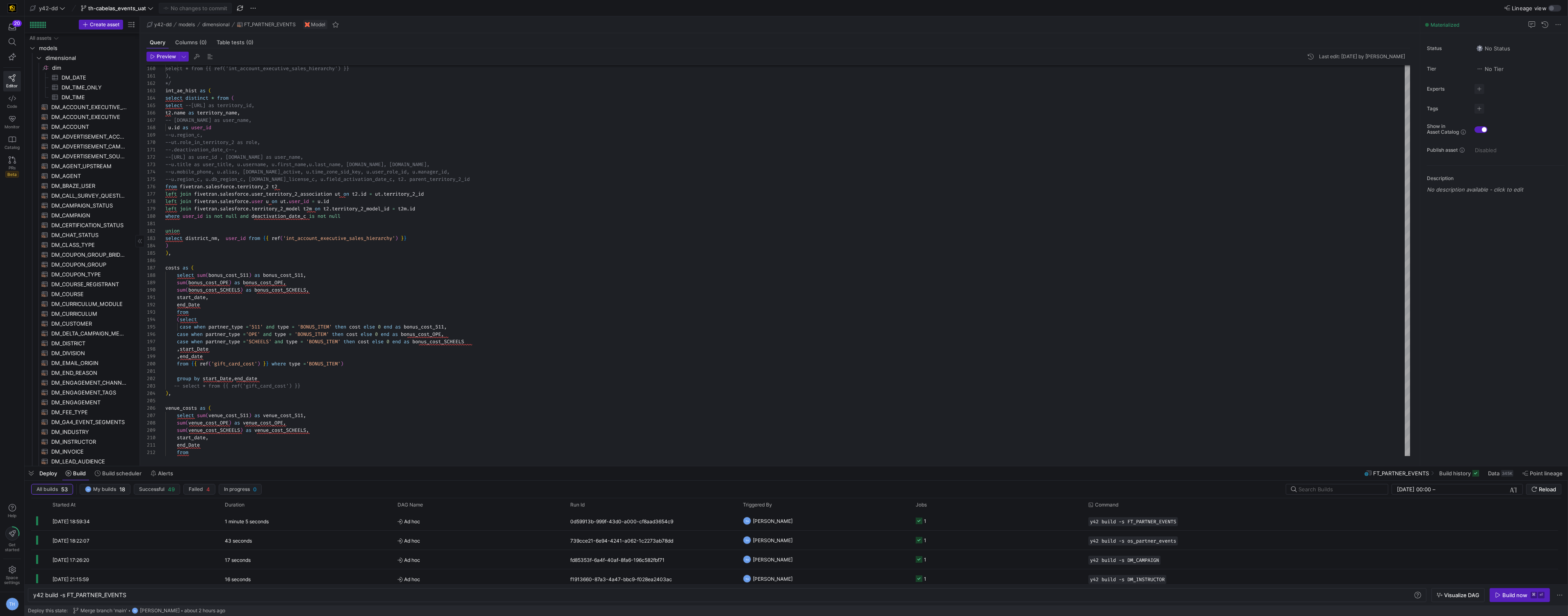
scroll to position [0, 0]
click at [11, 42] on icon at bounding box center [12, 42] width 7 height 7
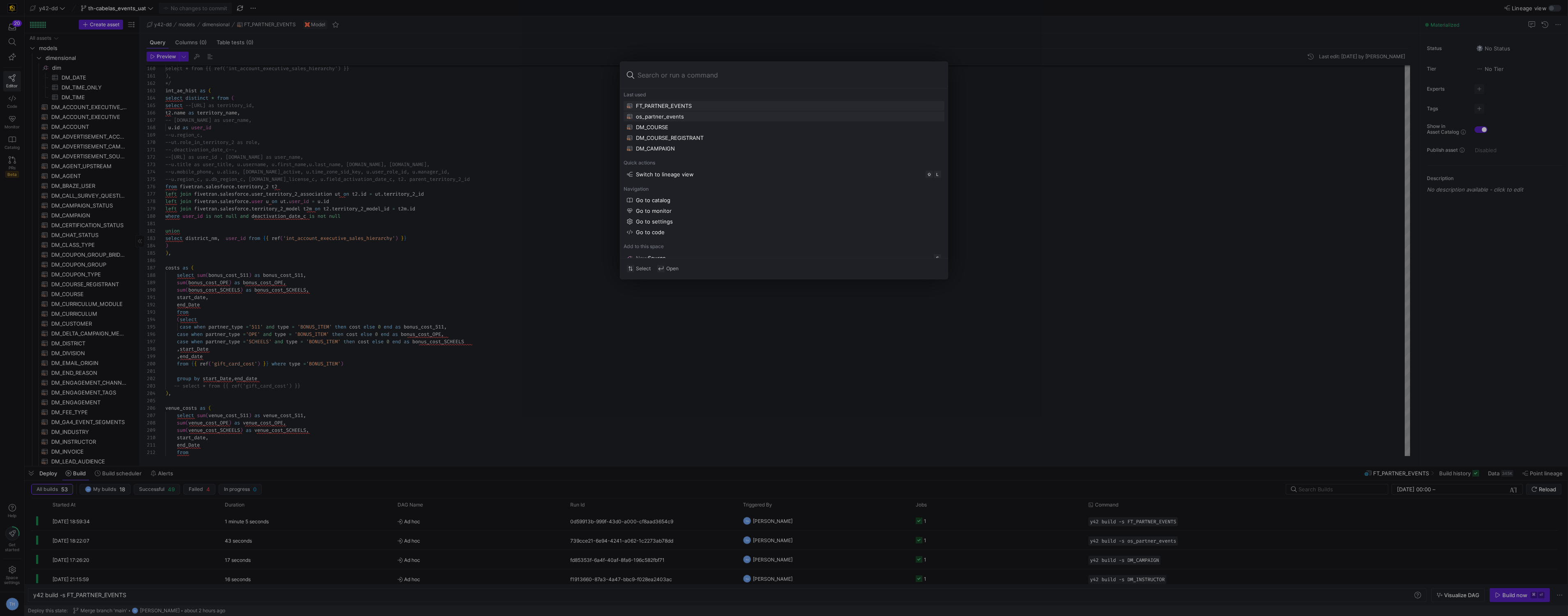
click at [664, 115] on div "os_partner_events" at bounding box center [660, 116] width 48 height 7
type textarea "y42 build -s os_partner_events"
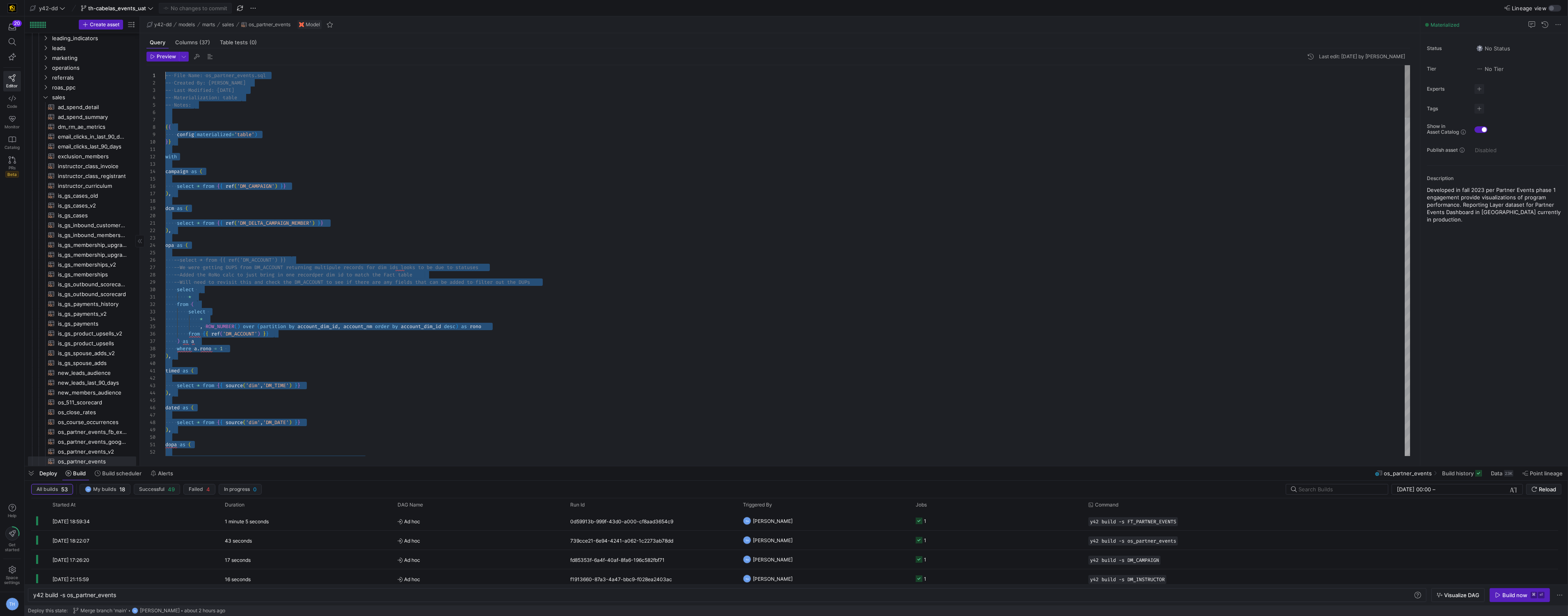
drag, startPoint x: 281, startPoint y: 443, endPoint x: 206, endPoint y: 18, distance: 431.6
type textarea "with campaign as ( select * from {{ ref('DM_CAMPAIGN') }} ), dcm as ("
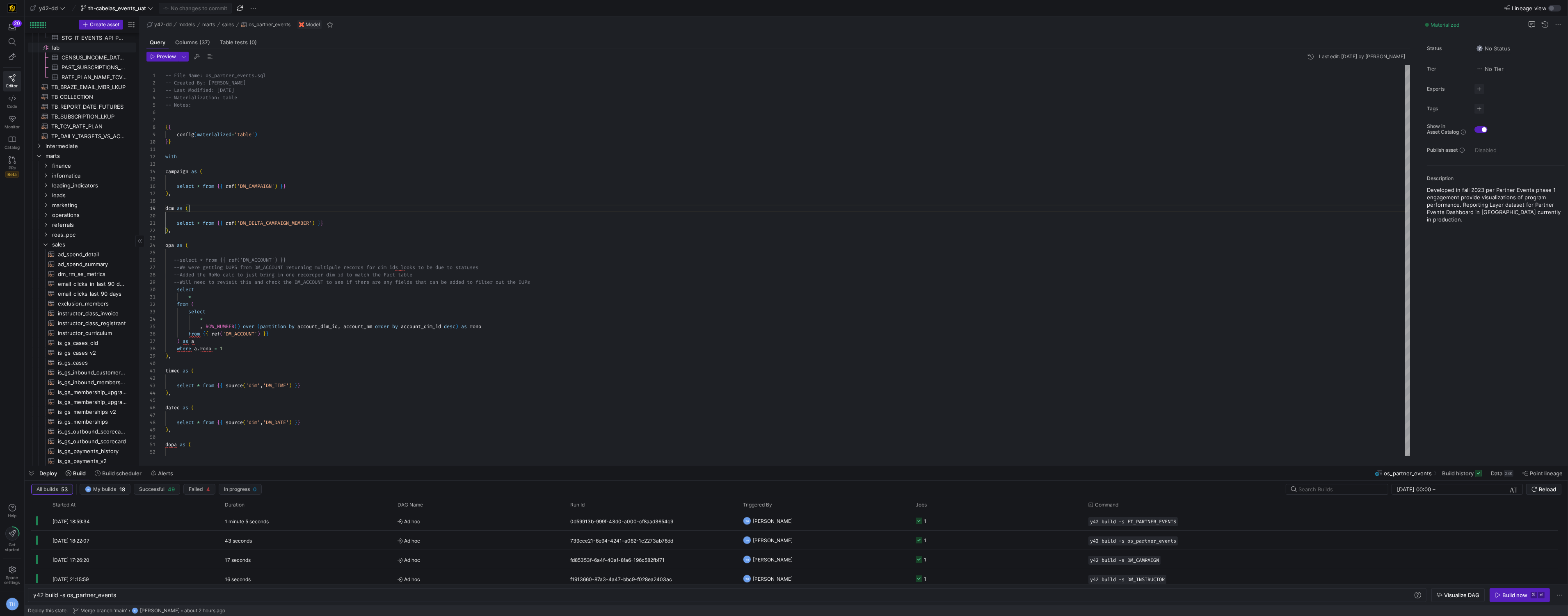
scroll to position [1240, 0]
click at [15, 40] on icon at bounding box center [12, 42] width 7 height 7
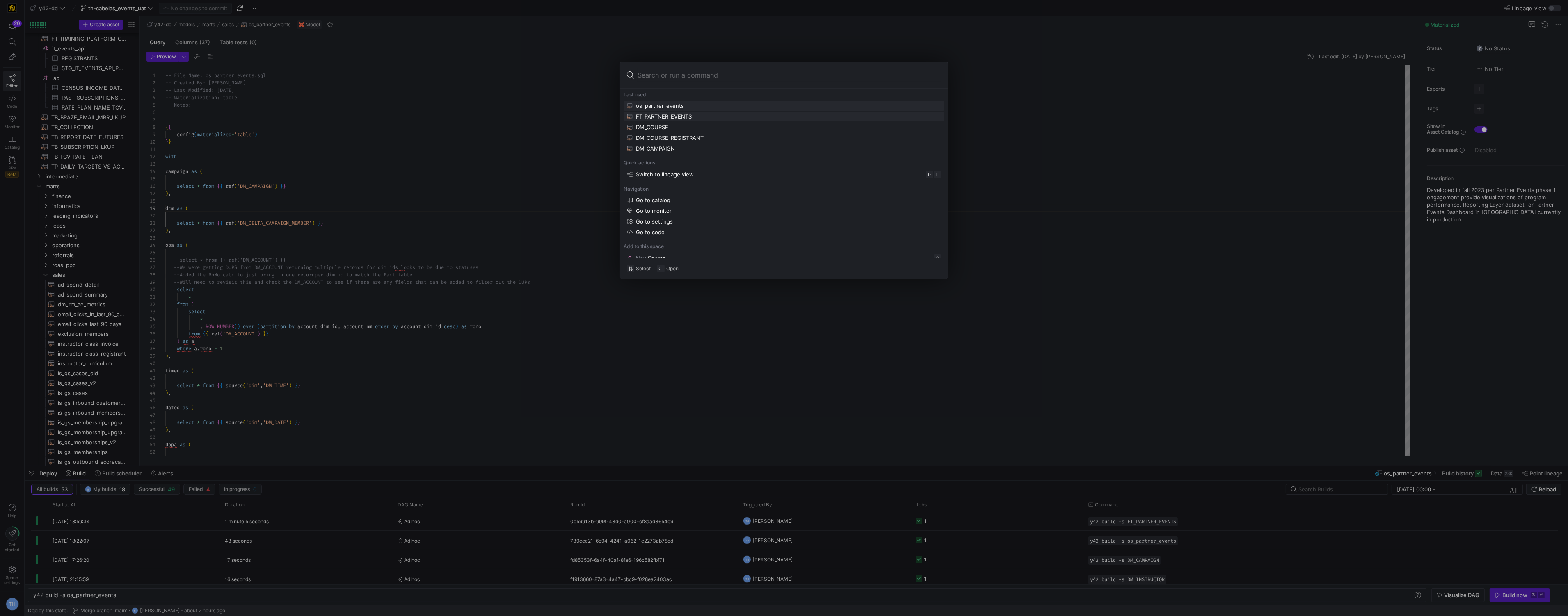
click at [657, 118] on div "FT_PARTNER_EVENTS" at bounding box center [664, 116] width 56 height 7
type textarea "y42 build -s FT_PARTNER_EVENTS"
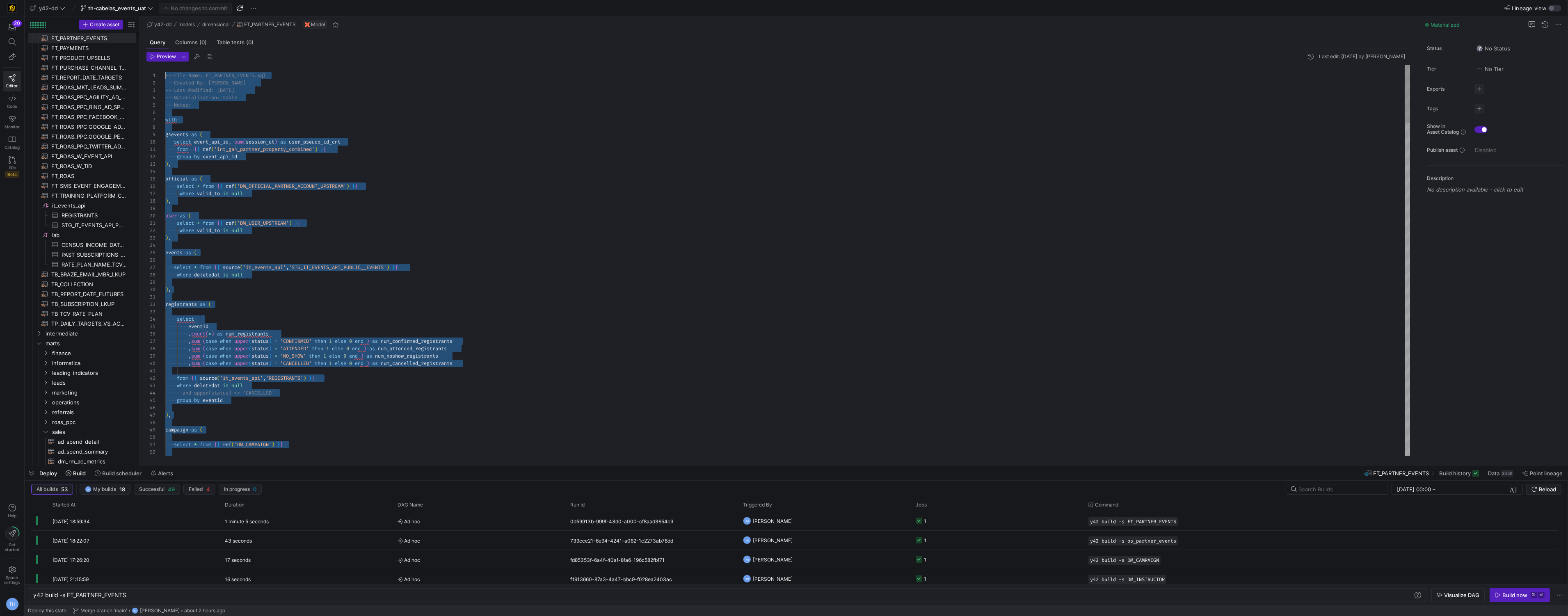
drag, startPoint x: 295, startPoint y: 441, endPoint x: 255, endPoint y: -40, distance: 482.7
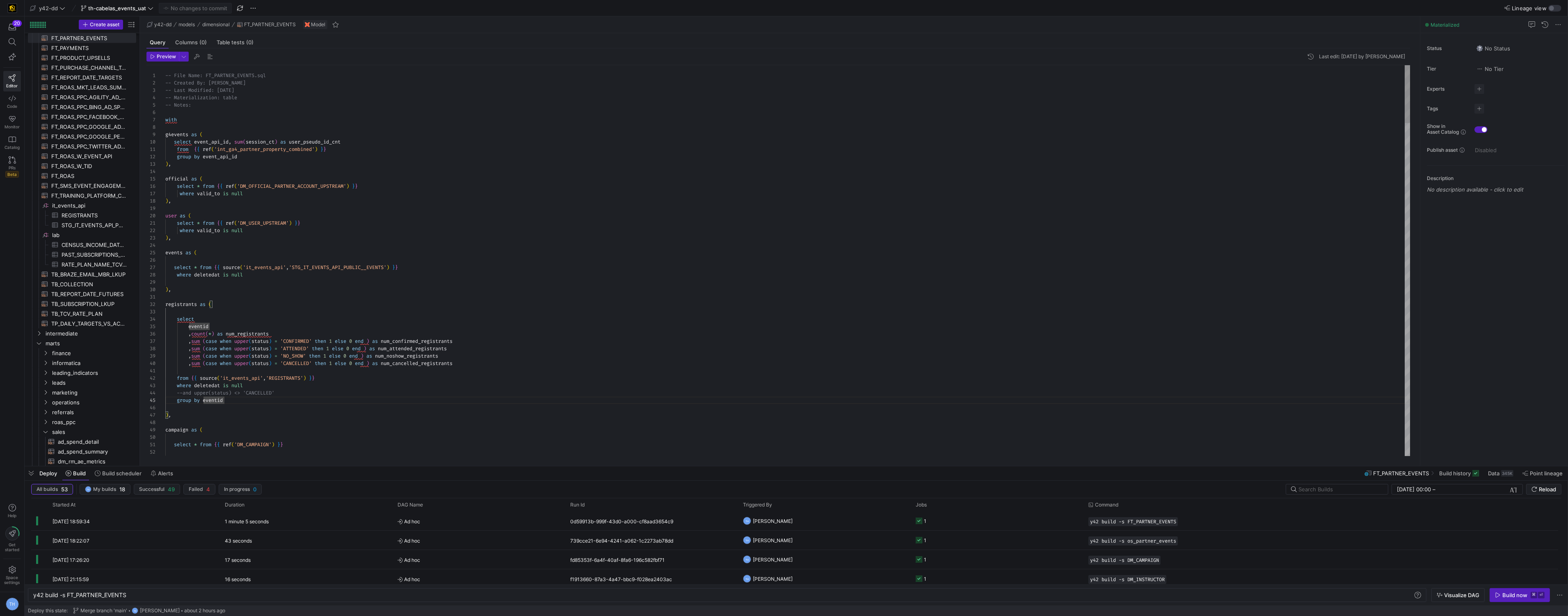
type textarea "registrants as ( select eventid ,count(*) as num_registrants ,sum (case when up…"
click at [142, 595] on div "y42 build -s FT_PARTNER_EVENTS" at bounding box center [723, 595] width 1380 height 7
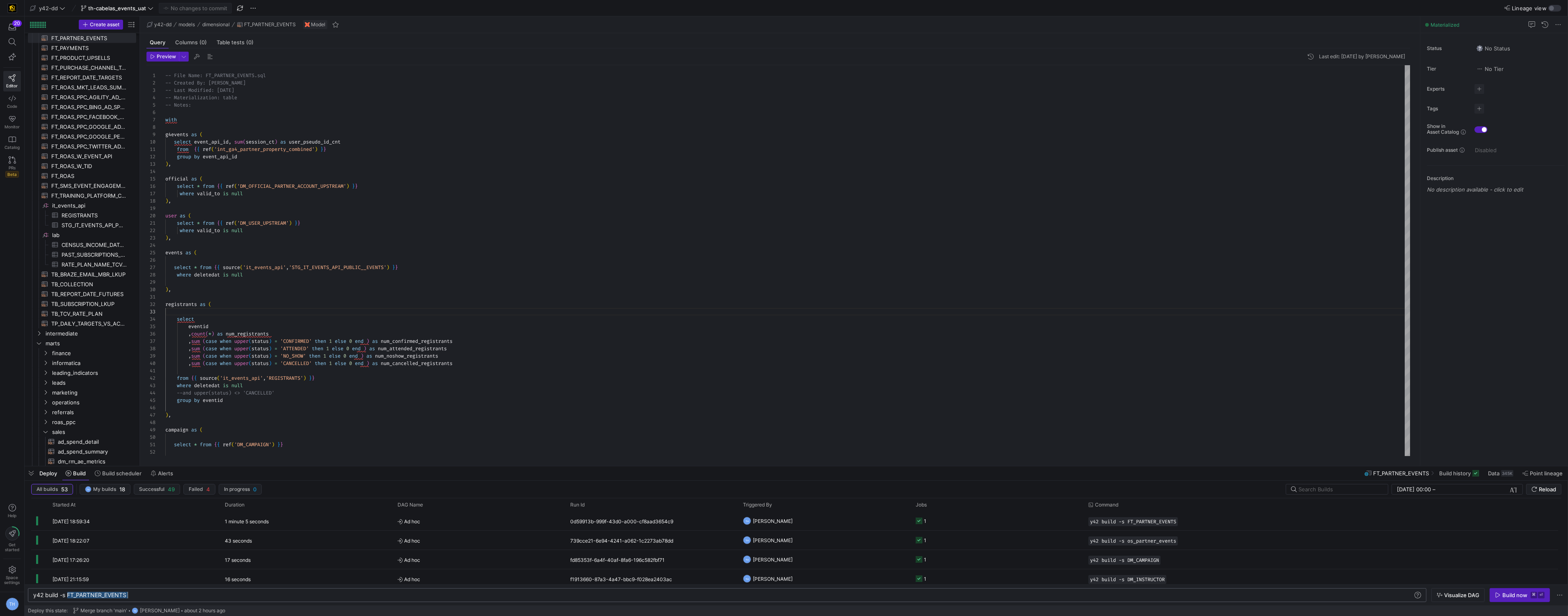
click at [142, 595] on div "y42 build -s FT_PARTNER_EVENTS" at bounding box center [723, 595] width 1380 height 7
click at [124, 475] on span "Build scheduler" at bounding box center [122, 473] width 40 height 7
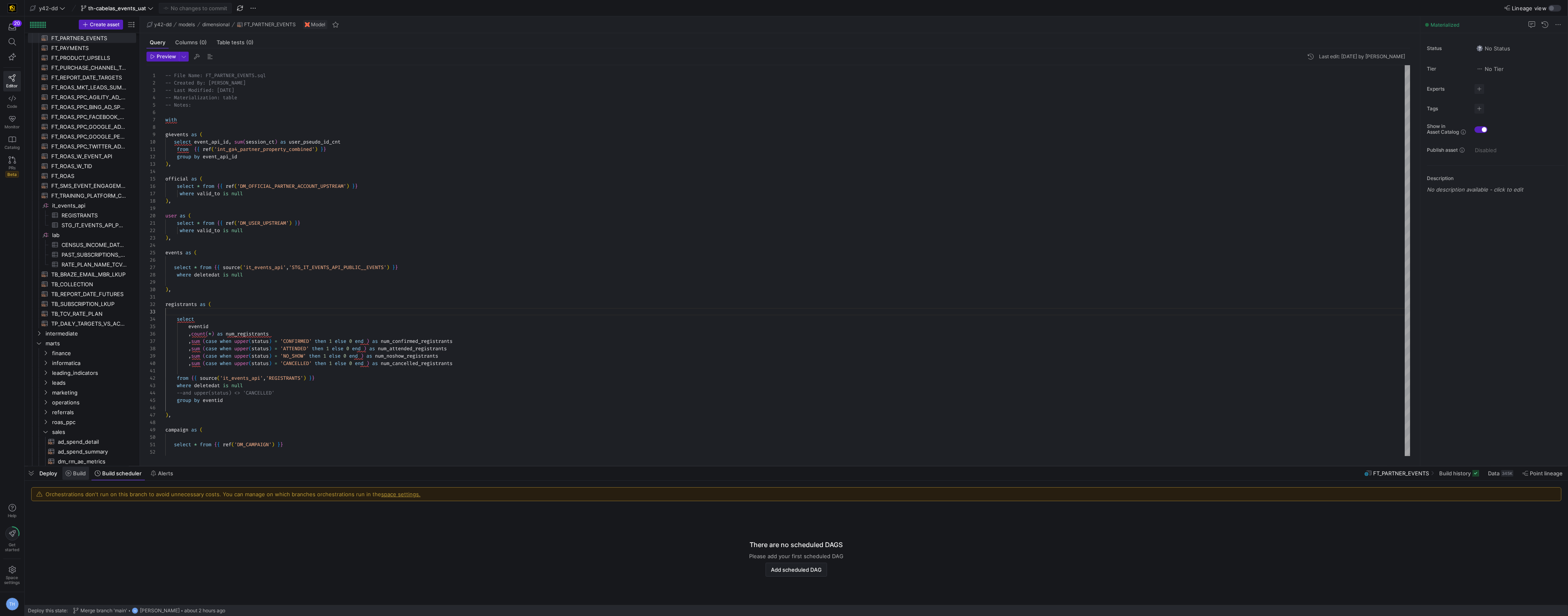
click at [71, 474] on icon at bounding box center [68, 473] width 5 height 5
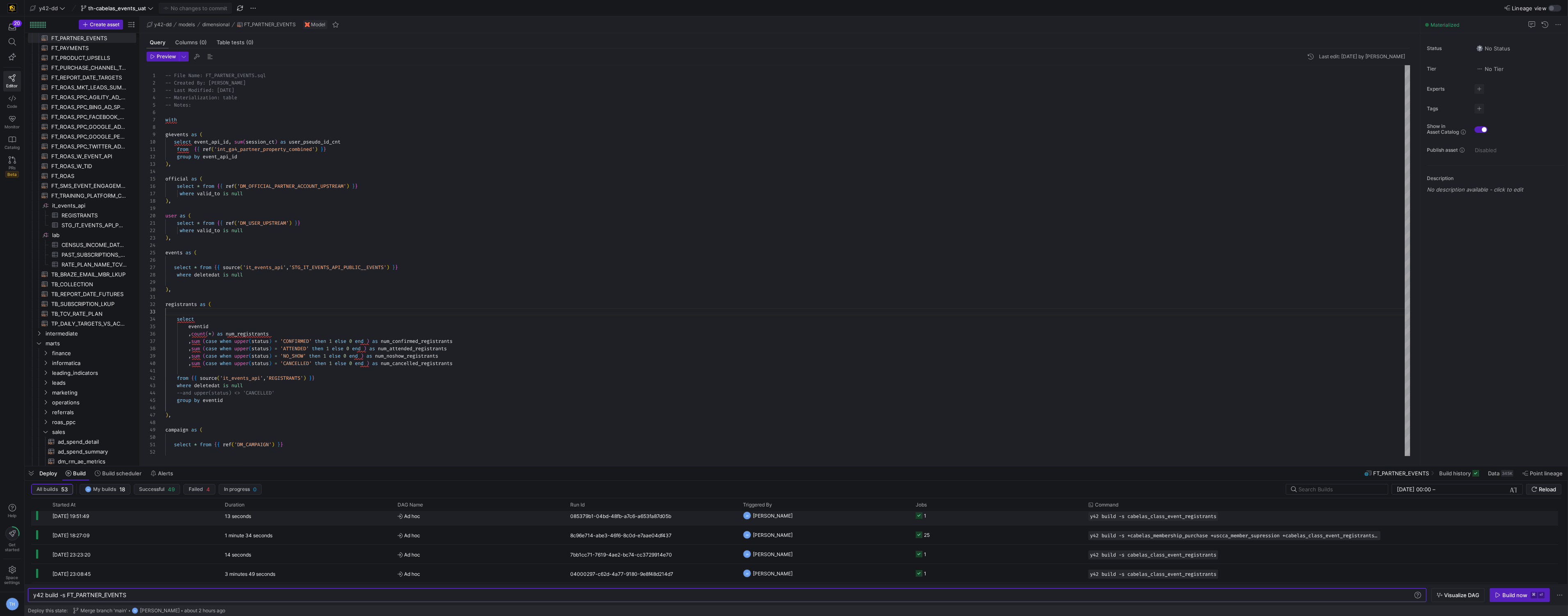
scroll to position [17, 0]
click at [1231, 521] on span "button" at bounding box center [1226, 523] width 8 height 8
click at [130, 592] on div "y42 build -s FT_PARTNER_EVENTS" at bounding box center [723, 595] width 1380 height 7
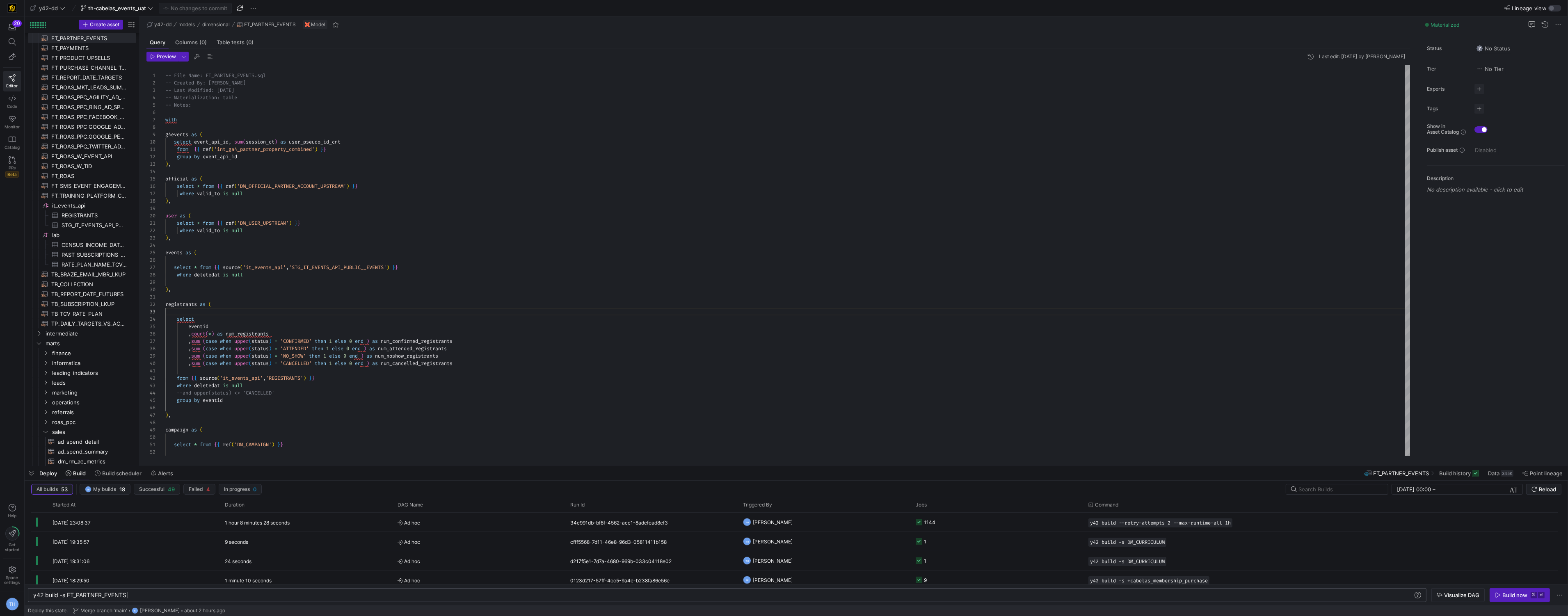
click at [130, 592] on div "y42 build -s FT_PARTNER_EVENTS" at bounding box center [723, 595] width 1380 height 7
type textarea "y42 build --retry-attempts 2 --max-runtime-all 1h"
click at [1511, 594] on div "Build now" at bounding box center [1514, 595] width 25 height 7
